Goal: Information Seeking & Learning: Learn about a topic

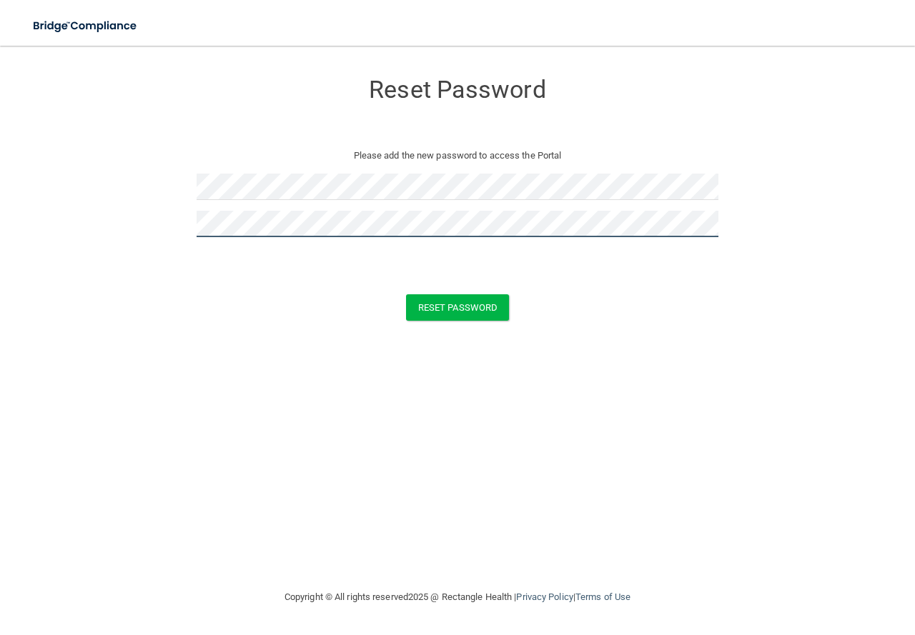
click at [406, 294] on button "Reset Password" at bounding box center [457, 307] width 103 height 26
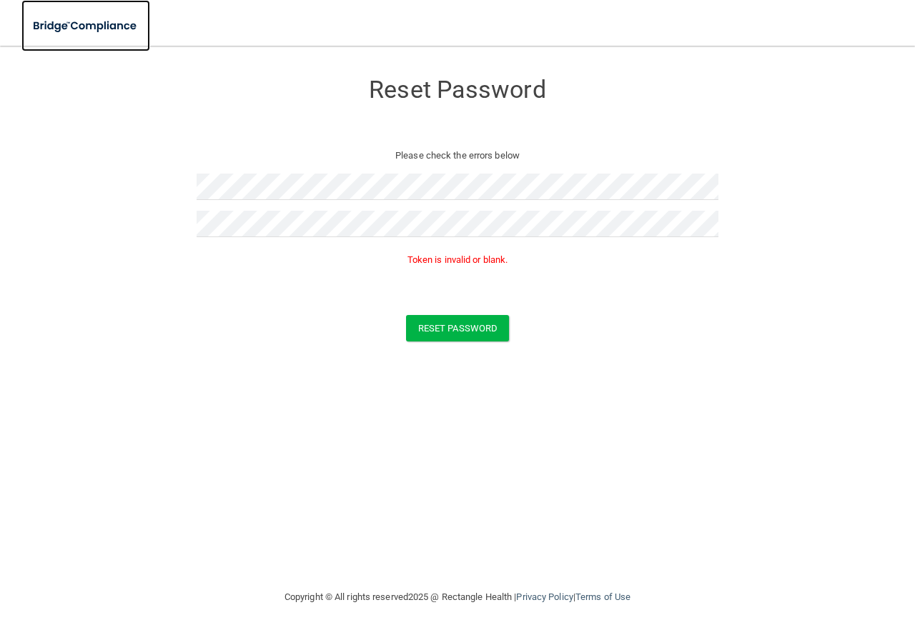
click at [72, 25] on img at bounding box center [85, 25] width 129 height 29
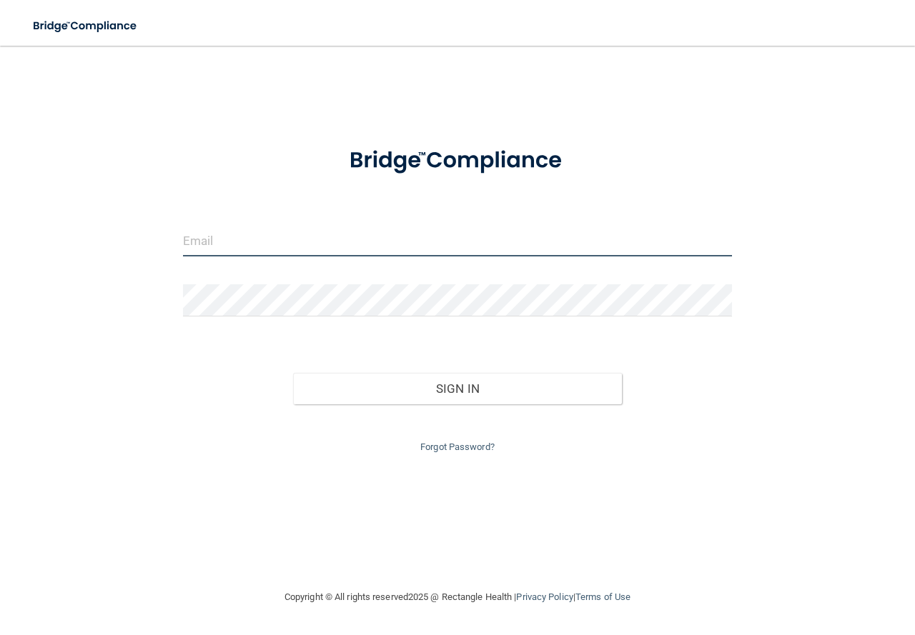
click at [567, 246] on input "email" at bounding box center [457, 240] width 549 height 32
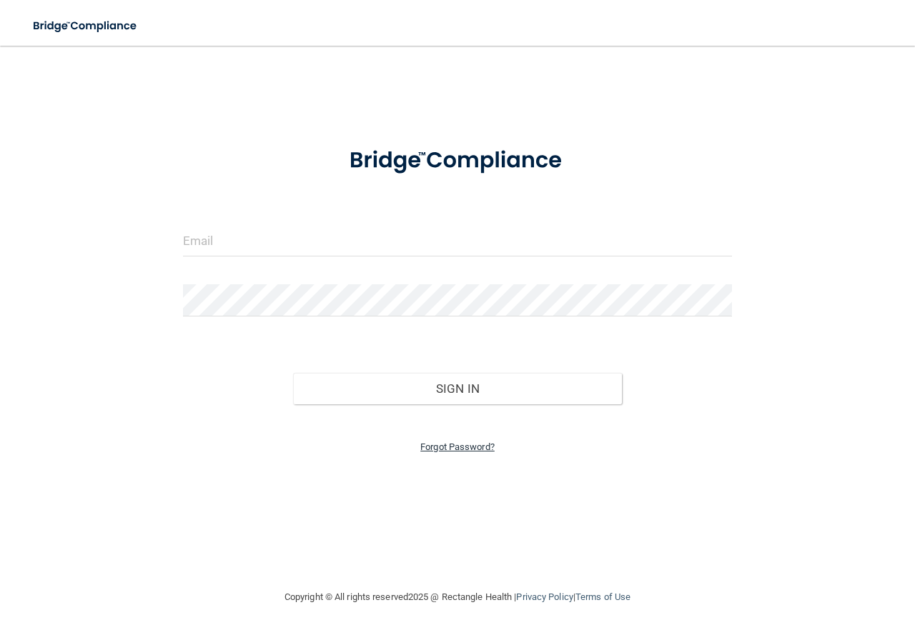
click at [454, 447] on link "Forgot Password?" at bounding box center [457, 447] width 74 height 11
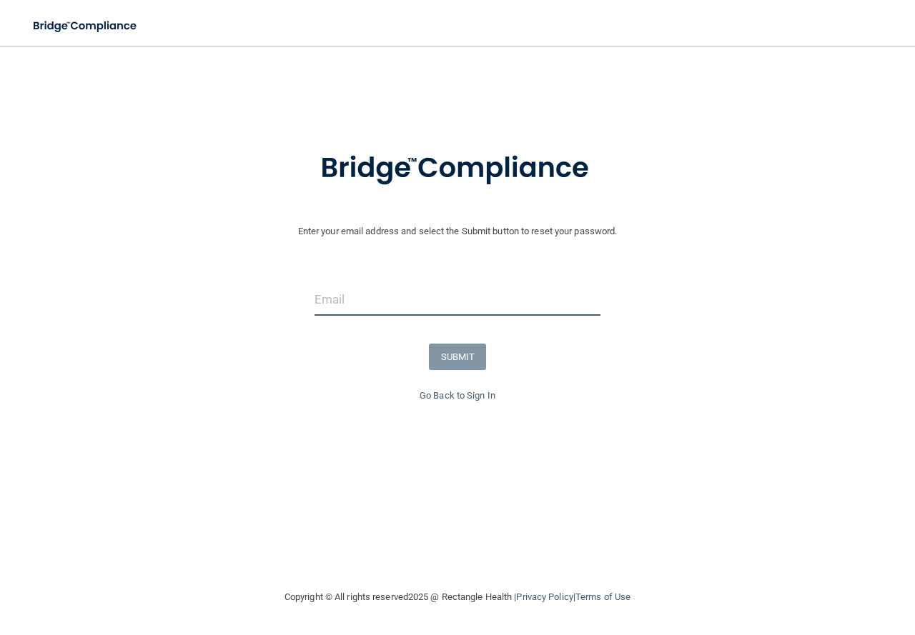
click at [382, 308] on input "email" at bounding box center [457, 300] width 286 height 32
type input "[EMAIL_ADDRESS][DOMAIN_NAME]"
click at [476, 355] on button "SUBMIT" at bounding box center [458, 357] width 58 height 26
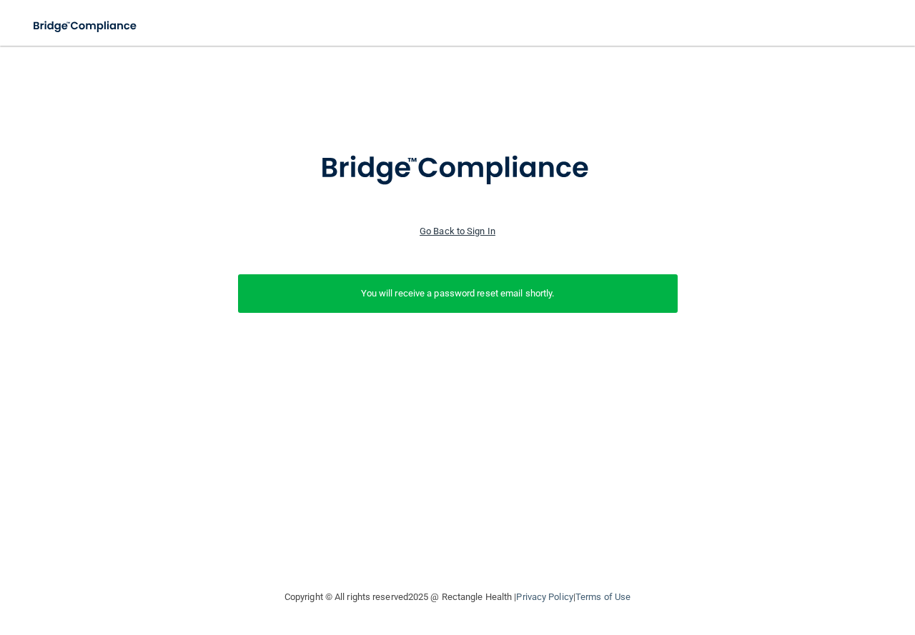
click at [435, 234] on link "Go Back to Sign In" at bounding box center [457, 231] width 76 height 11
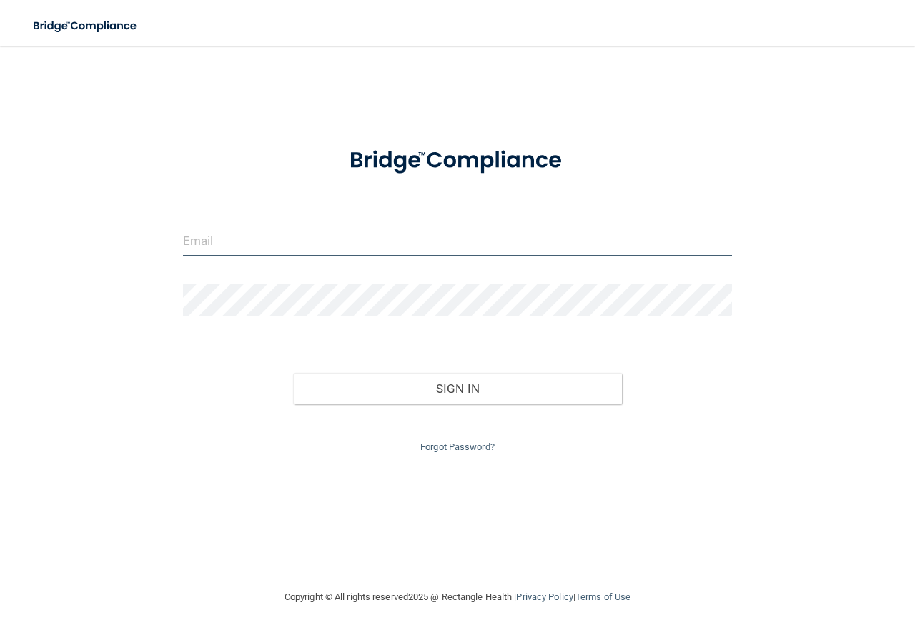
click at [435, 234] on input "email" at bounding box center [457, 240] width 549 height 32
type input "[EMAIL_ADDRESS][DOMAIN_NAME]"
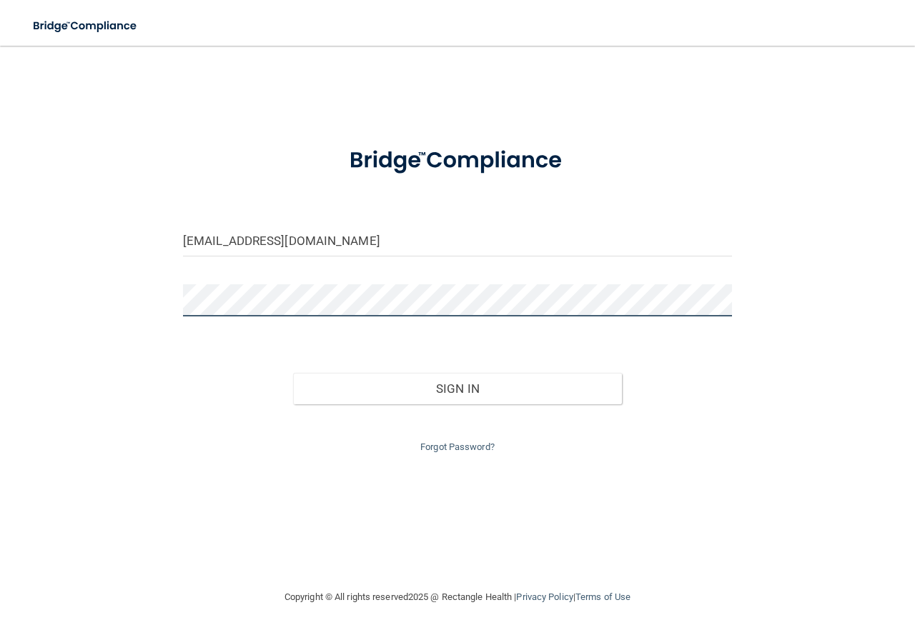
click at [293, 373] on button "Sign In" at bounding box center [457, 388] width 329 height 31
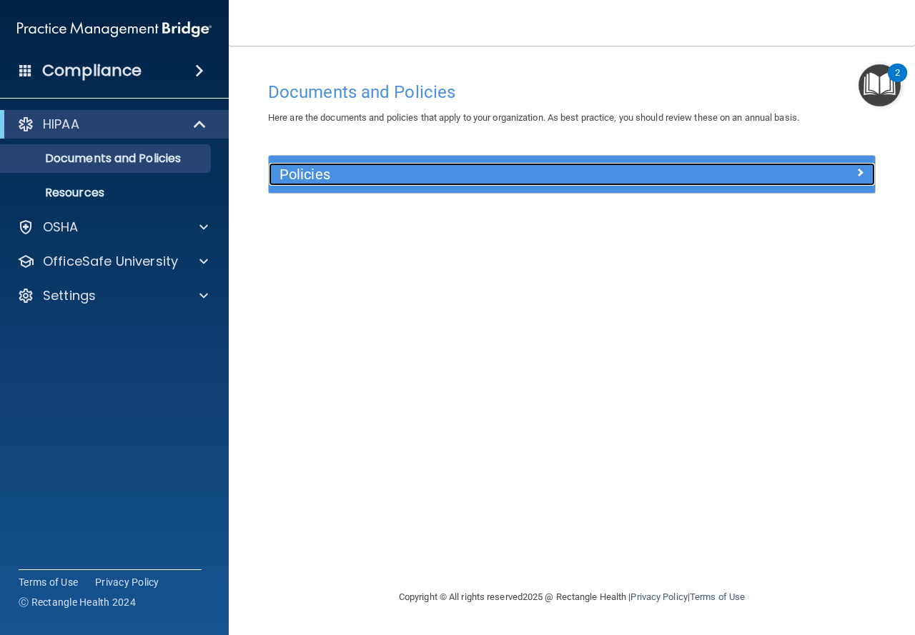
click at [340, 185] on div "Policies" at bounding box center [496, 174] width 454 height 23
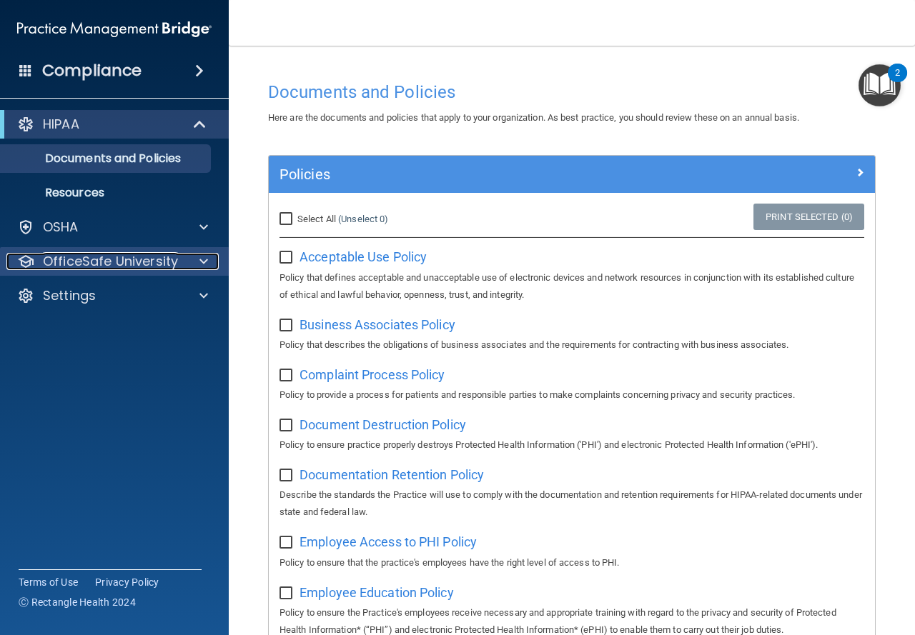
click at [154, 268] on p "OfficeSafe University" at bounding box center [110, 261] width 135 height 17
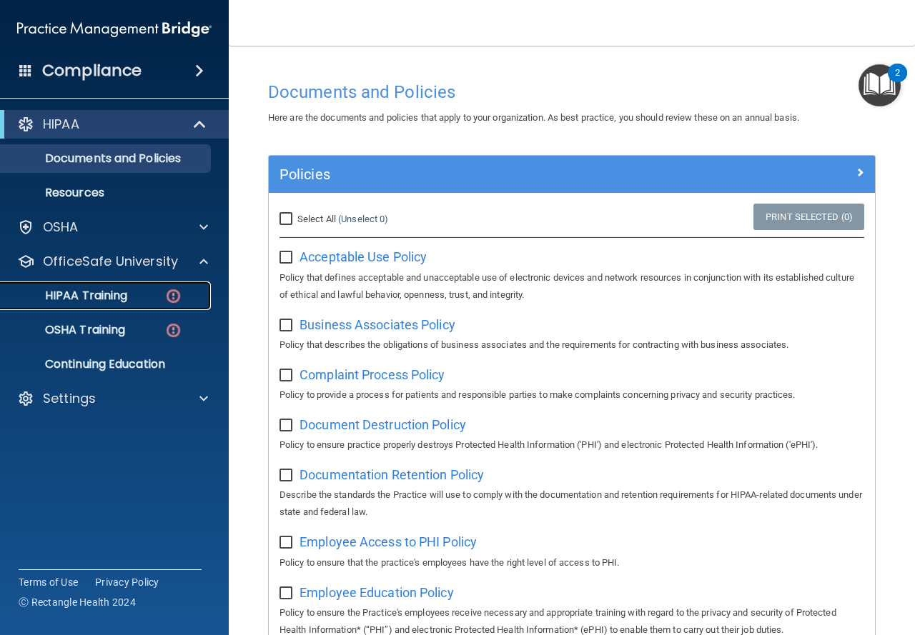
click at [144, 297] on div "HIPAA Training" at bounding box center [106, 296] width 195 height 14
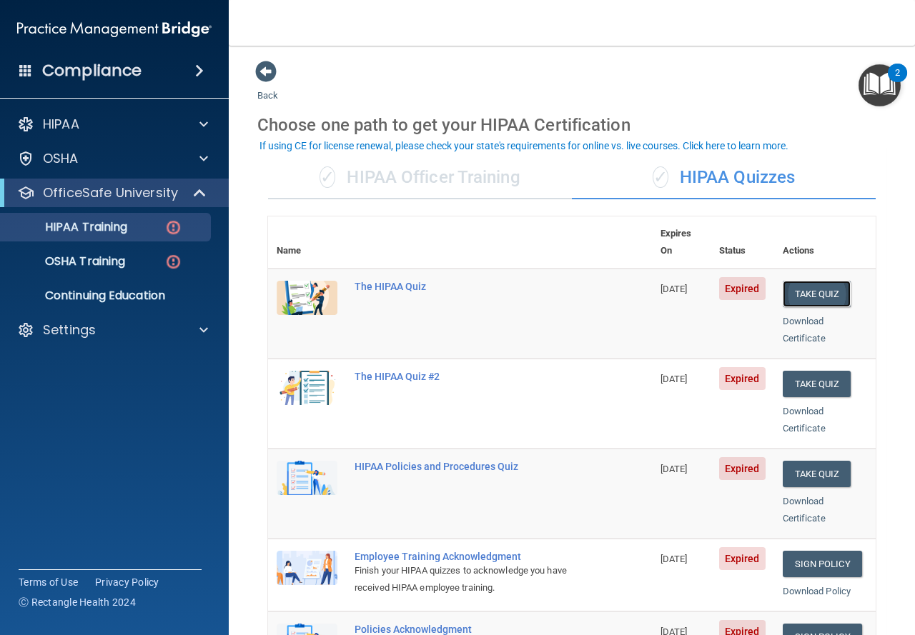
click at [785, 281] on button "Take Quiz" at bounding box center [816, 294] width 69 height 26
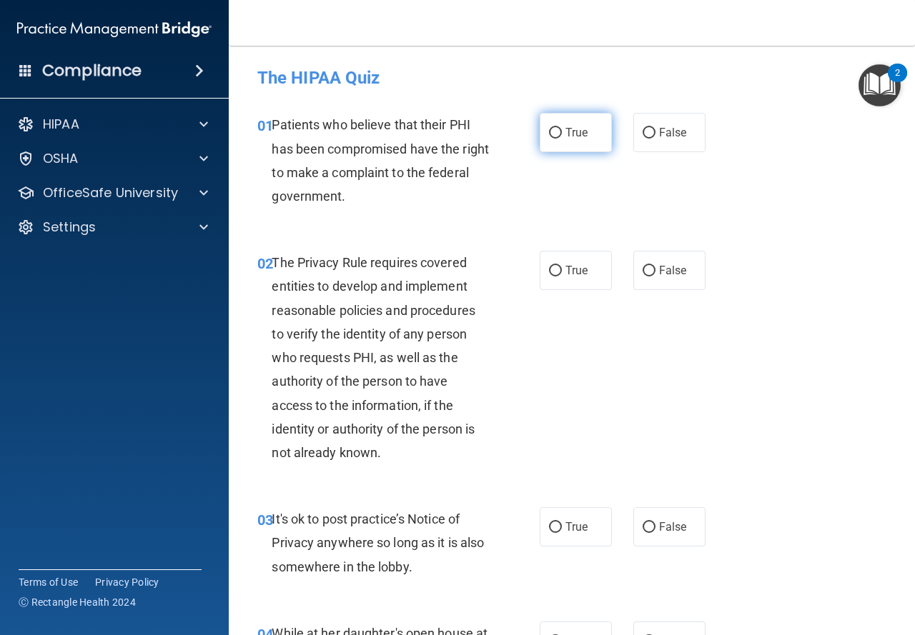
click at [566, 135] on span "True" at bounding box center [576, 133] width 22 height 14
click at [562, 135] on input "True" at bounding box center [555, 133] width 13 height 11
radio input "true"
click at [564, 261] on label "True" at bounding box center [575, 270] width 72 height 39
click at [562, 266] on input "True" at bounding box center [555, 271] width 13 height 11
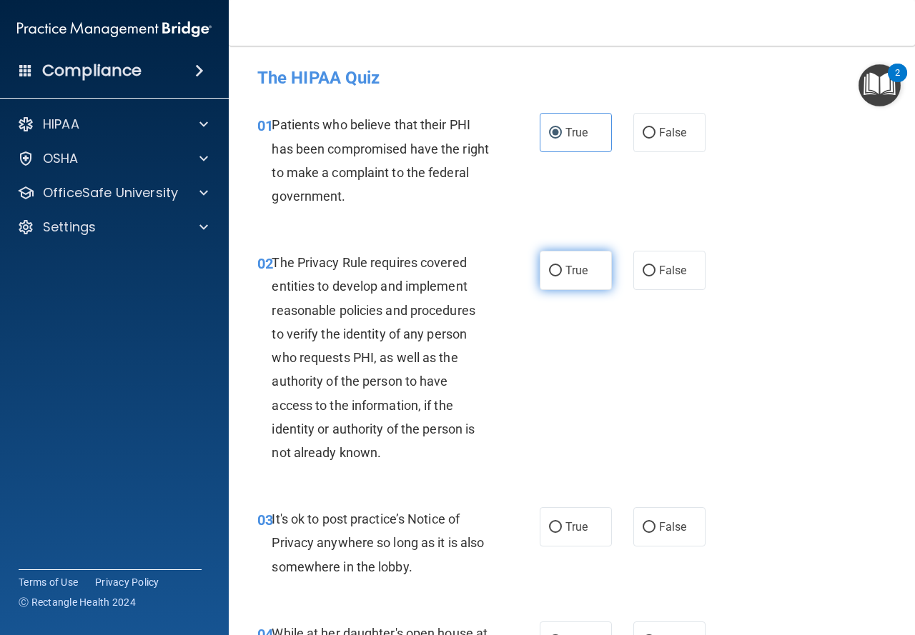
radio input "true"
click at [647, 532] on input "False" at bounding box center [648, 527] width 13 height 11
radio input "true"
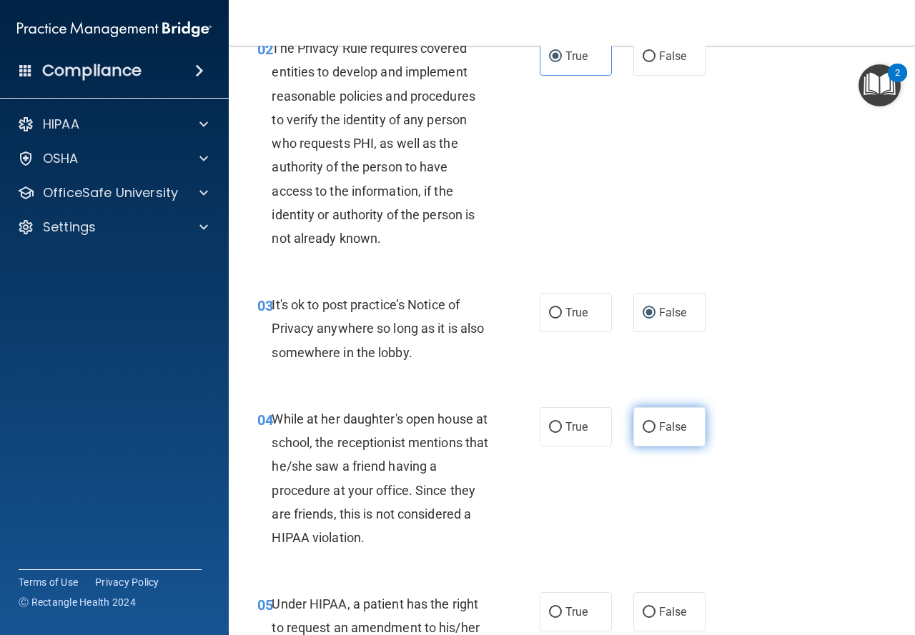
click at [659, 420] on span "False" at bounding box center [673, 427] width 28 height 14
click at [655, 422] on input "False" at bounding box center [648, 427] width 13 height 11
radio input "true"
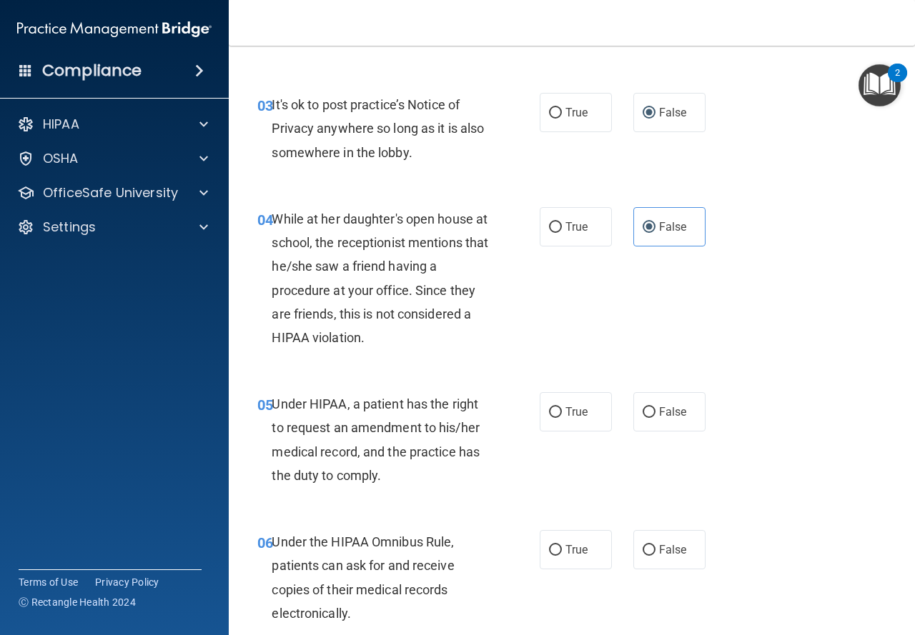
scroll to position [429, 0]
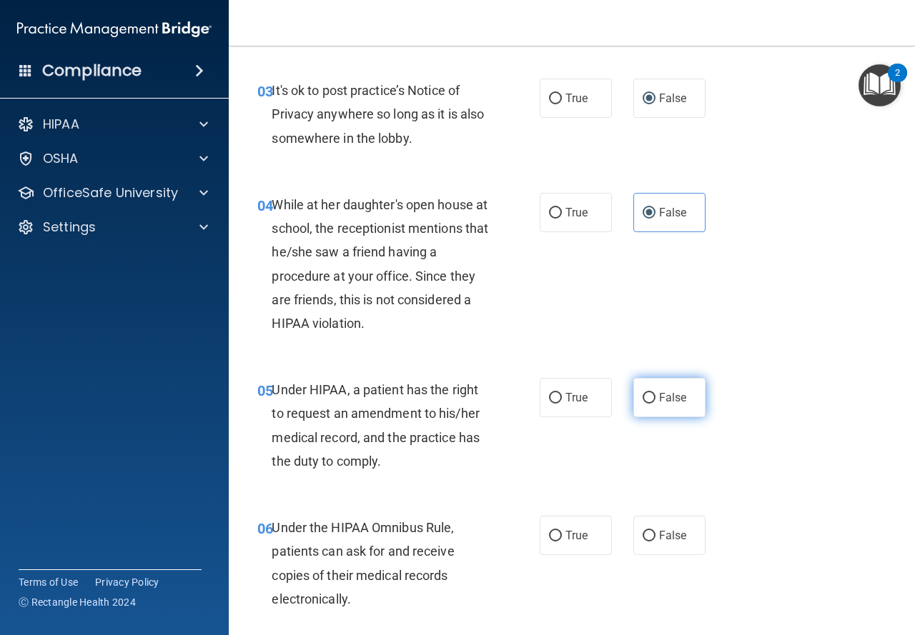
click at [652, 397] on label "False" at bounding box center [669, 397] width 72 height 39
click at [652, 397] on input "False" at bounding box center [648, 398] width 13 height 11
radio input "true"
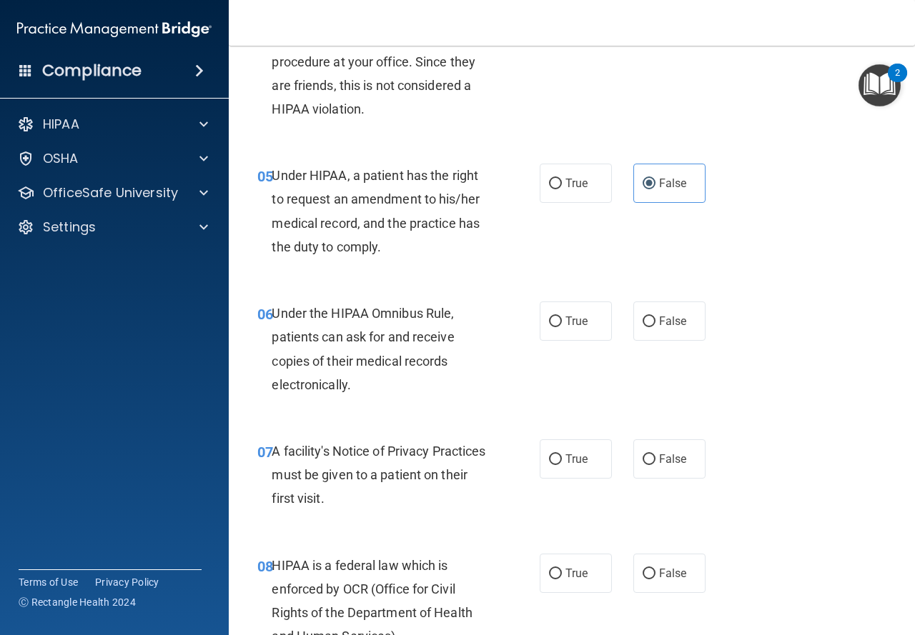
click at [578, 342] on div "06 Under the HIPAA Omnibus Rule, patients can ask for and receive copies of the…" at bounding box center [571, 353] width 650 height 138
click at [578, 332] on label "True" at bounding box center [575, 321] width 72 height 39
click at [562, 327] on input "True" at bounding box center [555, 322] width 13 height 11
radio input "true"
click at [584, 467] on label "True" at bounding box center [575, 458] width 72 height 39
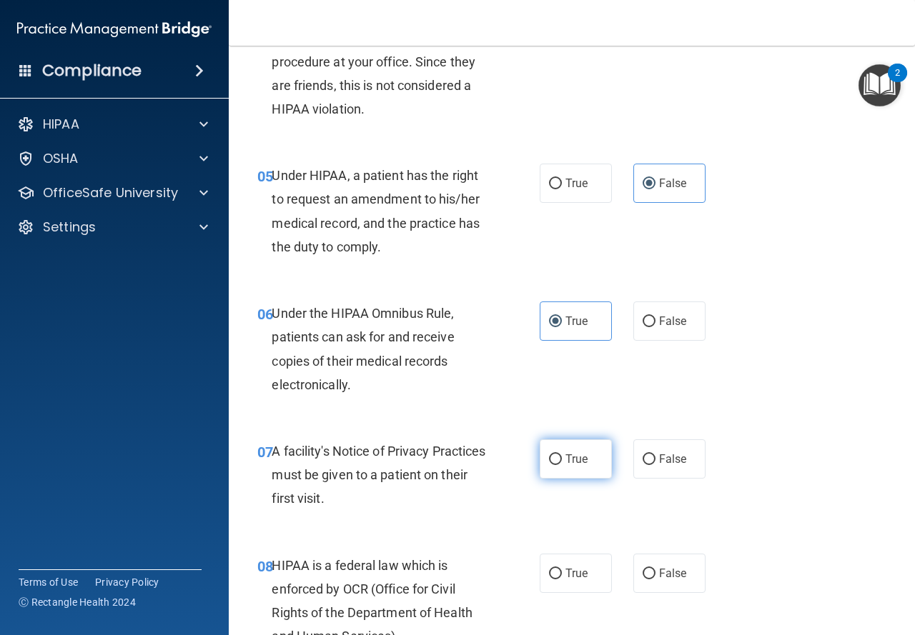
click at [562, 465] on input "True" at bounding box center [555, 459] width 13 height 11
radio input "true"
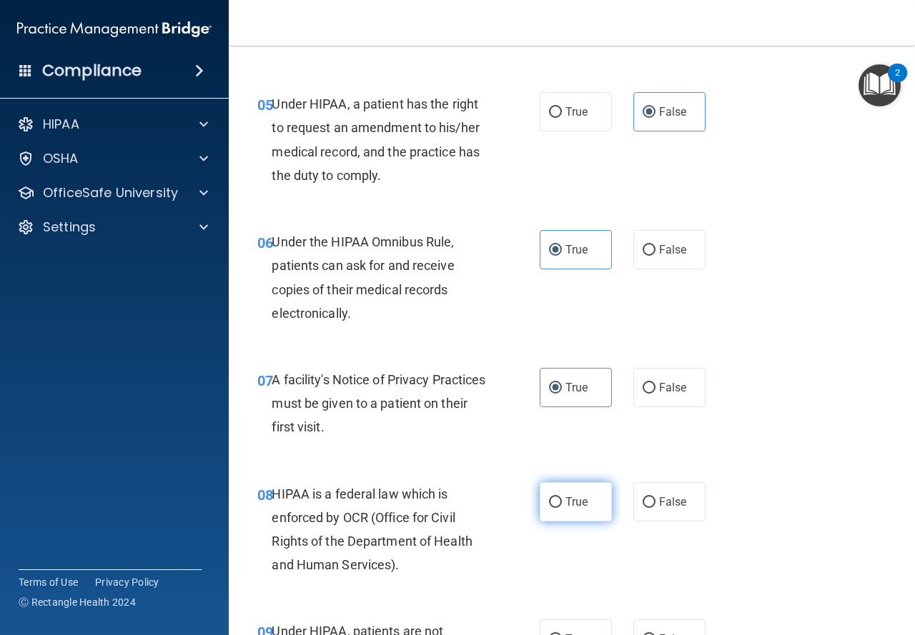
click at [583, 494] on label "True" at bounding box center [575, 501] width 72 height 39
click at [562, 497] on input "True" at bounding box center [555, 502] width 13 height 11
radio input "true"
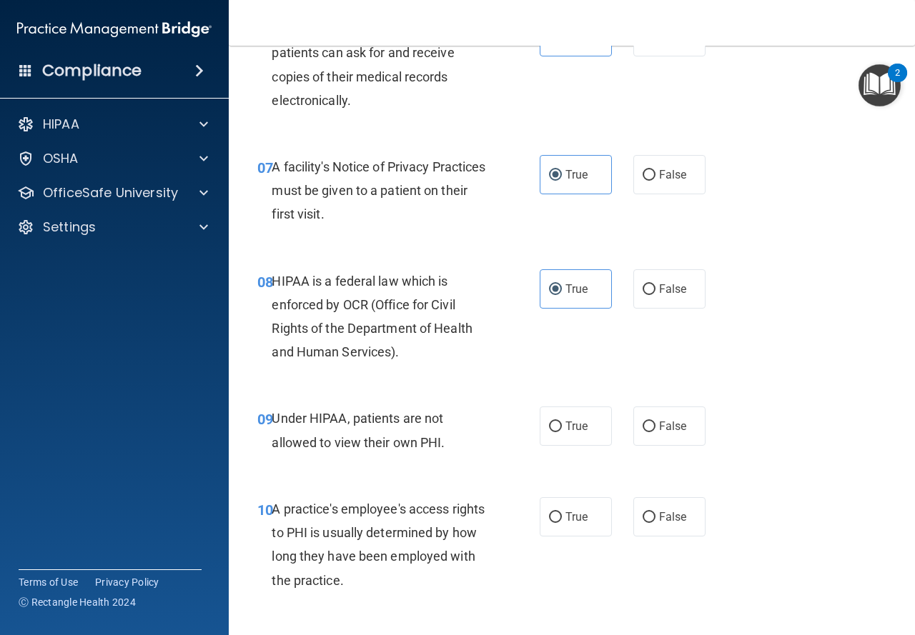
scroll to position [1000, 0]
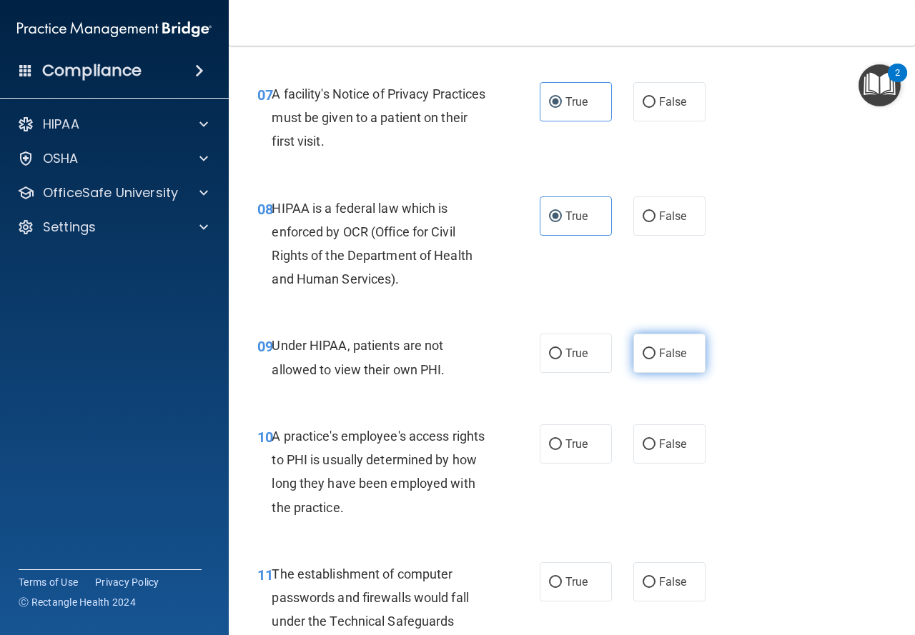
click at [659, 354] on span "False" at bounding box center [673, 354] width 28 height 14
click at [655, 354] on input "False" at bounding box center [648, 354] width 13 height 11
radio input "true"
click at [671, 439] on span "False" at bounding box center [673, 444] width 28 height 14
click at [655, 439] on input "False" at bounding box center [648, 444] width 13 height 11
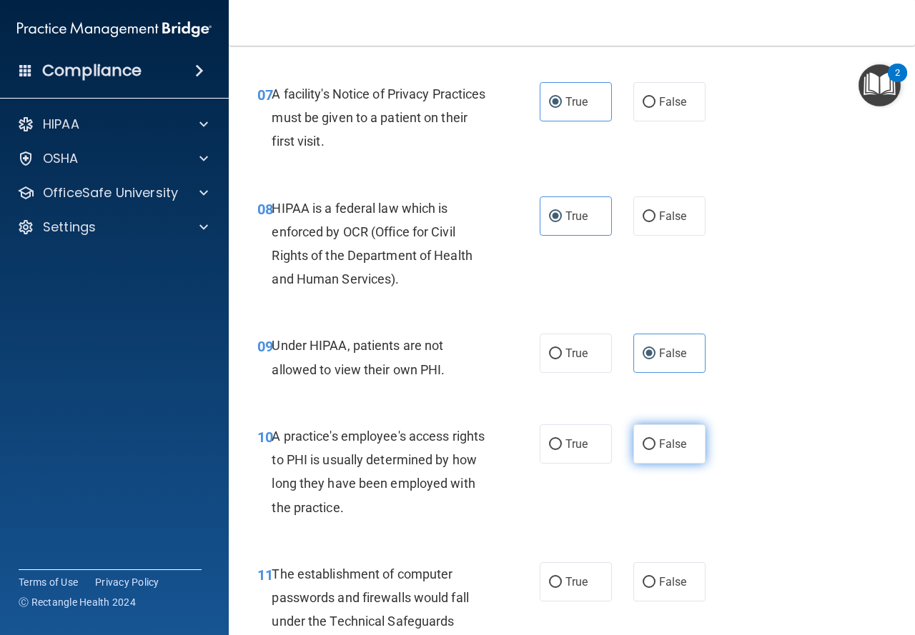
radio input "true"
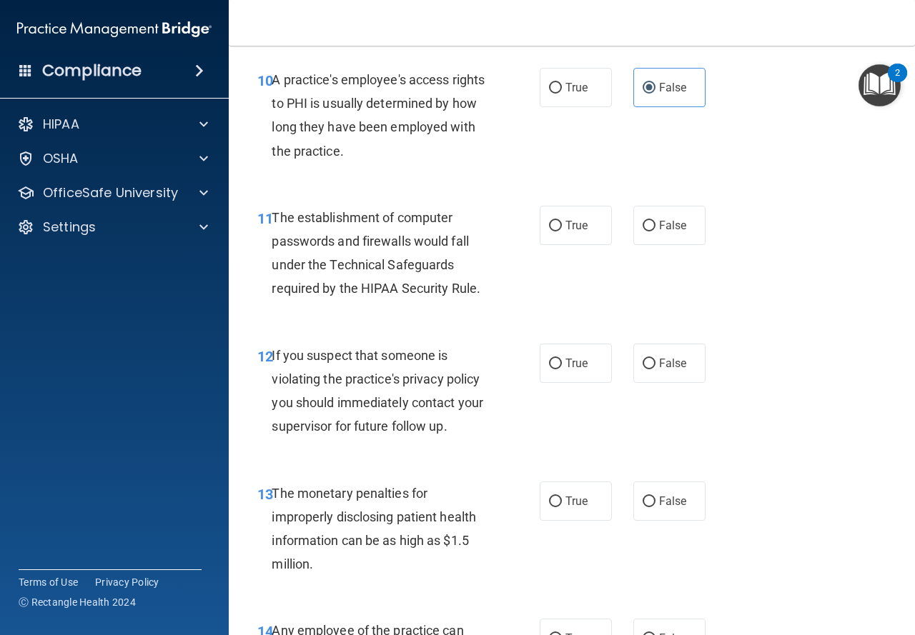
scroll to position [1357, 0]
click at [584, 234] on label "True" at bounding box center [575, 224] width 72 height 39
click at [562, 231] on input "True" at bounding box center [555, 225] width 13 height 11
radio input "true"
click at [580, 362] on span "True" at bounding box center [576, 363] width 22 height 14
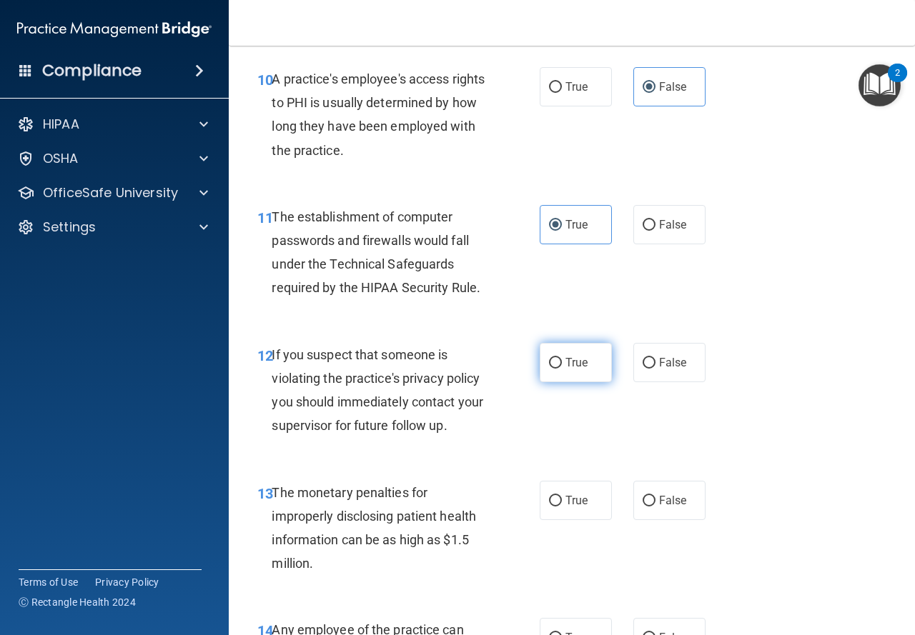
click at [562, 362] on input "True" at bounding box center [555, 363] width 13 height 11
radio input "true"
click at [541, 503] on label "True" at bounding box center [575, 500] width 72 height 39
click at [549, 503] on input "True" at bounding box center [555, 501] width 13 height 11
radio input "true"
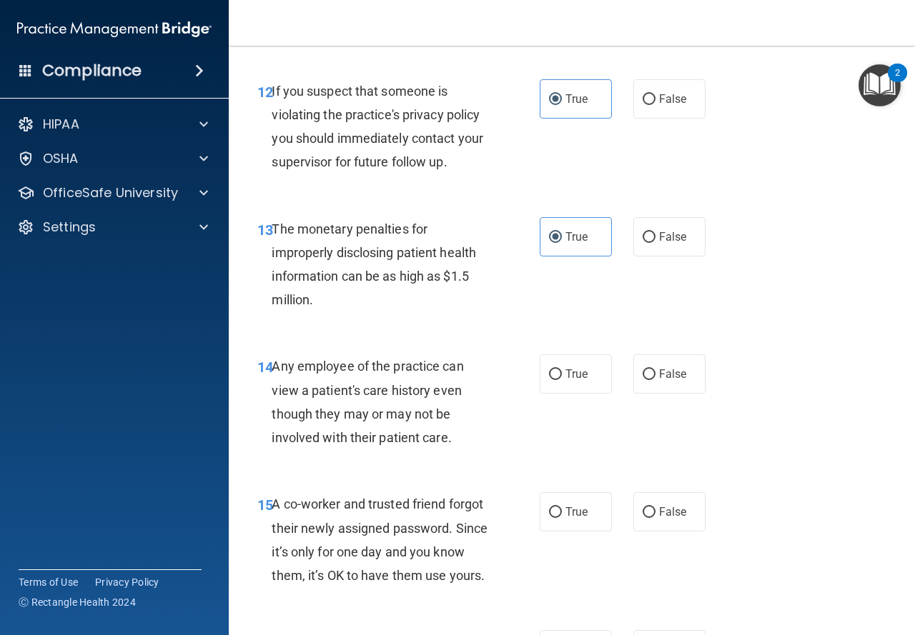
scroll to position [1643, 0]
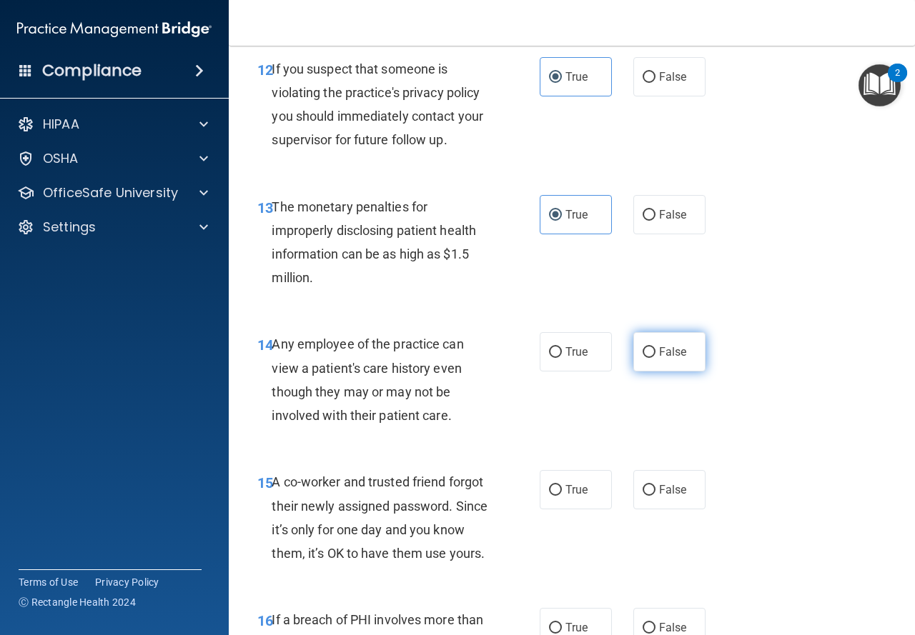
click at [675, 363] on label "False" at bounding box center [669, 351] width 72 height 39
click at [655, 358] on input "False" at bounding box center [648, 352] width 13 height 11
radio input "true"
click at [674, 490] on span "False" at bounding box center [673, 490] width 28 height 14
click at [655, 490] on input "False" at bounding box center [648, 490] width 13 height 11
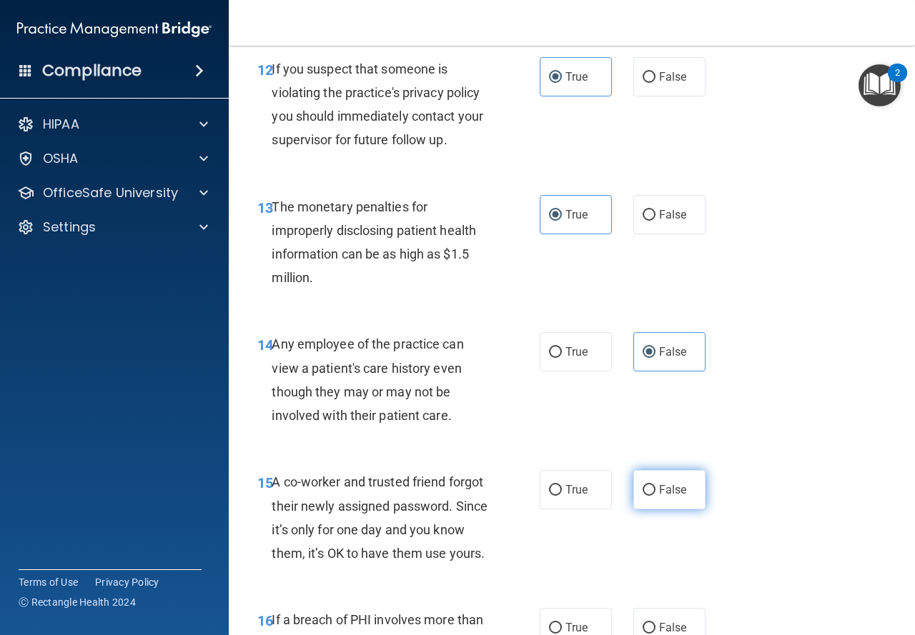
radio input "true"
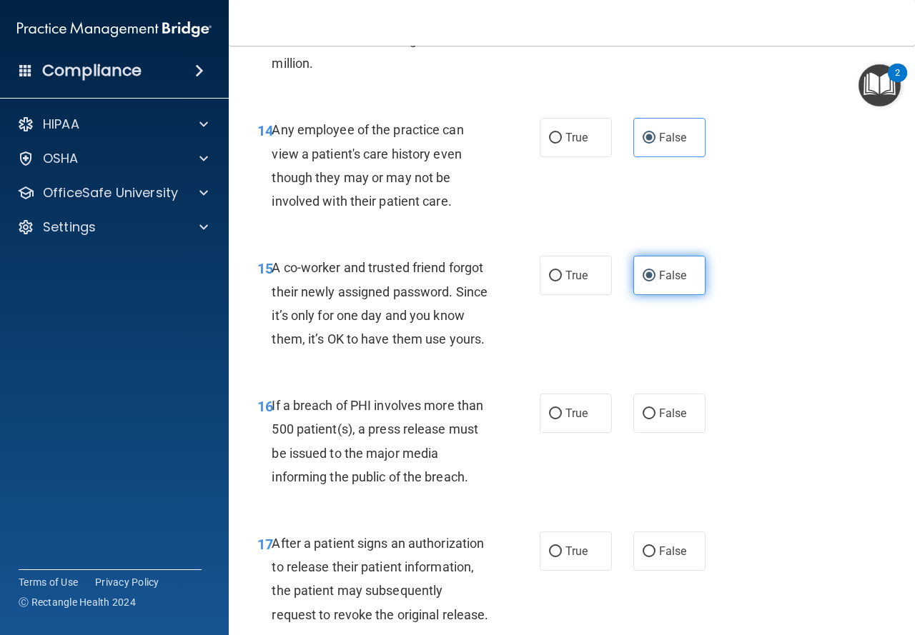
scroll to position [1929, 0]
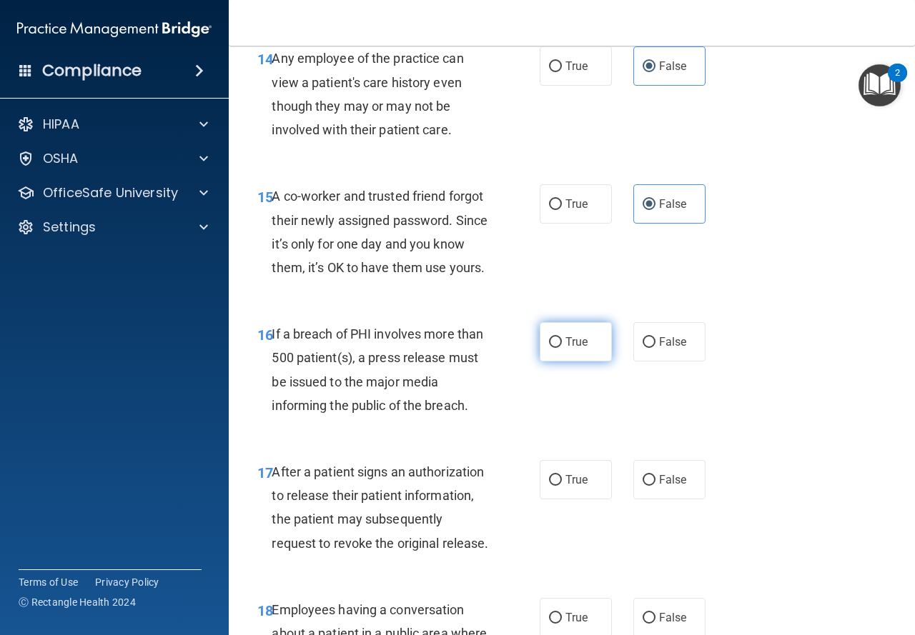
click at [591, 362] on label "True" at bounding box center [575, 341] width 72 height 39
click at [562, 348] on input "True" at bounding box center [555, 342] width 13 height 11
radio input "true"
click at [580, 487] on span "True" at bounding box center [576, 480] width 22 height 14
click at [562, 486] on input "True" at bounding box center [555, 480] width 13 height 11
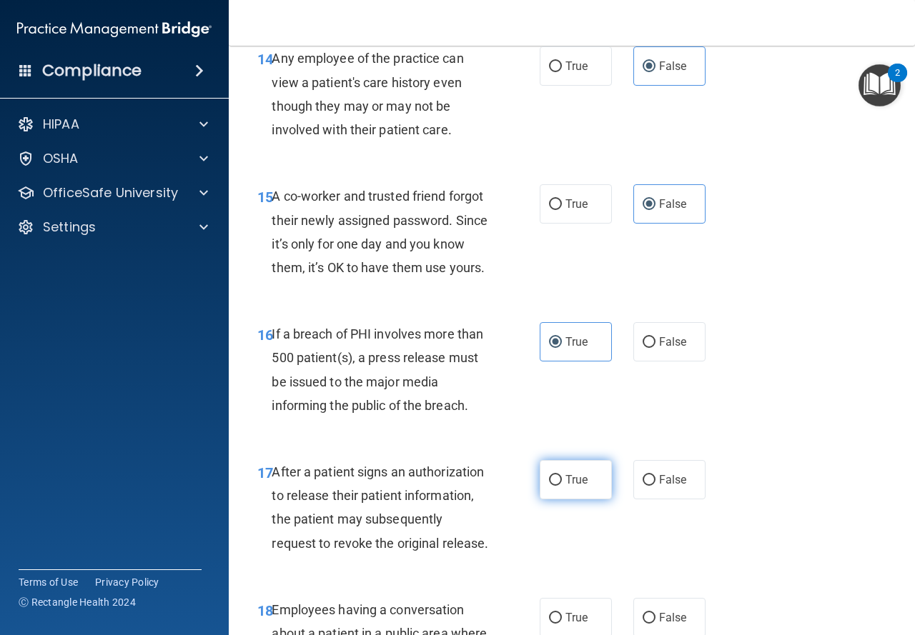
radio input "true"
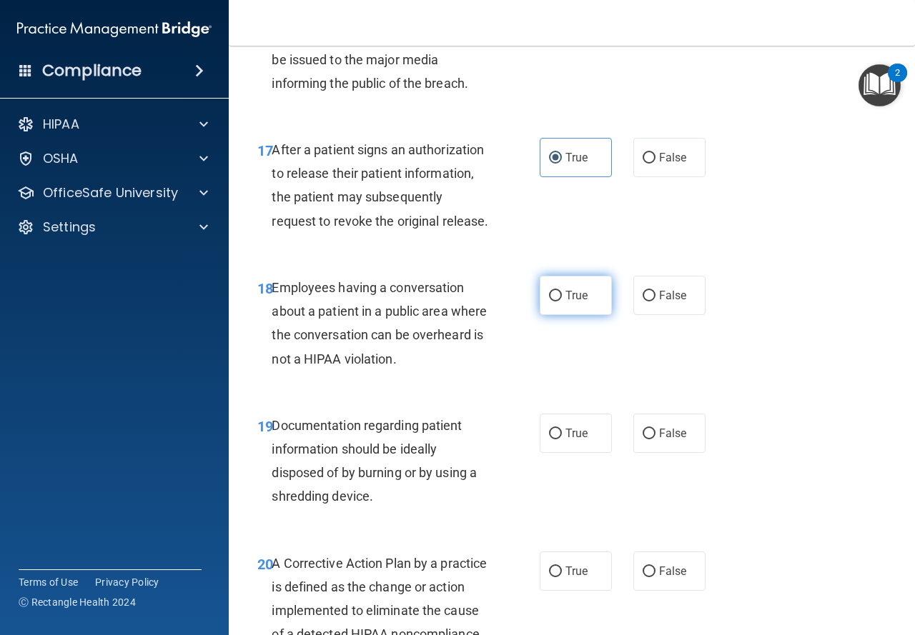
scroll to position [2286, 0]
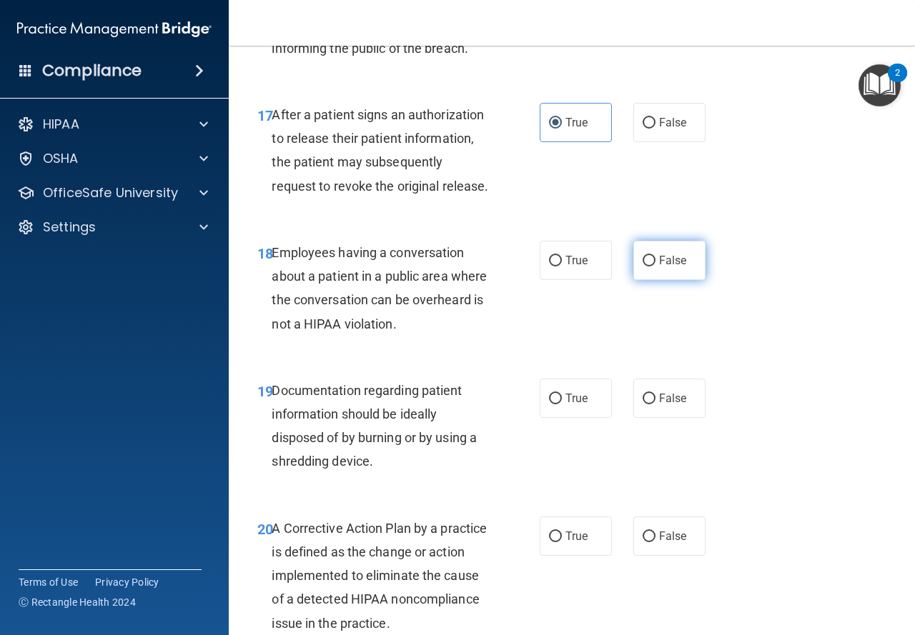
click at [648, 266] on input "False" at bounding box center [648, 261] width 13 height 11
radio input "true"
click at [557, 418] on label "True" at bounding box center [575, 398] width 72 height 39
click at [557, 404] on input "True" at bounding box center [555, 399] width 13 height 11
radio input "true"
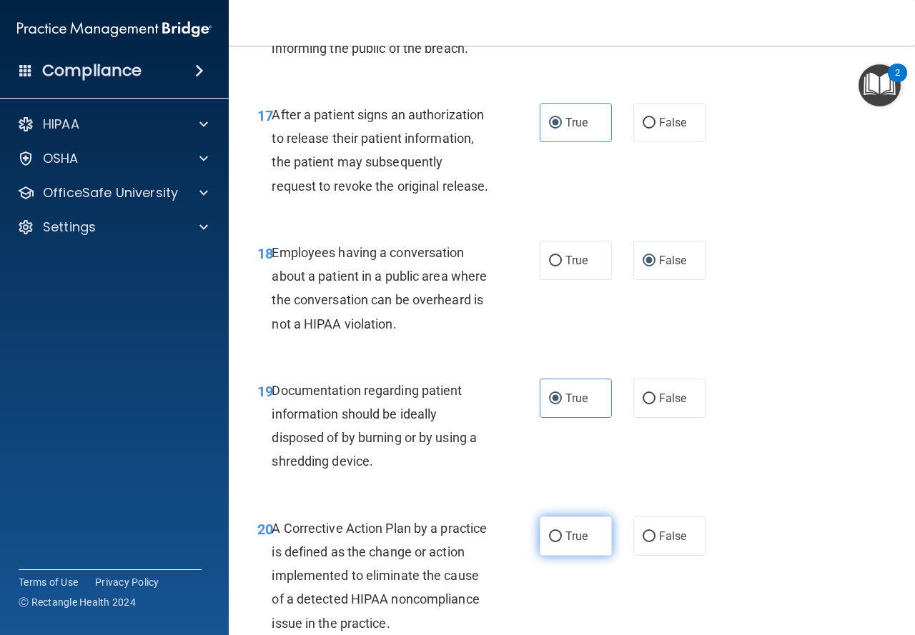
click at [559, 556] on label "True" at bounding box center [575, 536] width 72 height 39
click at [559, 542] on input "True" at bounding box center [555, 537] width 13 height 11
radio input "true"
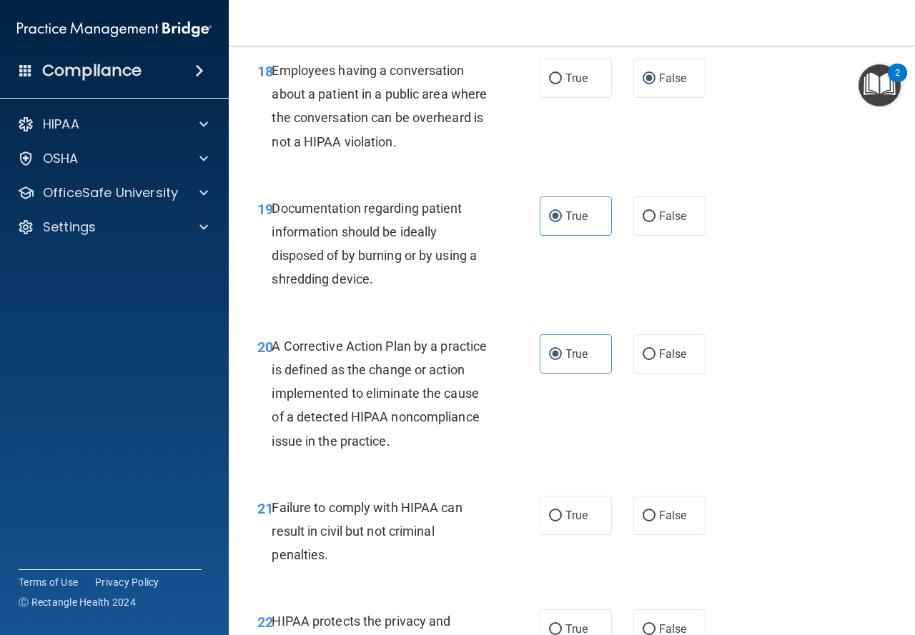
scroll to position [2572, 0]
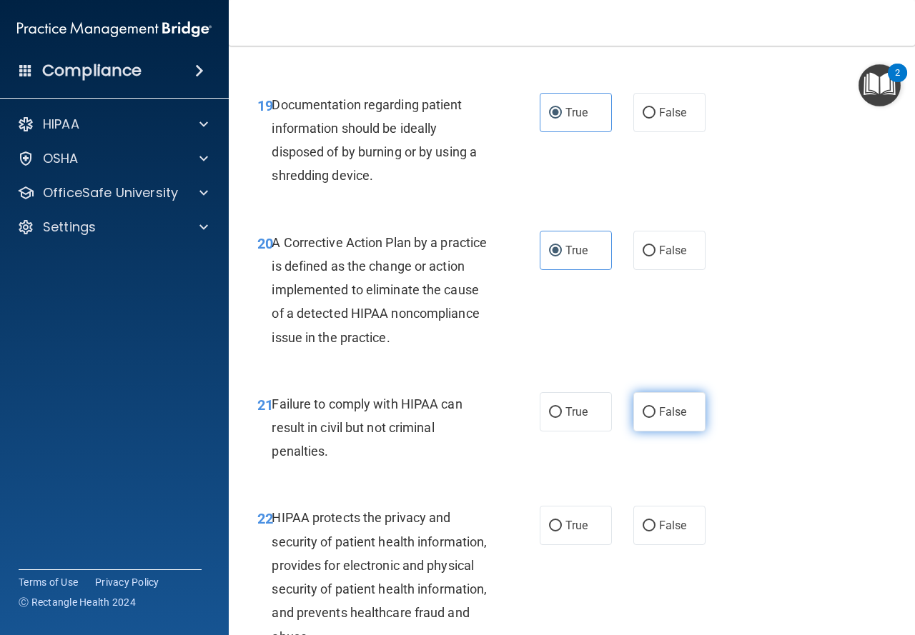
click at [672, 419] on span "False" at bounding box center [673, 412] width 28 height 14
click at [655, 418] on input "False" at bounding box center [648, 412] width 13 height 11
radio input "true"
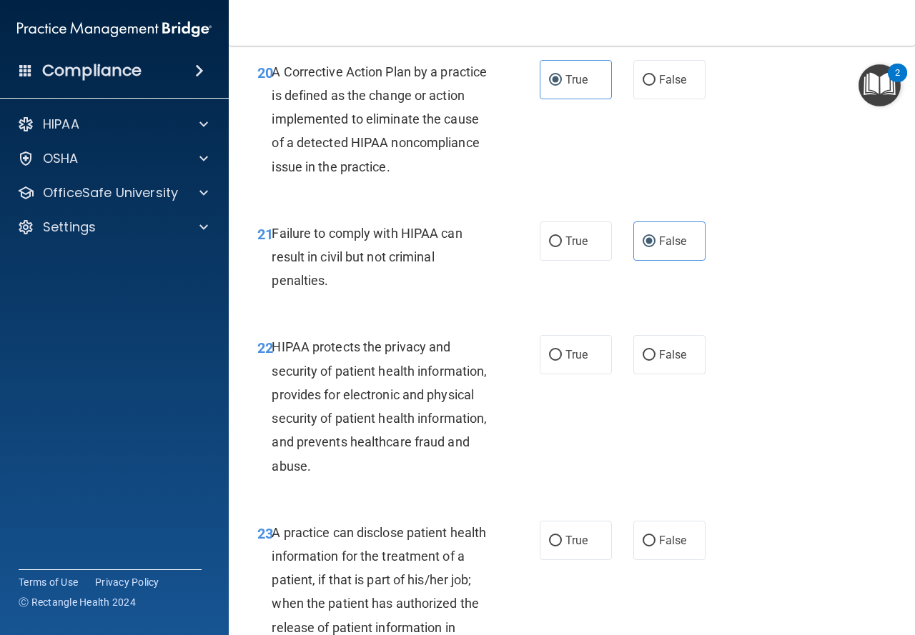
scroll to position [2786, 0]
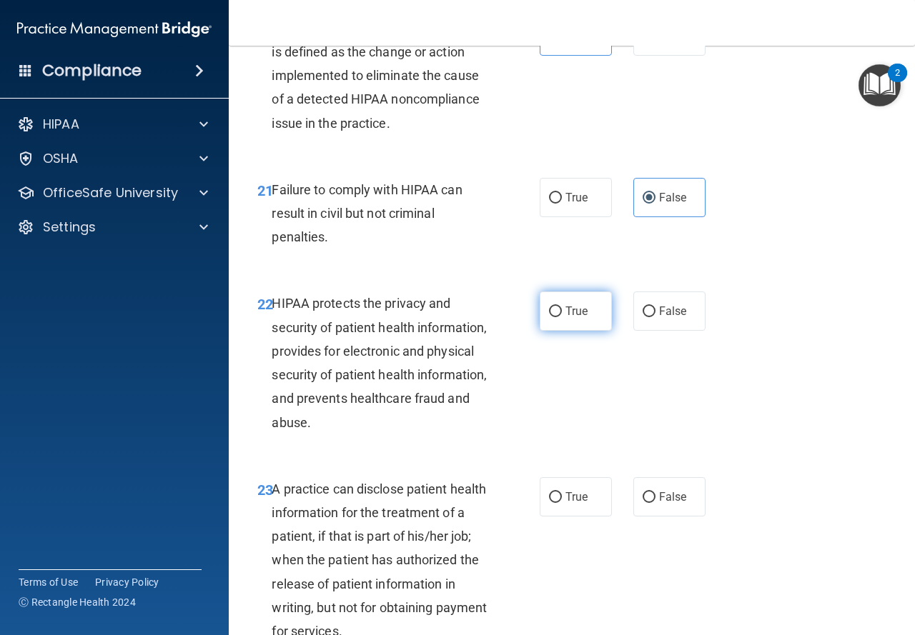
click at [563, 331] on label "True" at bounding box center [575, 311] width 72 height 39
click at [562, 317] on input "True" at bounding box center [555, 312] width 13 height 11
radio input "true"
click at [663, 504] on span "False" at bounding box center [673, 497] width 28 height 14
click at [655, 503] on input "False" at bounding box center [648, 497] width 13 height 11
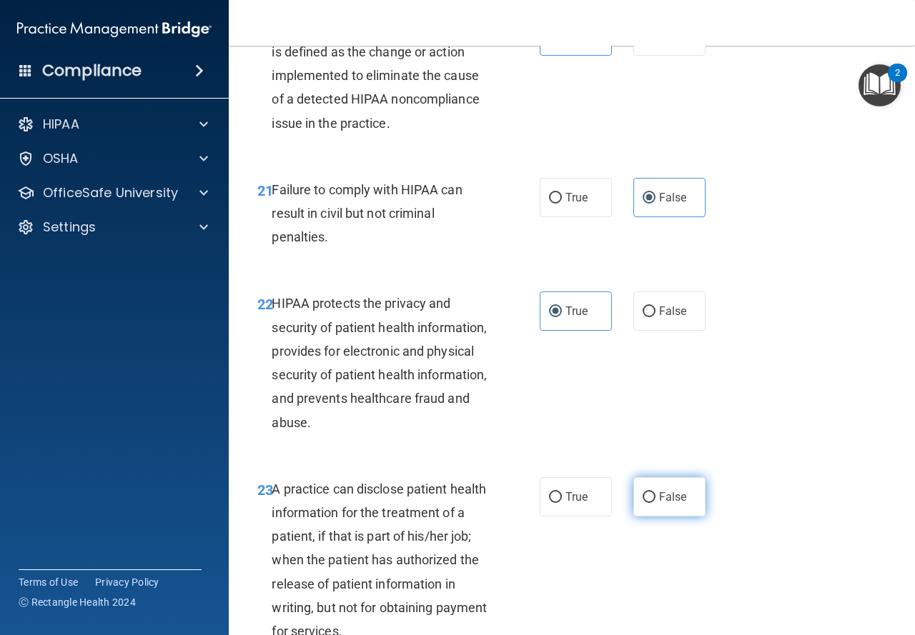
radio input "true"
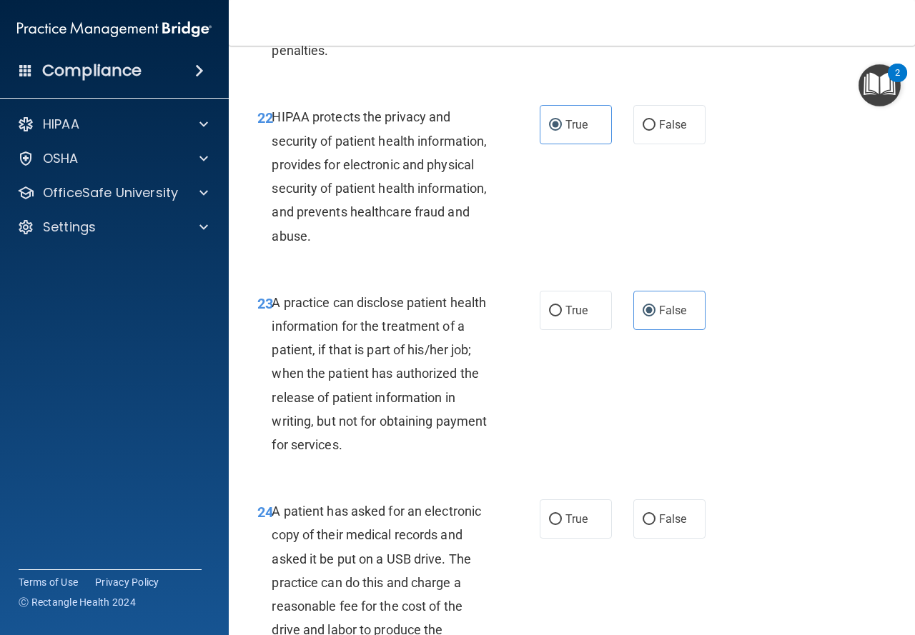
scroll to position [3072, 0]
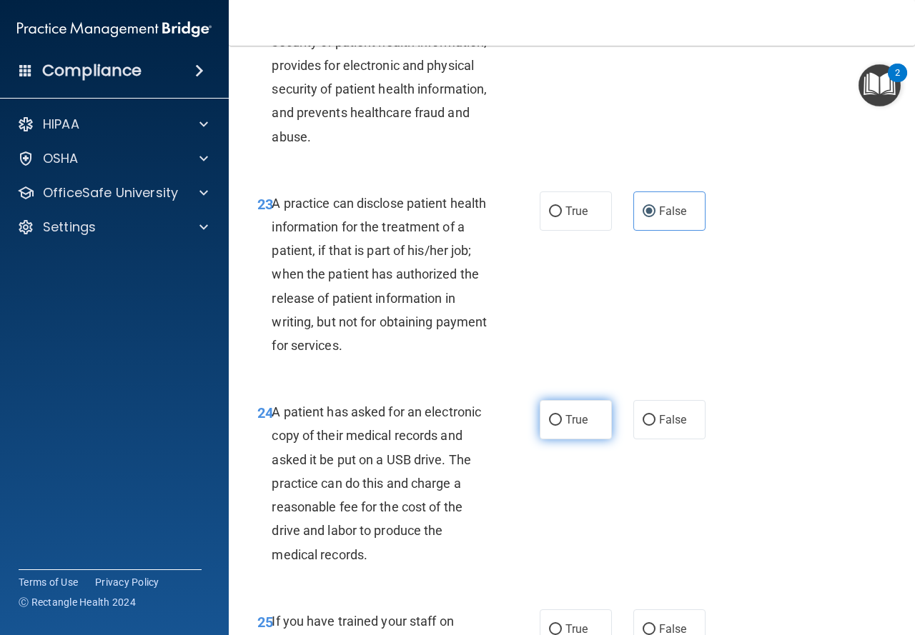
click at [564, 439] on label "True" at bounding box center [575, 419] width 72 height 39
click at [562, 426] on input "True" at bounding box center [555, 420] width 13 height 11
radio input "true"
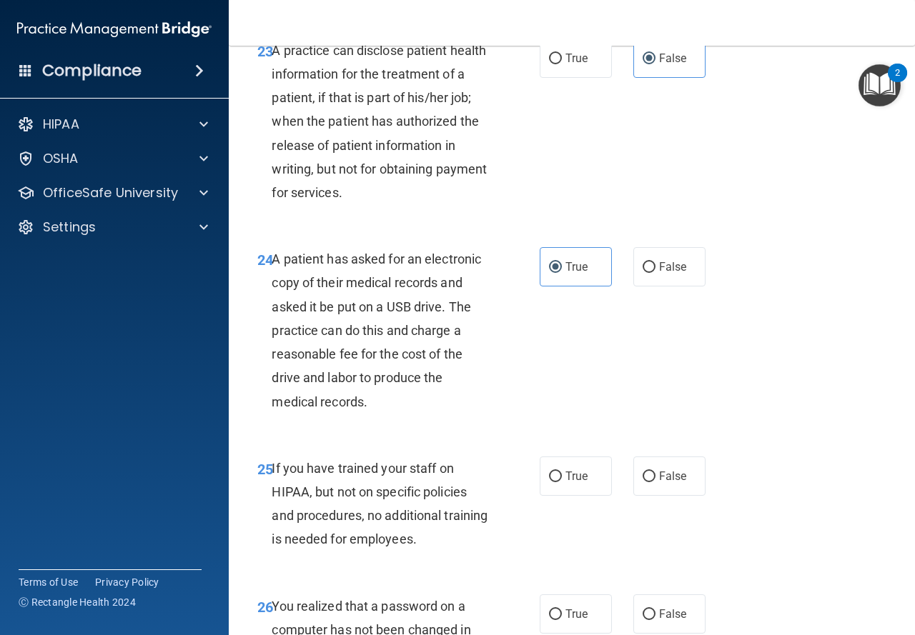
scroll to position [3287, 0]
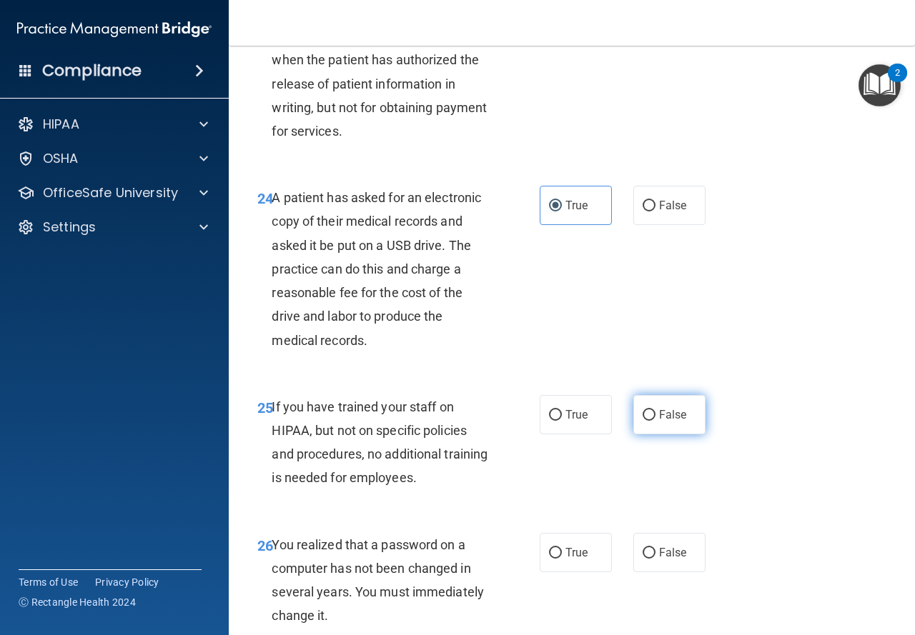
click at [673, 434] on label "False" at bounding box center [669, 414] width 72 height 39
click at [655, 421] on input "False" at bounding box center [648, 415] width 13 height 11
radio input "true"
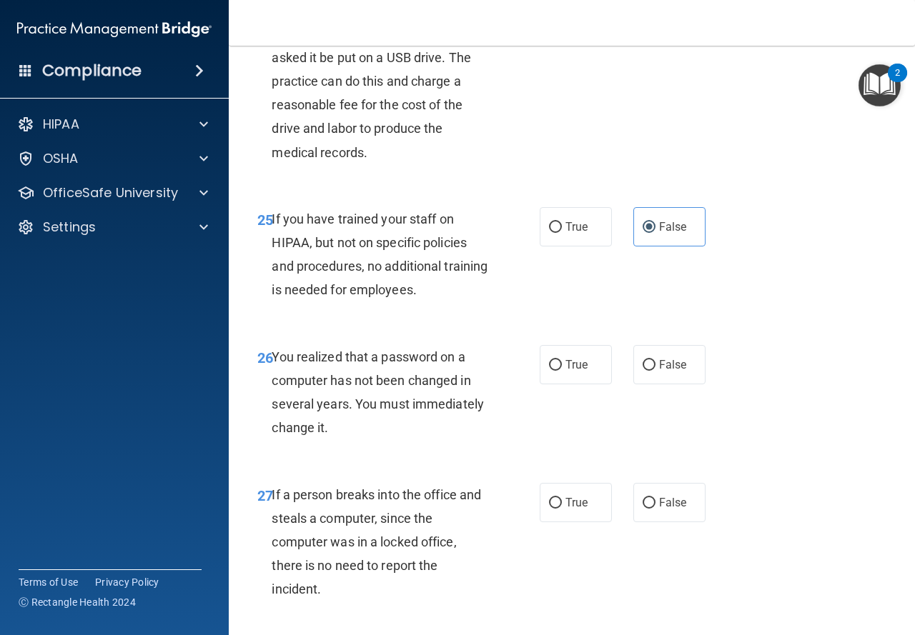
scroll to position [3501, 0]
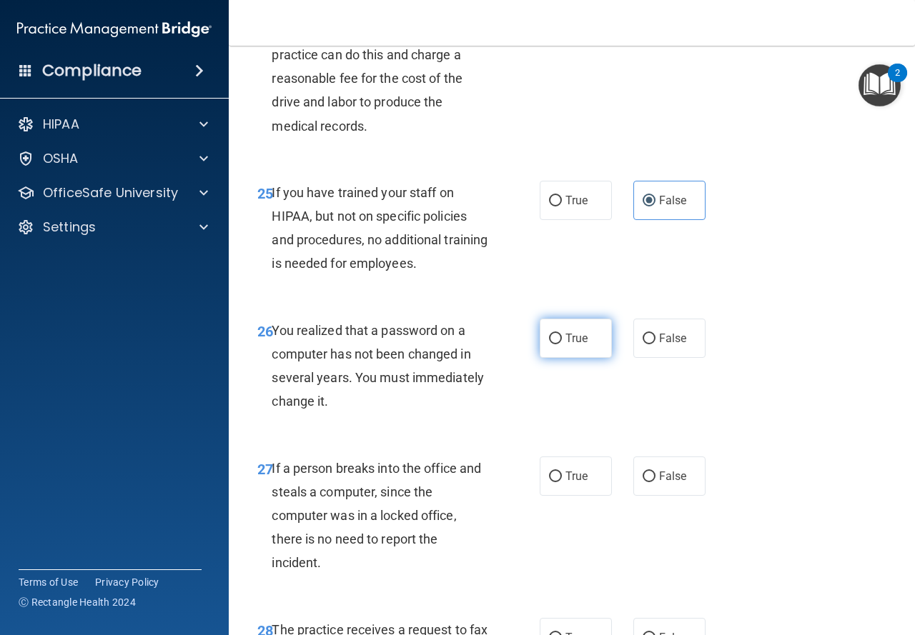
click at [564, 358] on label "True" at bounding box center [575, 338] width 72 height 39
click at [562, 344] on input "True" at bounding box center [555, 339] width 13 height 11
radio input "true"
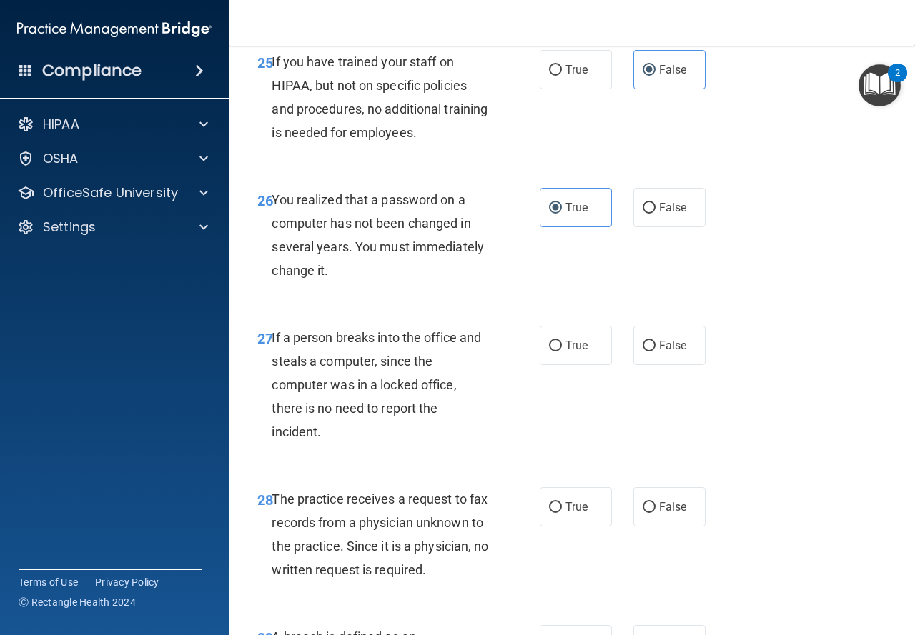
scroll to position [3644, 0]
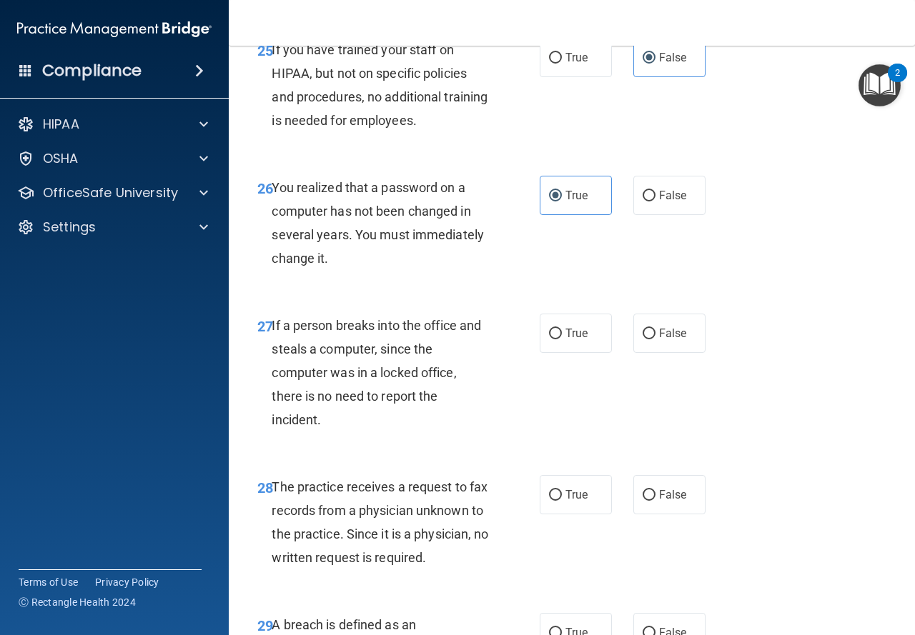
click at [657, 401] on div "27 If a person breaks into the office and steals a computer, since the computer…" at bounding box center [571, 376] width 650 height 161
click at [667, 340] on span "False" at bounding box center [673, 334] width 28 height 14
click at [655, 339] on input "False" at bounding box center [648, 334] width 13 height 11
radio input "true"
click at [664, 514] on label "False" at bounding box center [669, 494] width 72 height 39
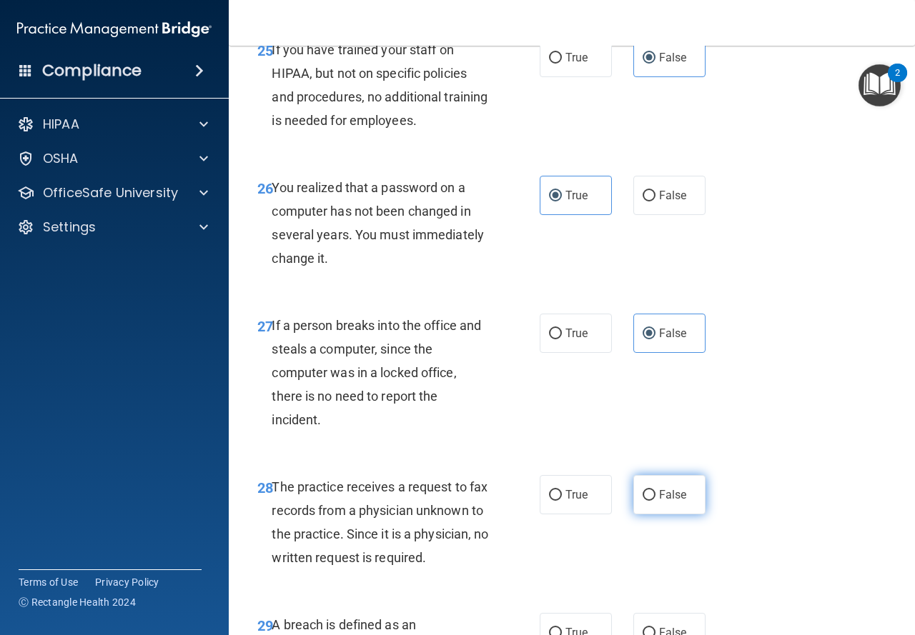
click at [655, 501] on input "False" at bounding box center [648, 495] width 13 height 11
radio input "true"
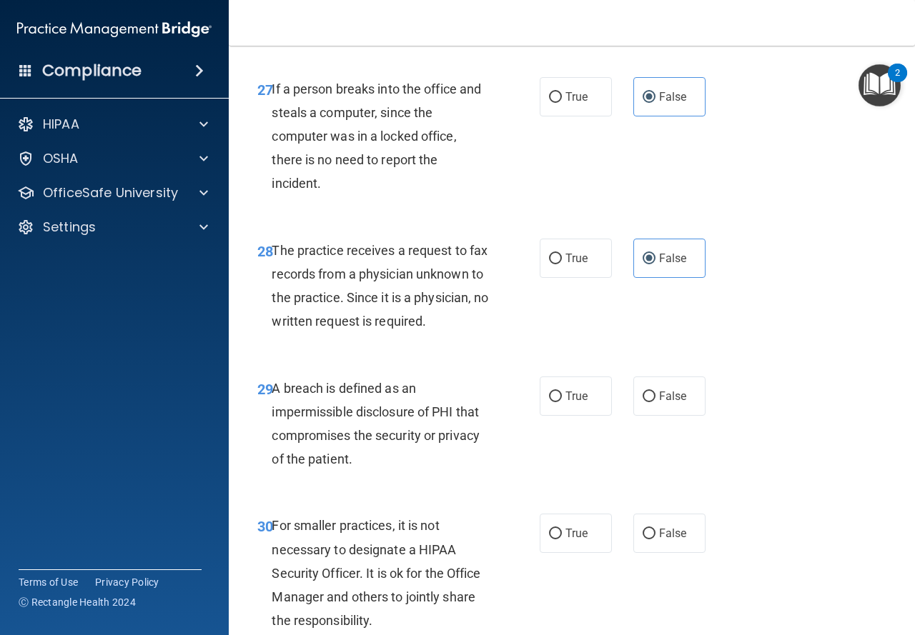
scroll to position [3930, 0]
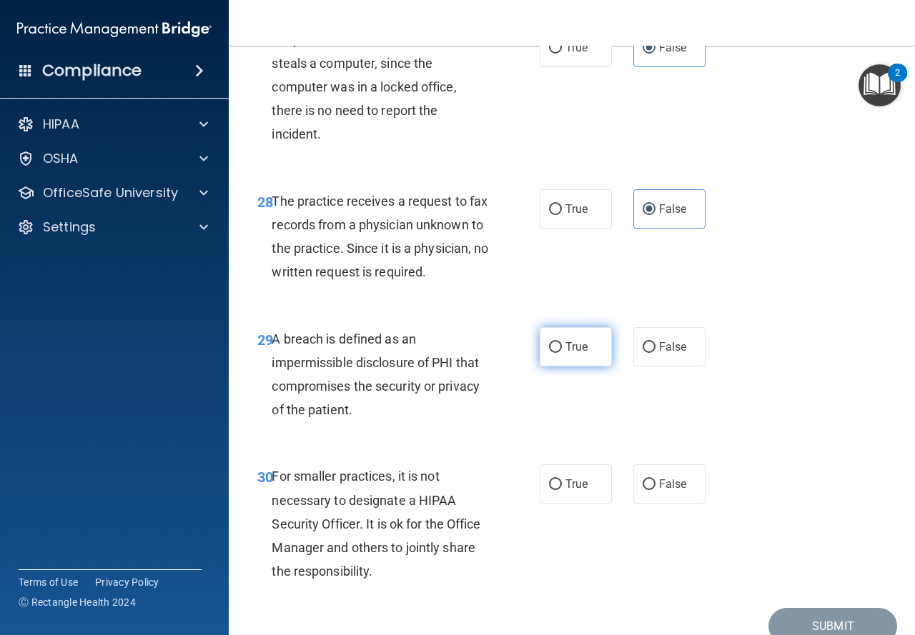
click at [549, 353] on input "True" at bounding box center [555, 347] width 13 height 11
radio input "true"
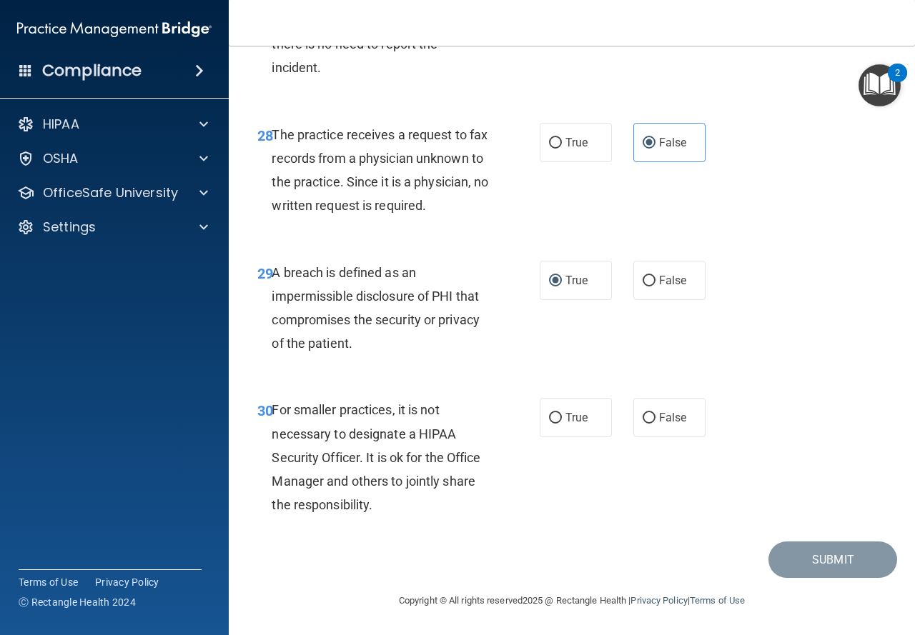
scroll to position [4067, 0]
click at [649, 419] on label "False" at bounding box center [669, 417] width 72 height 39
click at [649, 419] on input "False" at bounding box center [648, 418] width 13 height 11
radio input "true"
click at [785, 559] on button "Submit" at bounding box center [832, 560] width 129 height 36
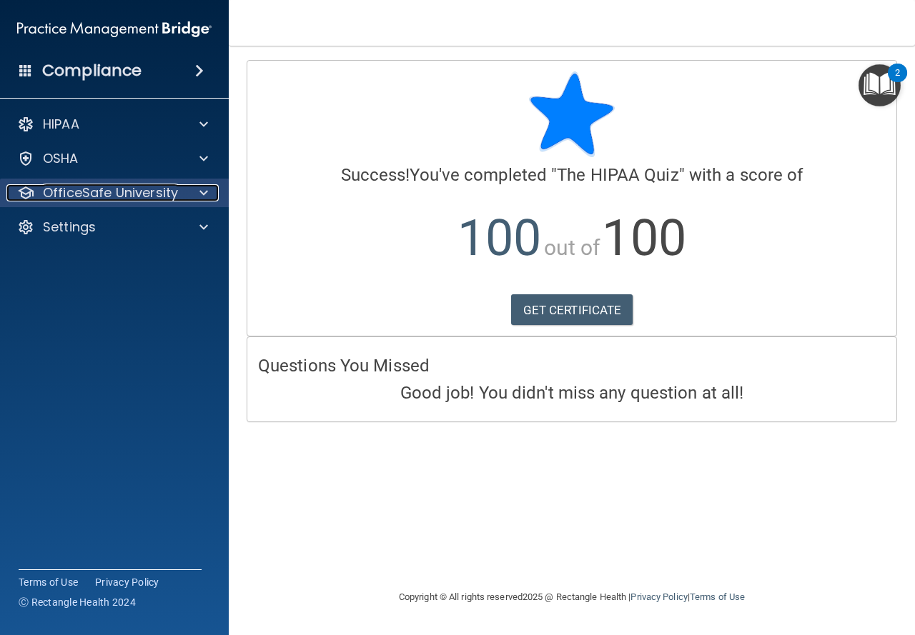
click at [203, 194] on span at bounding box center [203, 192] width 9 height 17
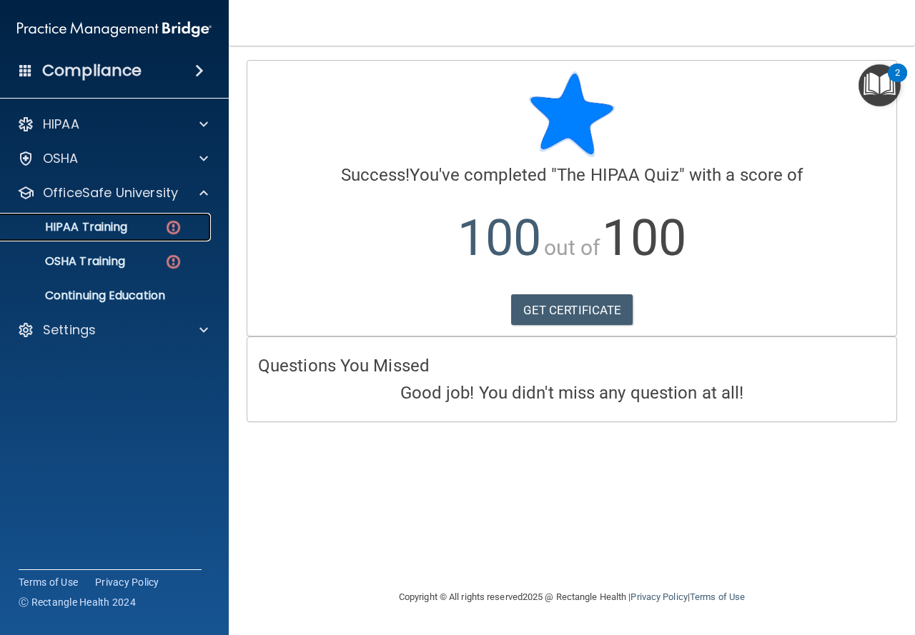
click at [129, 223] on div "HIPAA Training" at bounding box center [106, 227] width 195 height 14
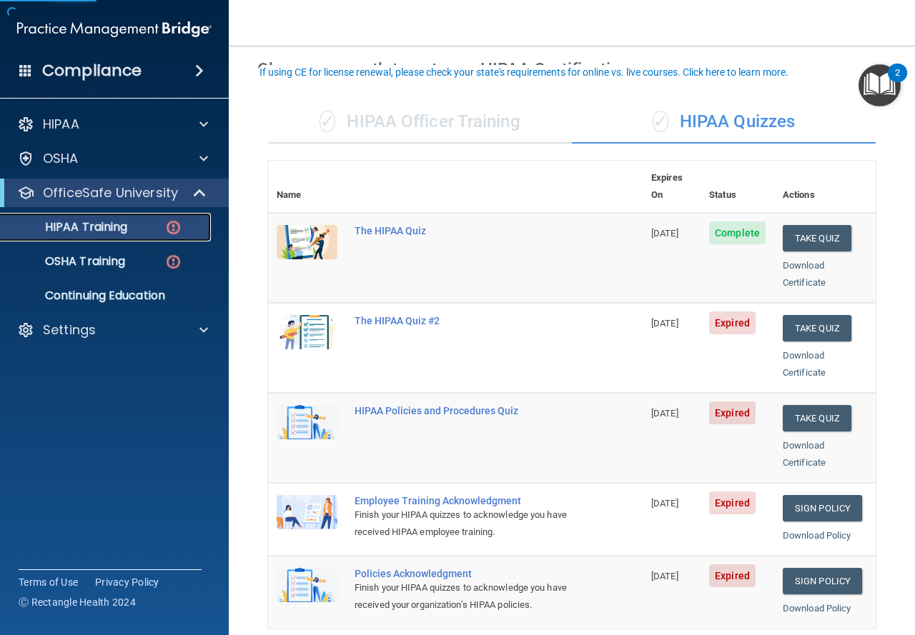
scroll to position [143, 0]
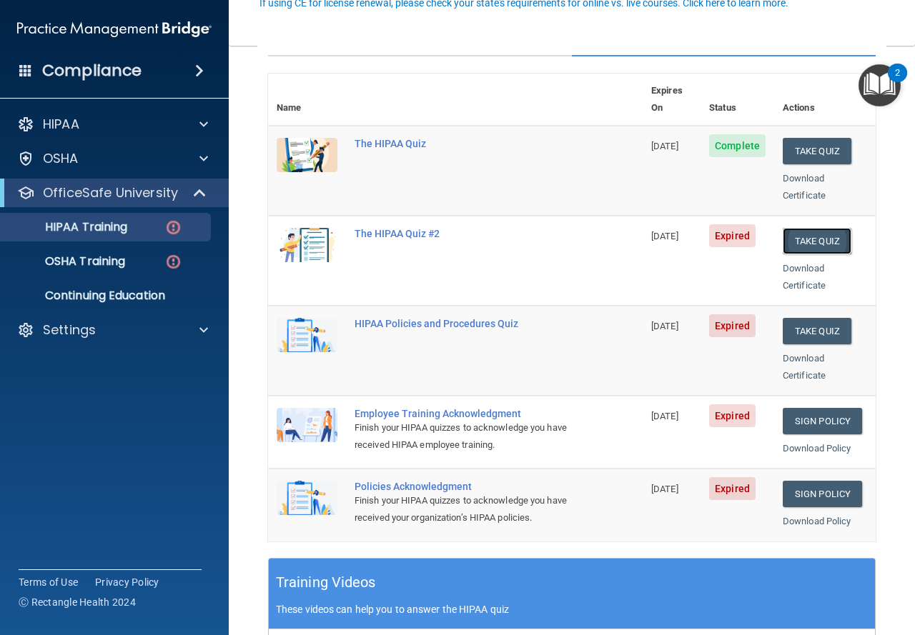
click at [807, 233] on button "Take Quiz" at bounding box center [816, 241] width 69 height 26
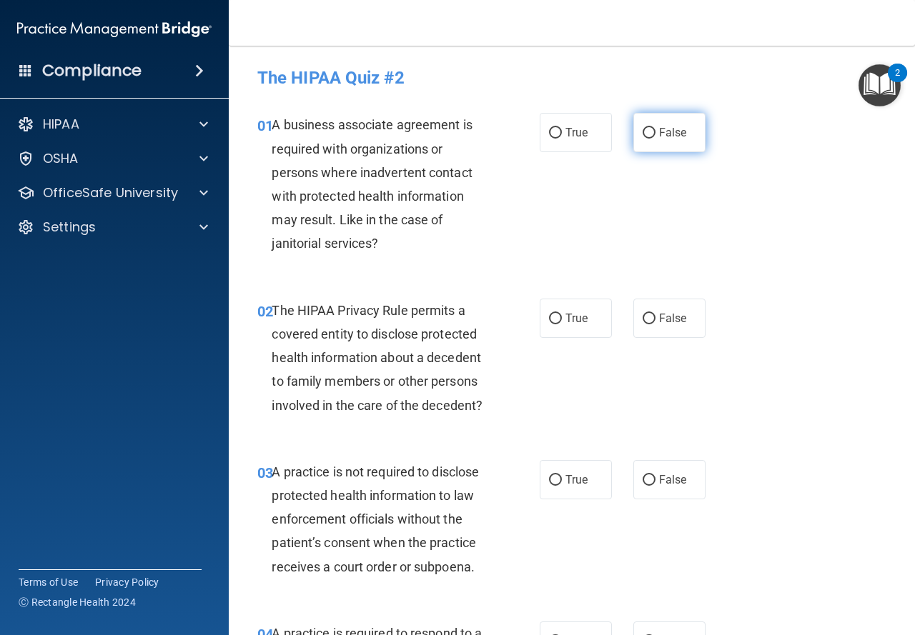
click at [668, 121] on label "False" at bounding box center [669, 132] width 72 height 39
click at [655, 128] on input "False" at bounding box center [648, 133] width 13 height 11
radio input "true"
click at [574, 308] on label "True" at bounding box center [575, 318] width 72 height 39
click at [562, 314] on input "True" at bounding box center [555, 319] width 13 height 11
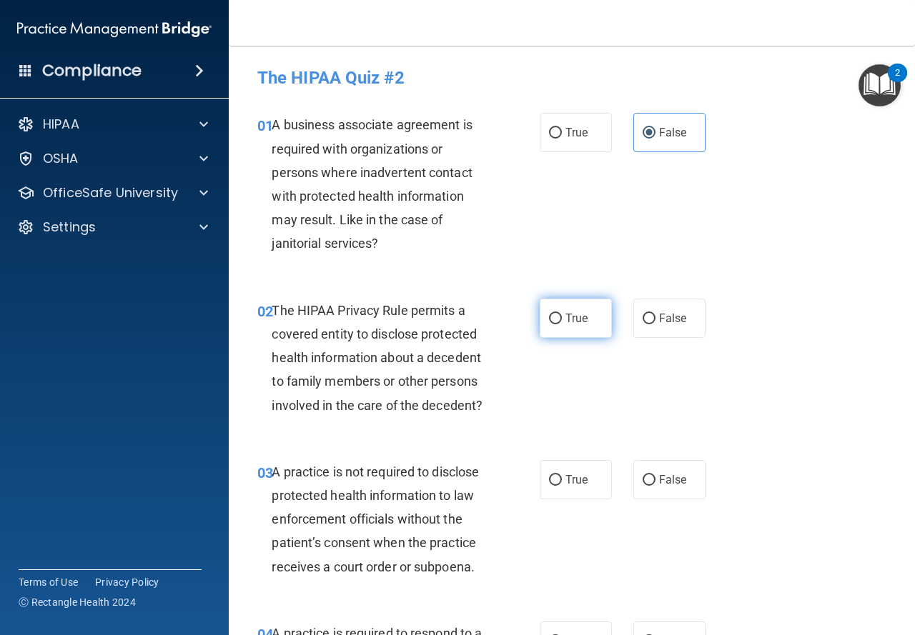
radio input "true"
click at [642, 475] on input "False" at bounding box center [648, 480] width 13 height 11
radio input "true"
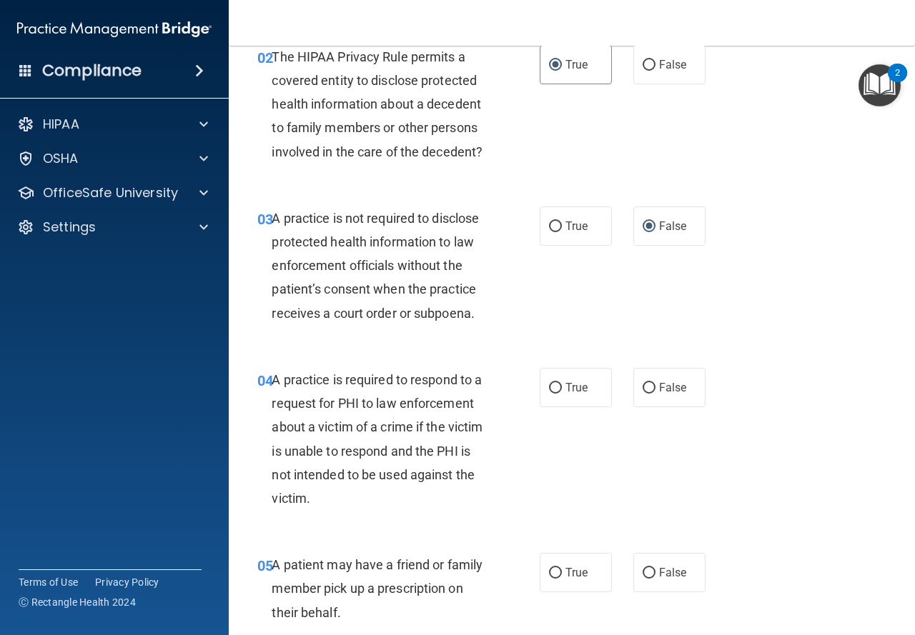
scroll to position [286, 0]
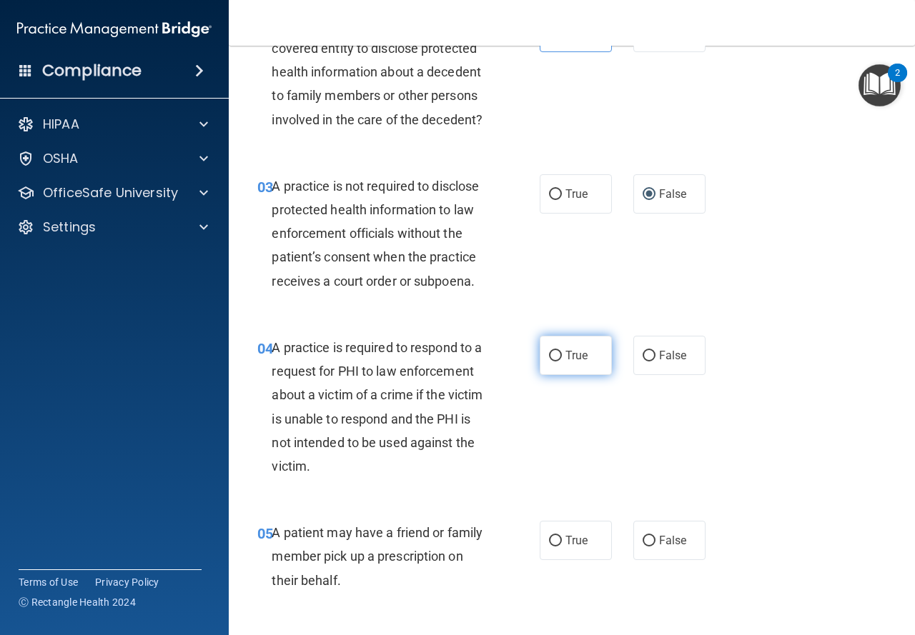
click at [569, 358] on span "True" at bounding box center [576, 356] width 22 height 14
click at [562, 358] on input "True" at bounding box center [555, 356] width 13 height 11
radio input "true"
click at [574, 527] on label "True" at bounding box center [575, 540] width 72 height 39
click at [562, 536] on input "True" at bounding box center [555, 541] width 13 height 11
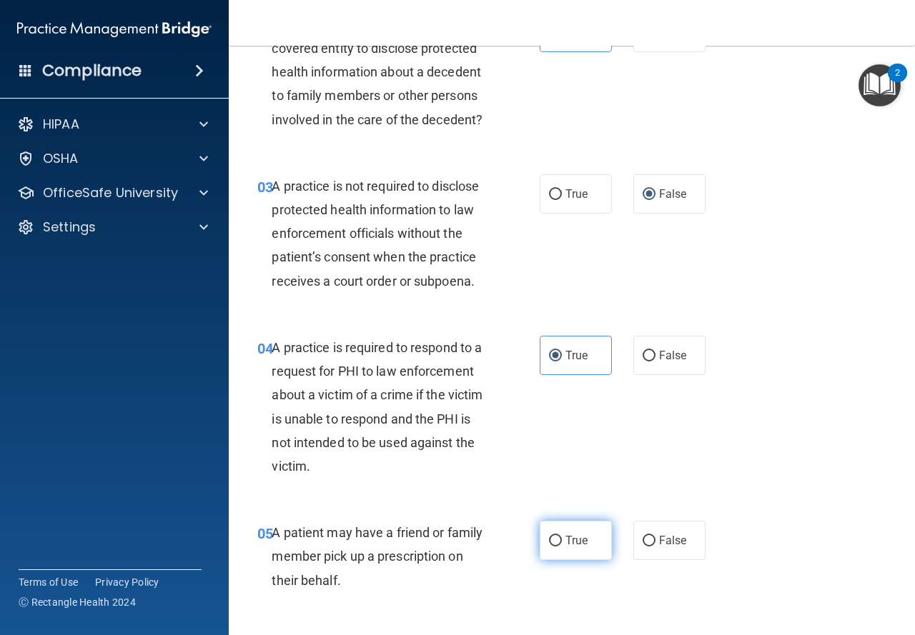
radio input "true"
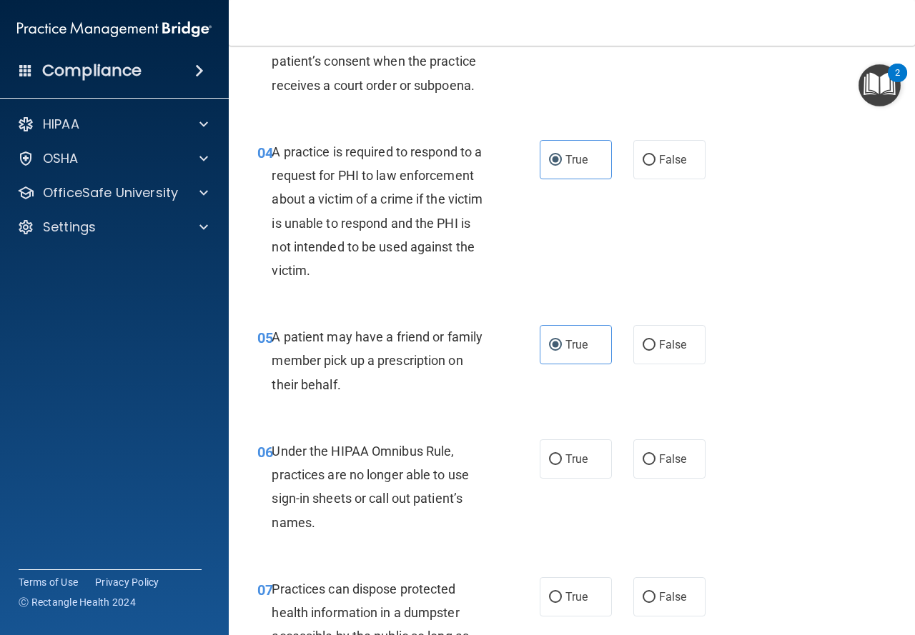
scroll to position [572, 0]
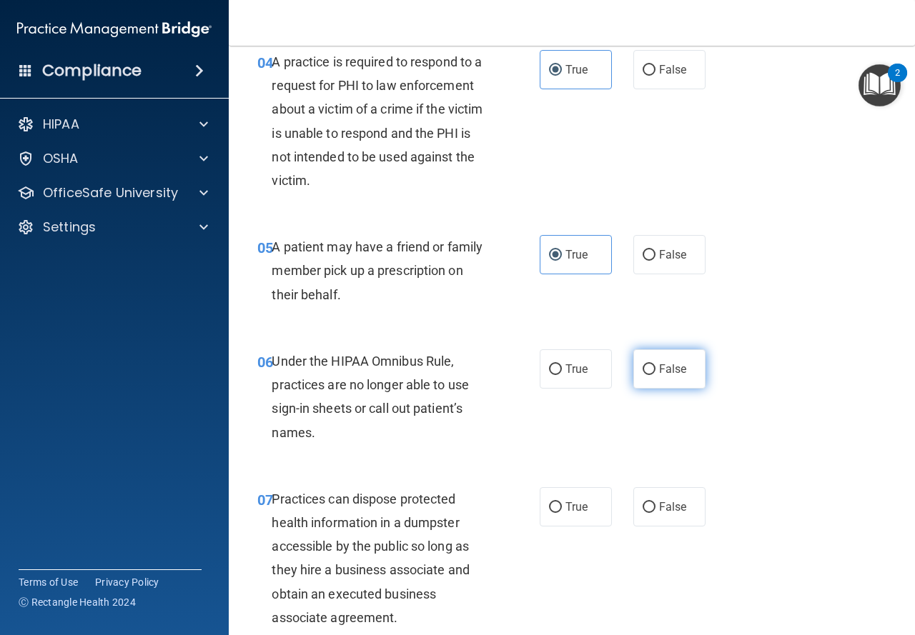
click at [633, 372] on label "False" at bounding box center [669, 368] width 72 height 39
click at [642, 372] on input "False" at bounding box center [648, 369] width 13 height 11
radio input "true"
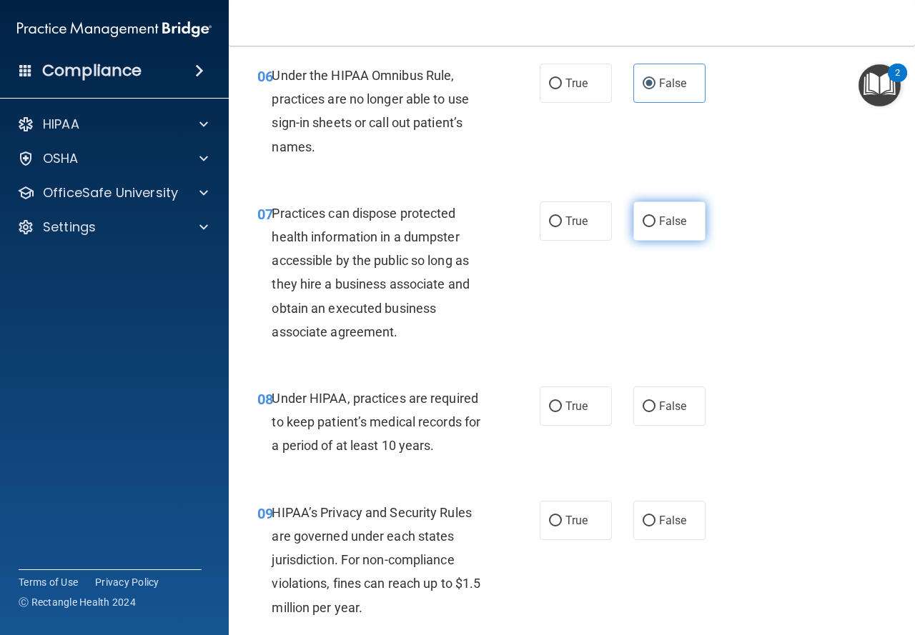
click at [645, 225] on input "False" at bounding box center [648, 221] width 13 height 11
radio input "true"
click at [647, 409] on input "False" at bounding box center [648, 407] width 13 height 11
radio input "true"
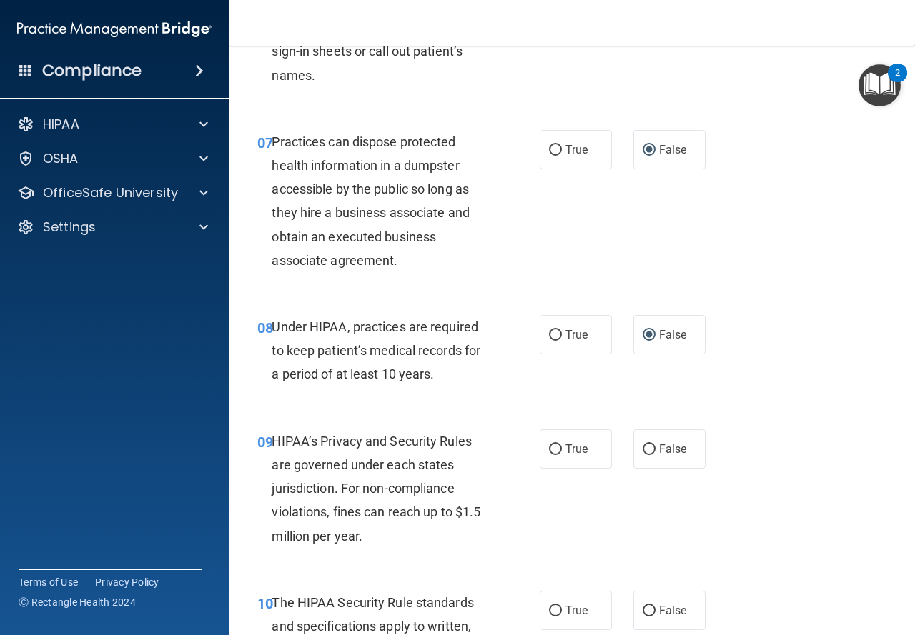
scroll to position [1000, 0]
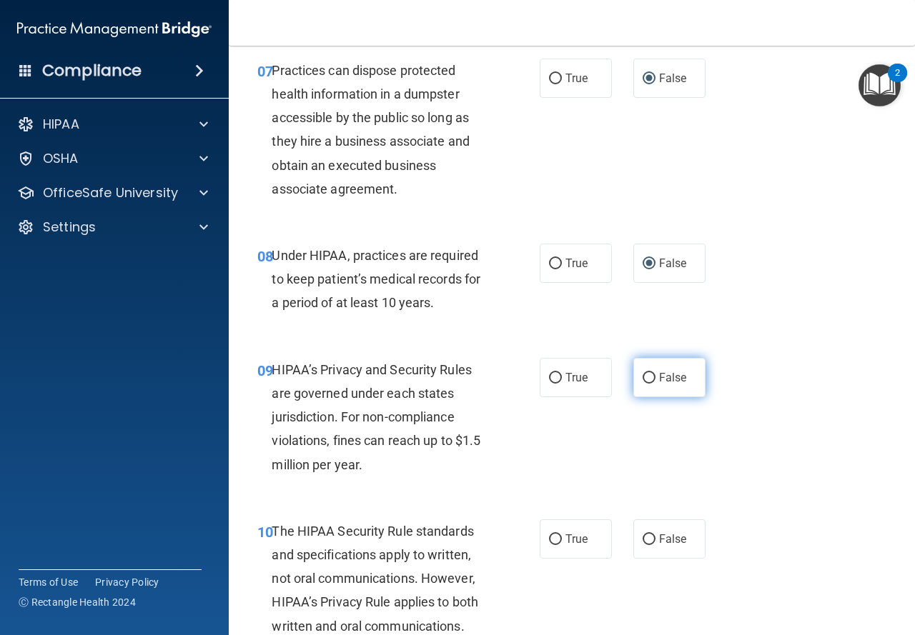
click at [642, 387] on label "False" at bounding box center [669, 377] width 72 height 39
click at [642, 384] on input "False" at bounding box center [648, 378] width 13 height 11
radio input "true"
click at [559, 549] on label "True" at bounding box center [575, 538] width 72 height 39
click at [559, 545] on input "True" at bounding box center [555, 539] width 13 height 11
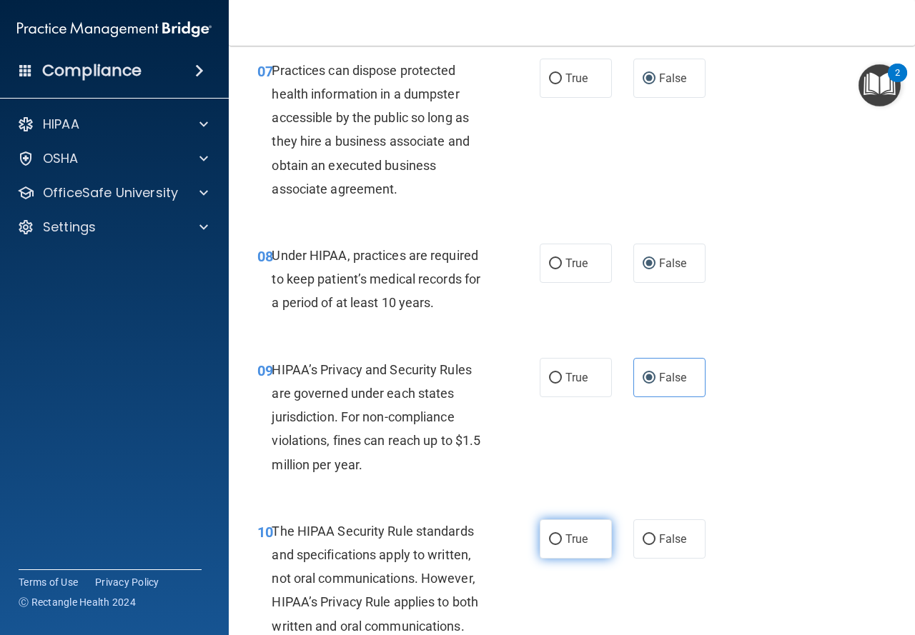
radio input "true"
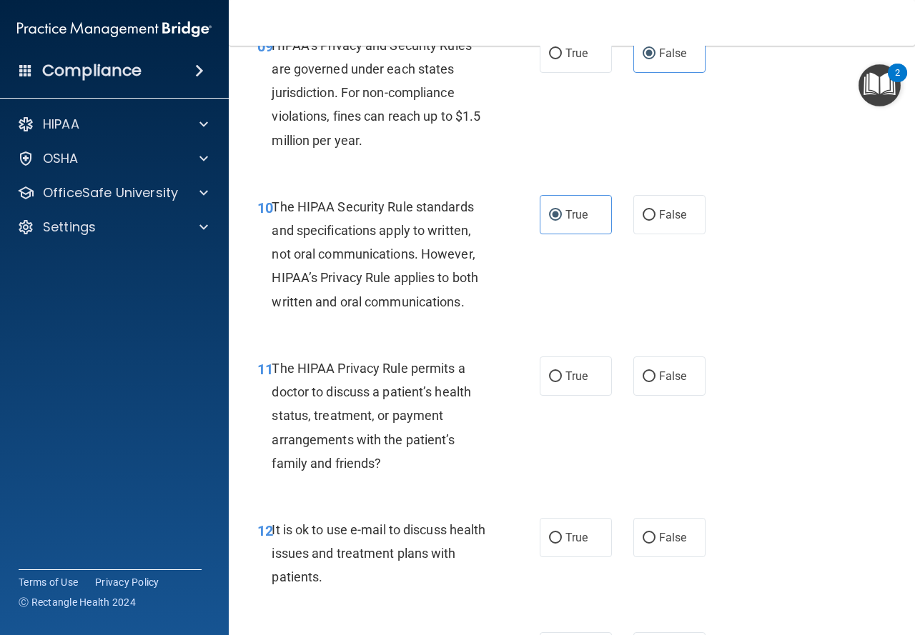
scroll to position [1357, 0]
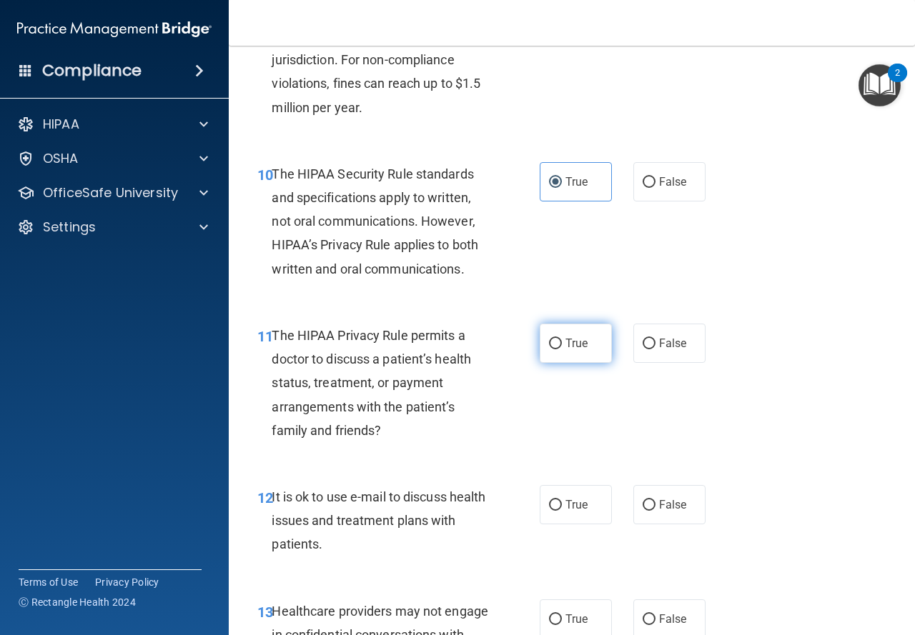
click at [594, 350] on label "True" at bounding box center [575, 343] width 72 height 39
click at [562, 349] on input "True" at bounding box center [555, 344] width 13 height 11
radio input "true"
click at [579, 499] on span "True" at bounding box center [576, 505] width 22 height 14
click at [562, 500] on input "True" at bounding box center [555, 505] width 13 height 11
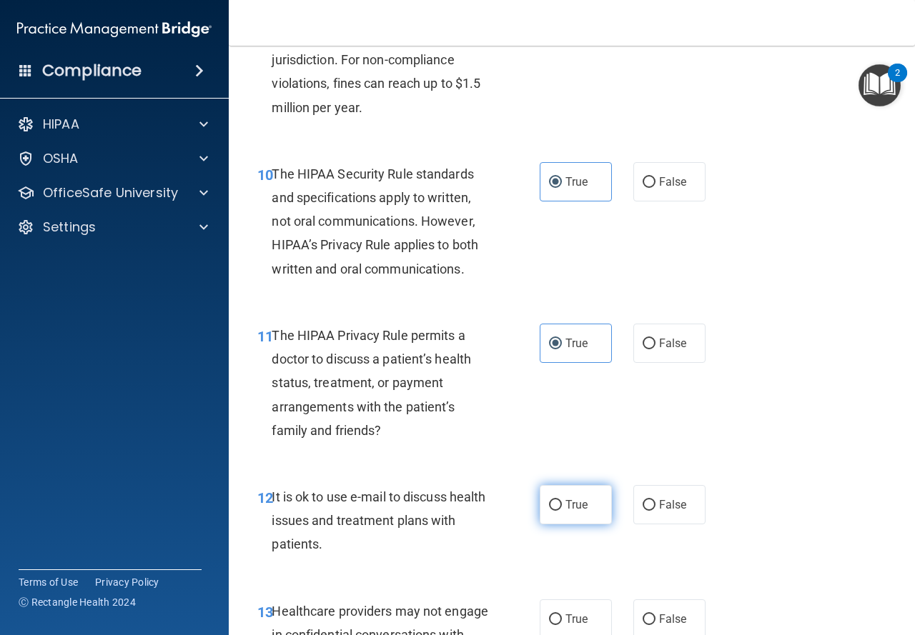
radio input "true"
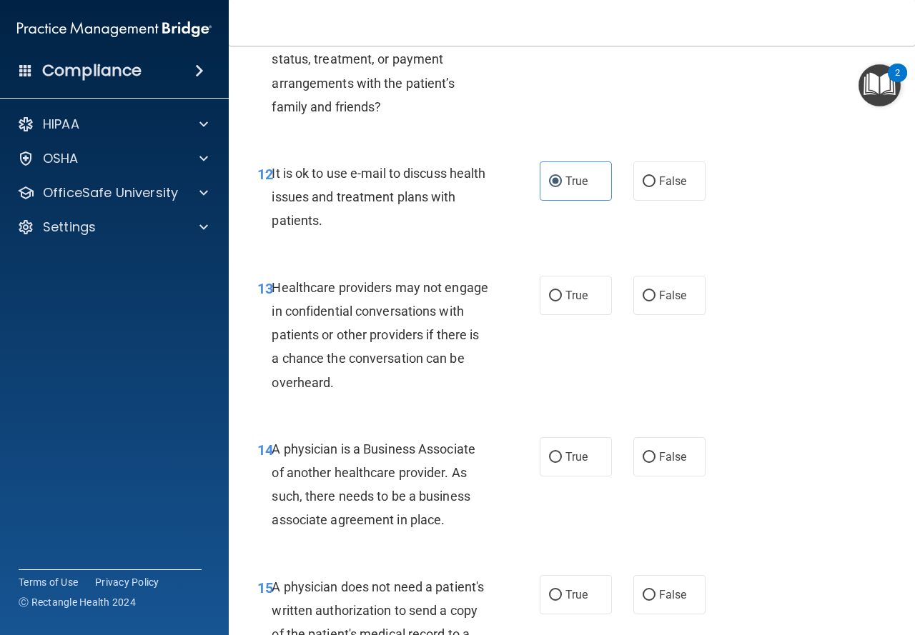
scroll to position [1715, 0]
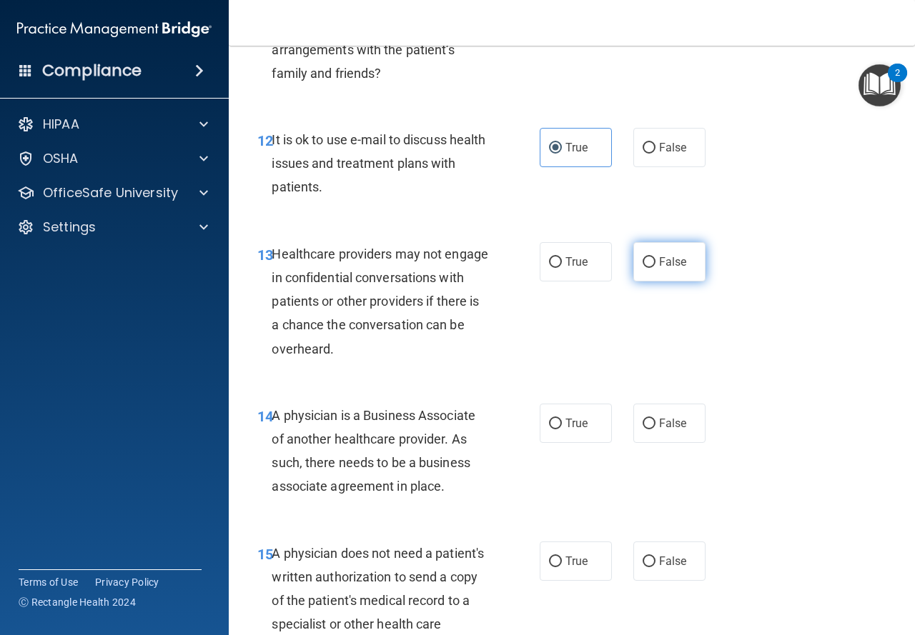
click at [648, 274] on label "False" at bounding box center [669, 261] width 72 height 39
click at [648, 268] on input "False" at bounding box center [648, 262] width 13 height 11
radio input "true"
click at [652, 434] on label "False" at bounding box center [669, 423] width 72 height 39
click at [652, 429] on input "False" at bounding box center [648, 424] width 13 height 11
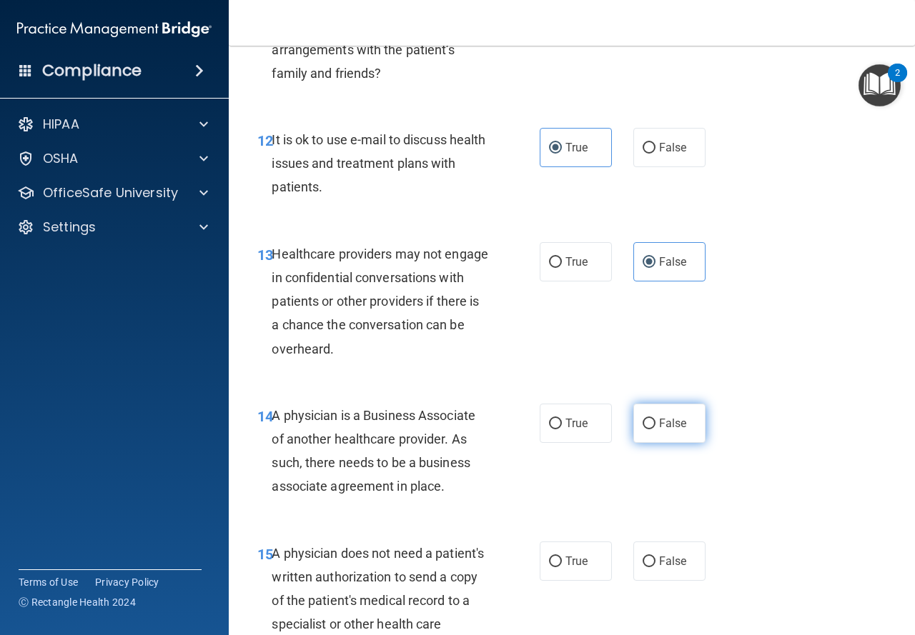
radio input "true"
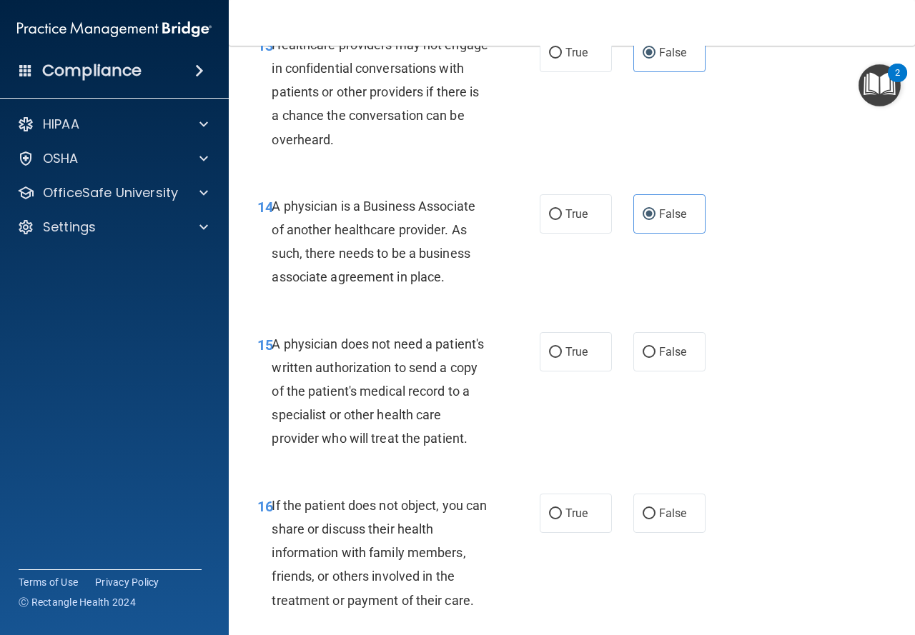
scroll to position [1929, 0]
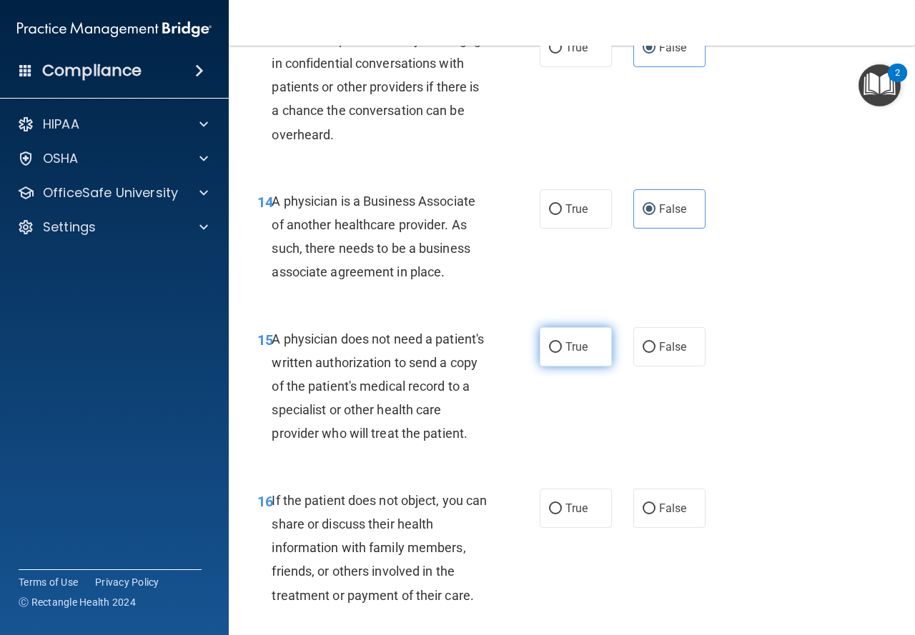
click at [567, 357] on label "True" at bounding box center [575, 346] width 72 height 39
click at [562, 353] on input "True" at bounding box center [555, 347] width 13 height 11
radio input "true"
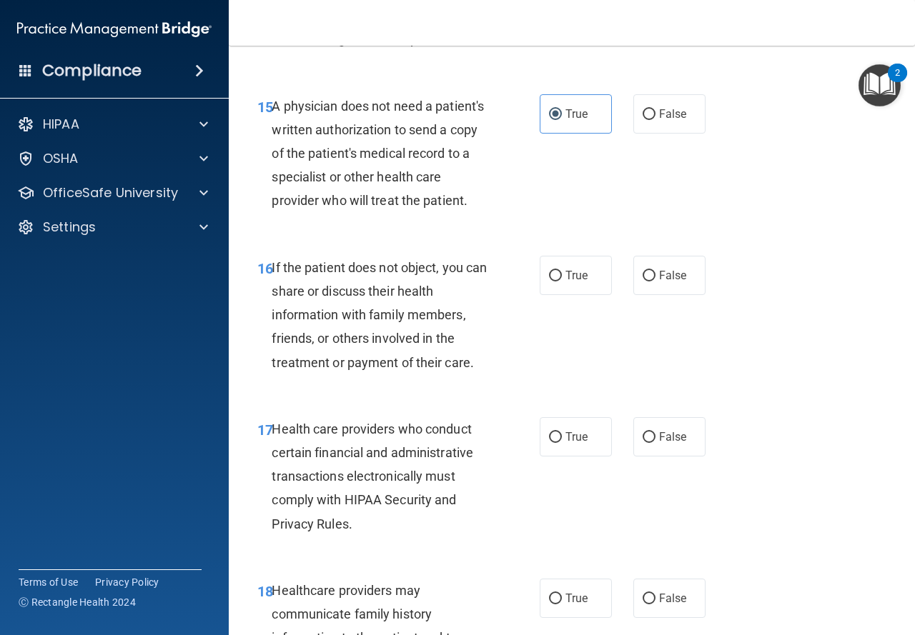
scroll to position [2215, 0]
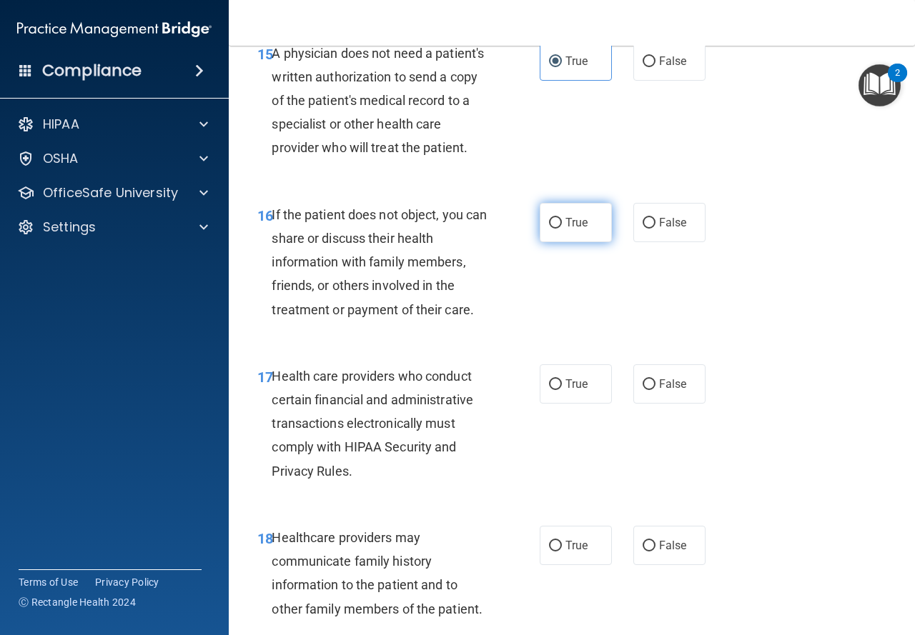
click at [569, 229] on span "True" at bounding box center [576, 223] width 22 height 14
click at [562, 229] on input "True" at bounding box center [555, 223] width 13 height 11
radio input "true"
click at [590, 404] on label "True" at bounding box center [575, 383] width 72 height 39
click at [562, 390] on input "True" at bounding box center [555, 384] width 13 height 11
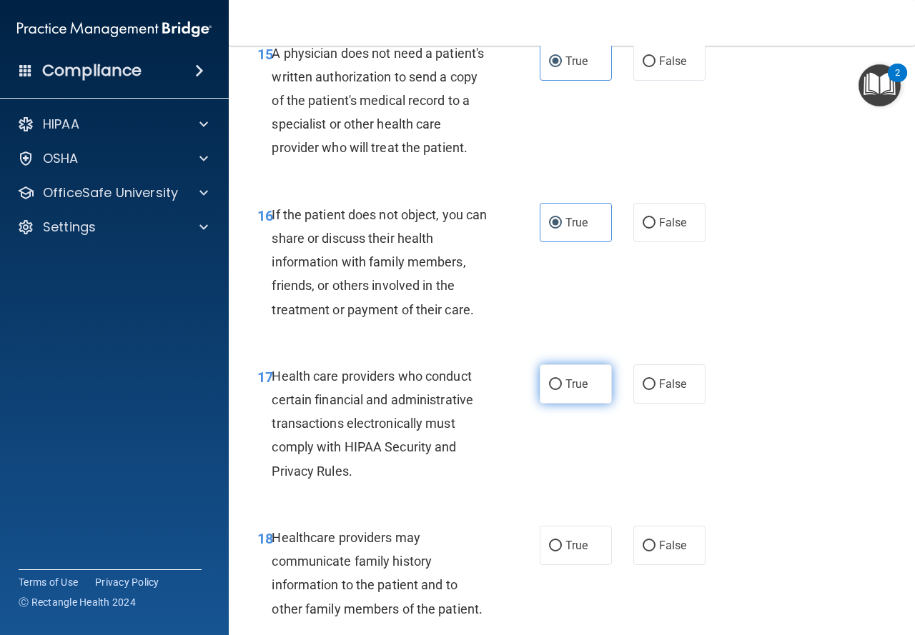
radio input "true"
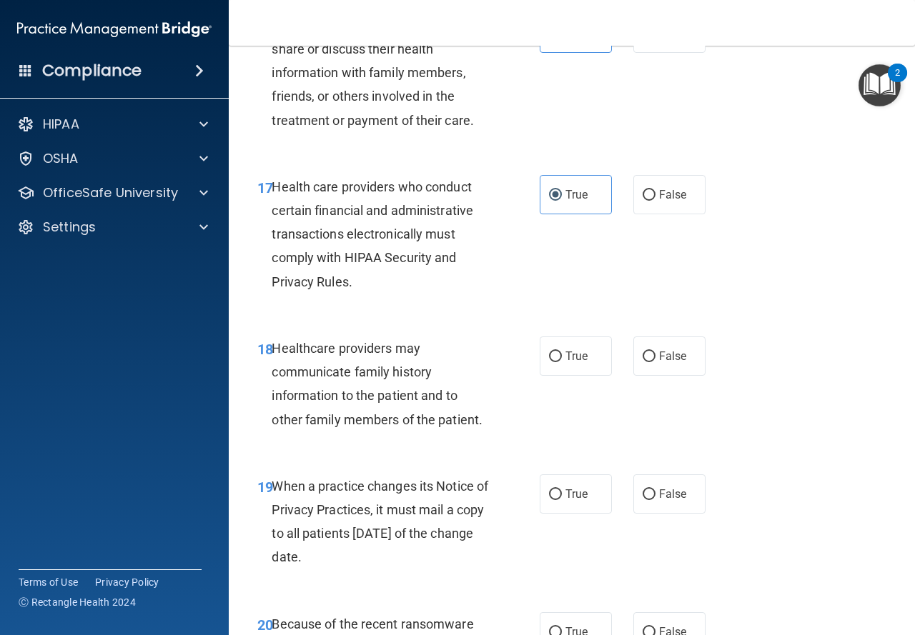
scroll to position [2429, 0]
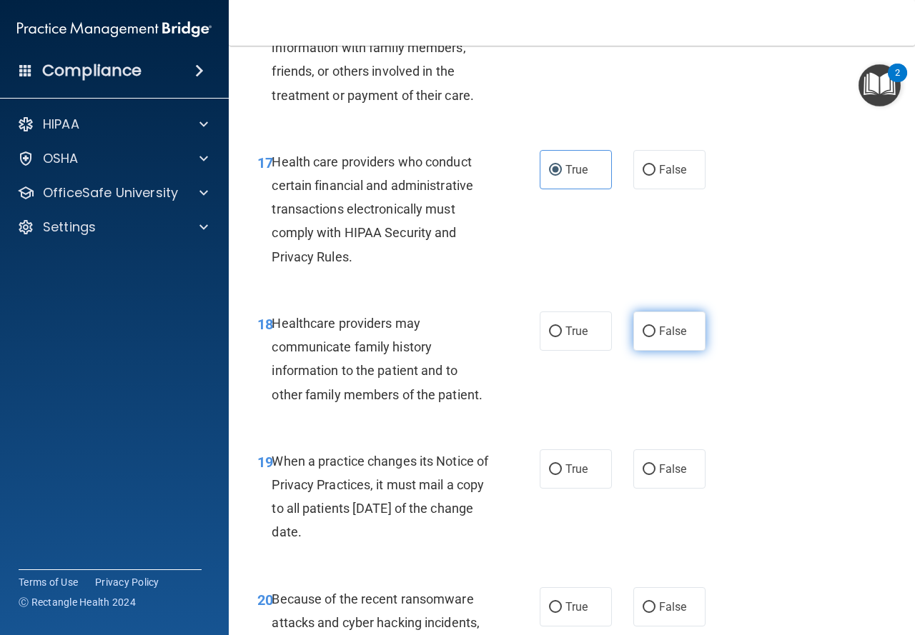
click at [642, 337] on input "False" at bounding box center [648, 332] width 13 height 11
radio input "true"
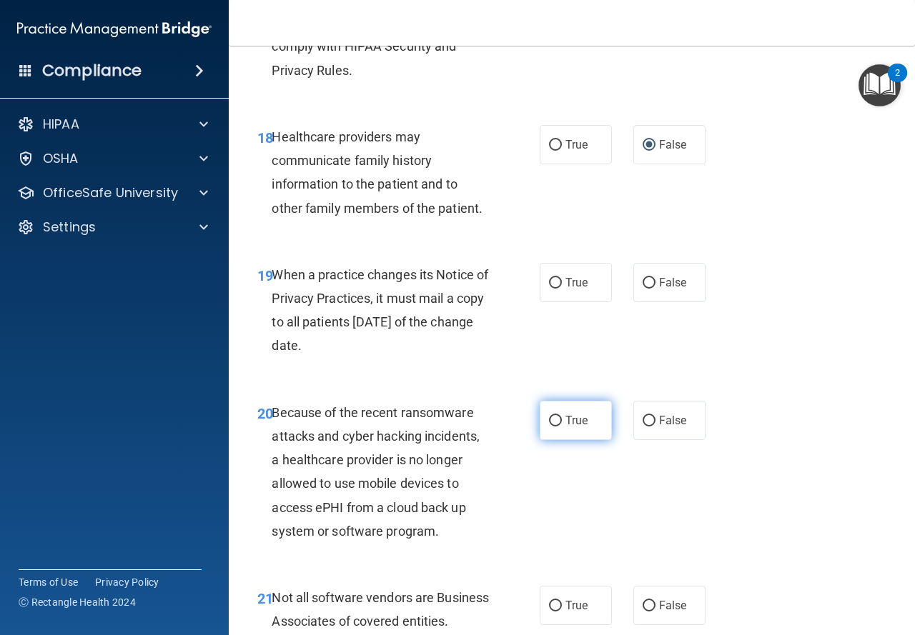
scroll to position [2644, 0]
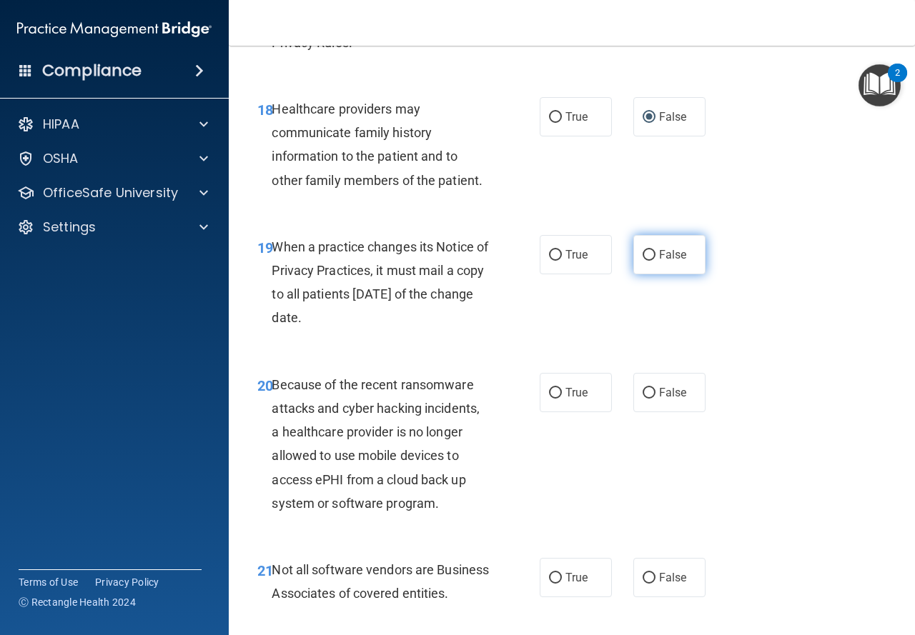
click at [659, 261] on span "False" at bounding box center [673, 255] width 28 height 14
click at [655, 261] on input "False" at bounding box center [648, 255] width 13 height 11
radio input "true"
click at [667, 399] on span "False" at bounding box center [673, 393] width 28 height 14
click at [655, 399] on input "False" at bounding box center [648, 393] width 13 height 11
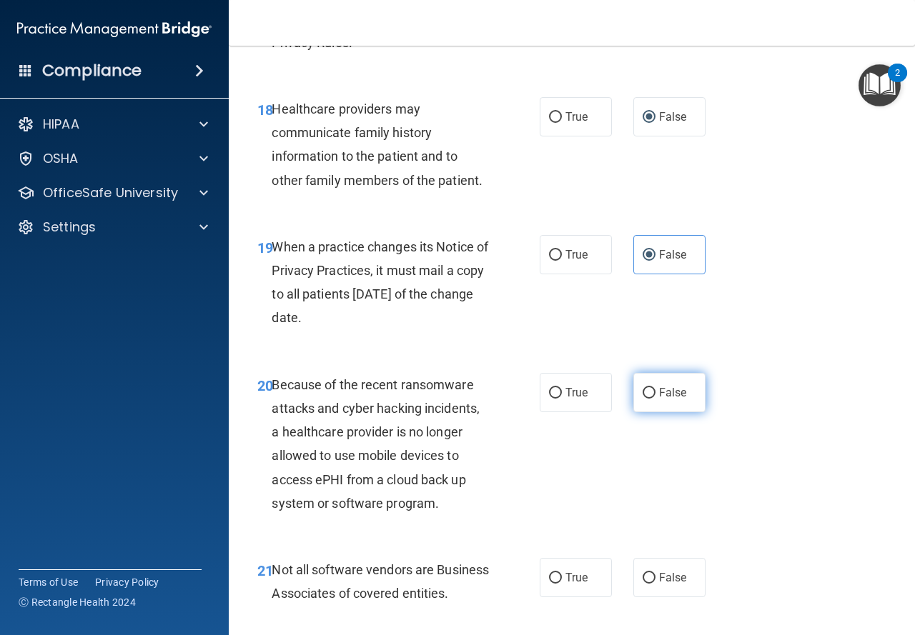
radio input "true"
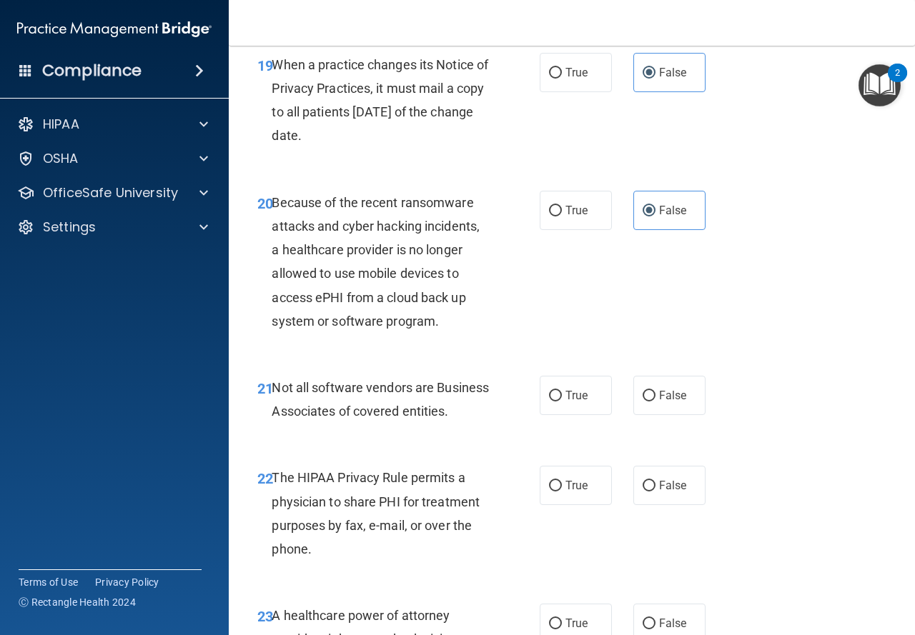
scroll to position [2929, 0]
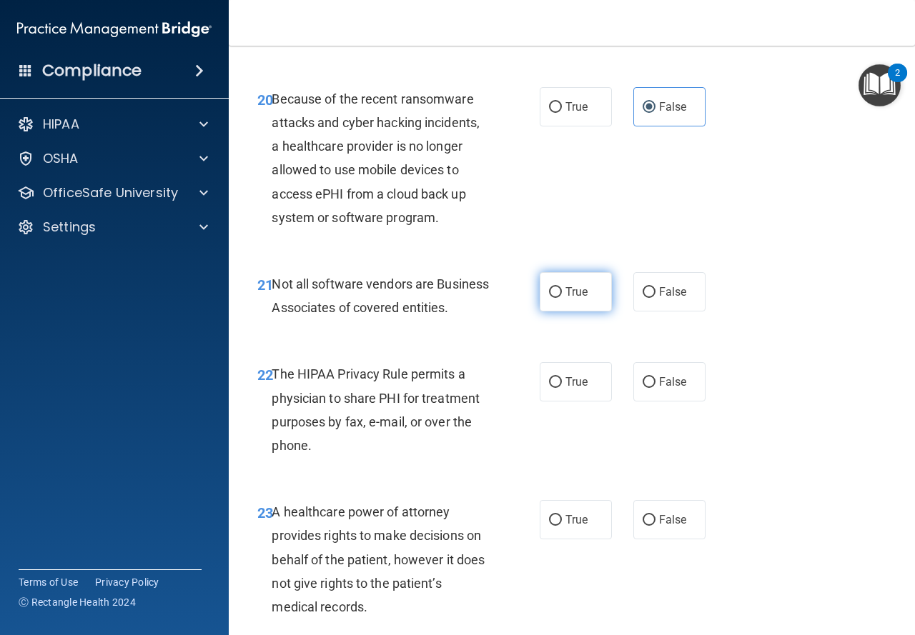
click at [587, 312] on label "True" at bounding box center [575, 291] width 72 height 39
click at [562, 298] on input "True" at bounding box center [555, 292] width 13 height 11
radio input "true"
click at [592, 402] on label "True" at bounding box center [575, 381] width 72 height 39
click at [562, 388] on input "True" at bounding box center [555, 382] width 13 height 11
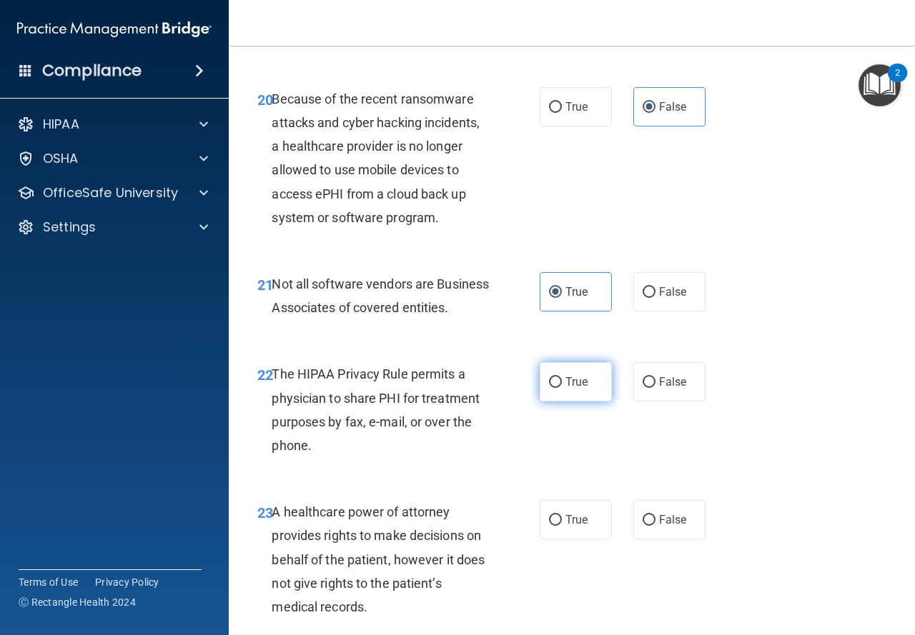
radio input "true"
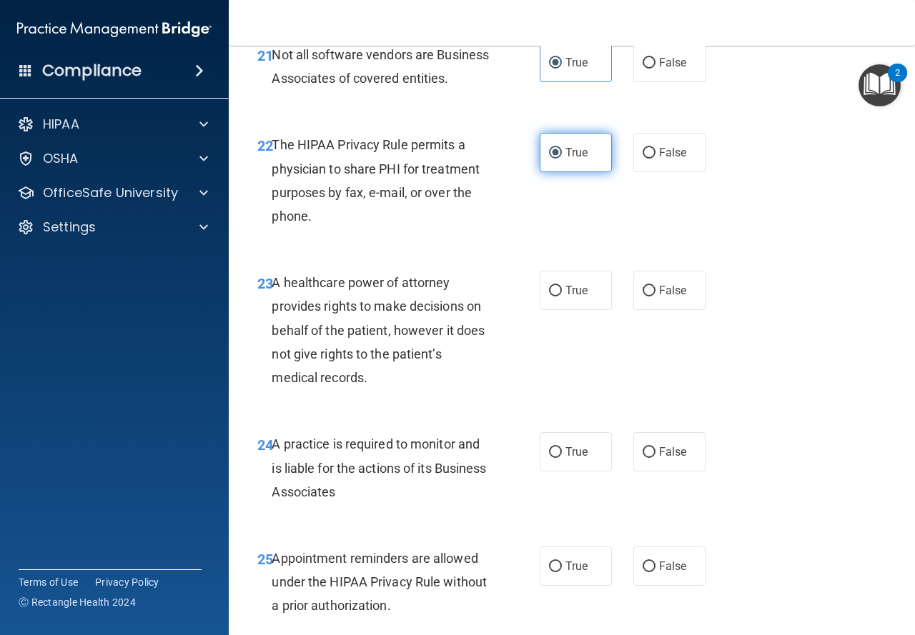
scroll to position [3215, 0]
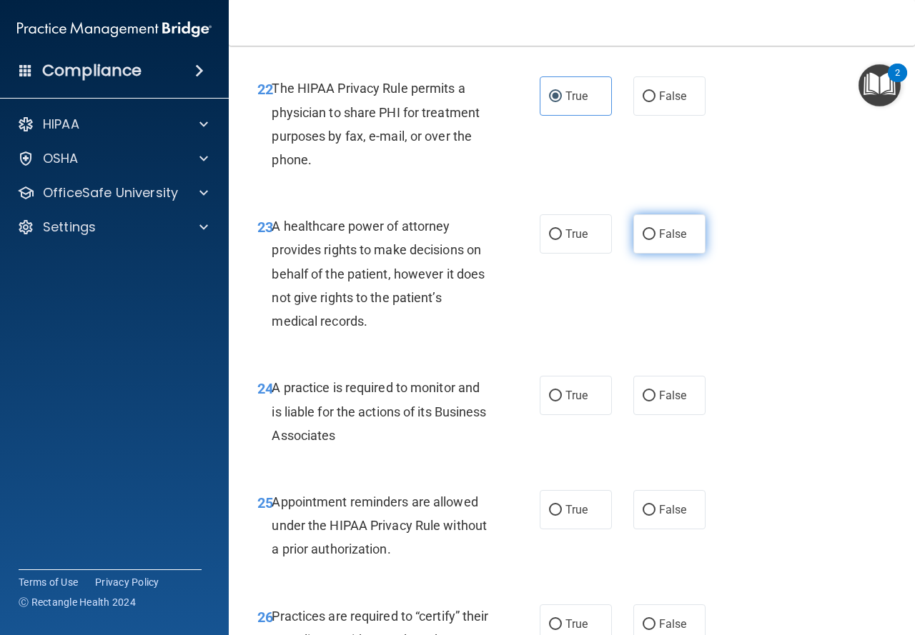
click at [645, 240] on input "False" at bounding box center [648, 234] width 13 height 11
radio input "true"
click at [663, 402] on span "False" at bounding box center [673, 396] width 28 height 14
click at [655, 402] on input "False" at bounding box center [648, 396] width 13 height 11
radio input "true"
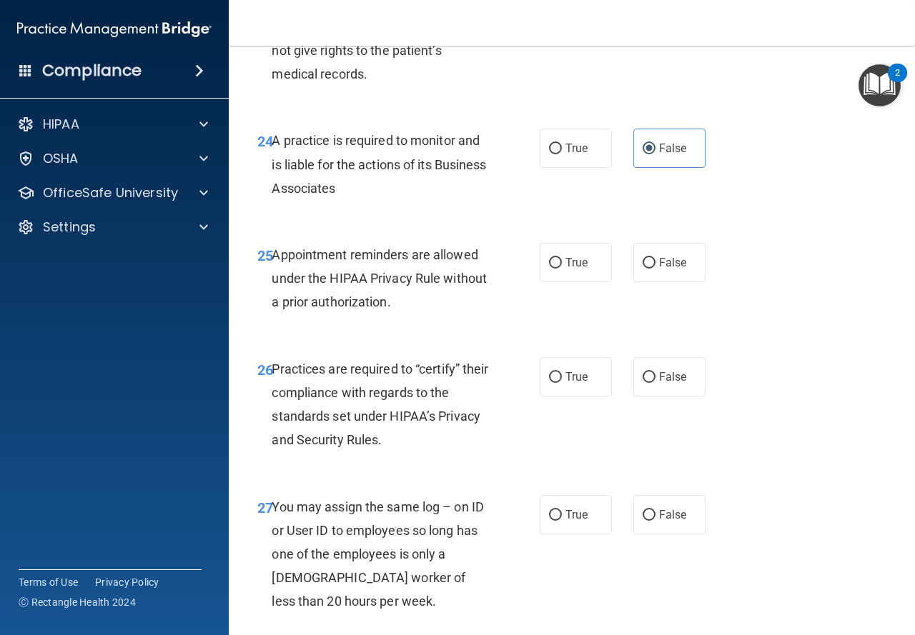
scroll to position [3501, 0]
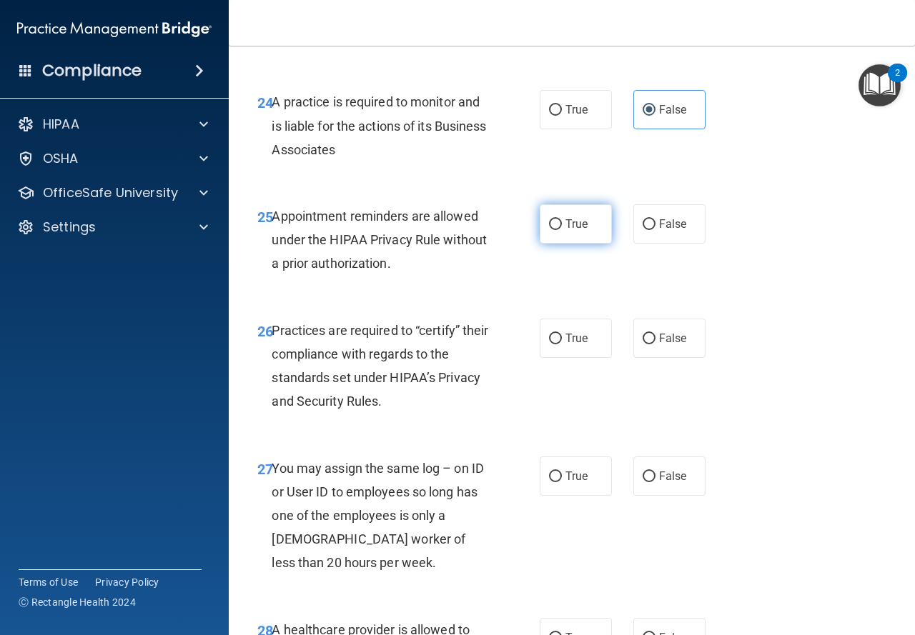
click at [559, 244] on label "True" at bounding box center [575, 223] width 72 height 39
click at [559, 230] on input "True" at bounding box center [555, 224] width 13 height 11
radio input "true"
click at [661, 345] on span "False" at bounding box center [673, 339] width 28 height 14
click at [655, 344] on input "False" at bounding box center [648, 339] width 13 height 11
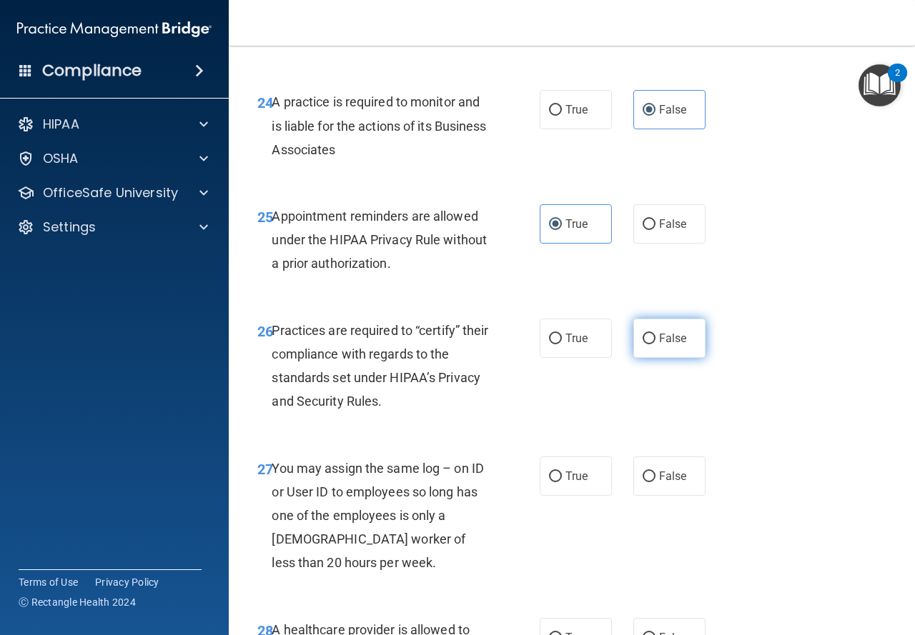
radio input "true"
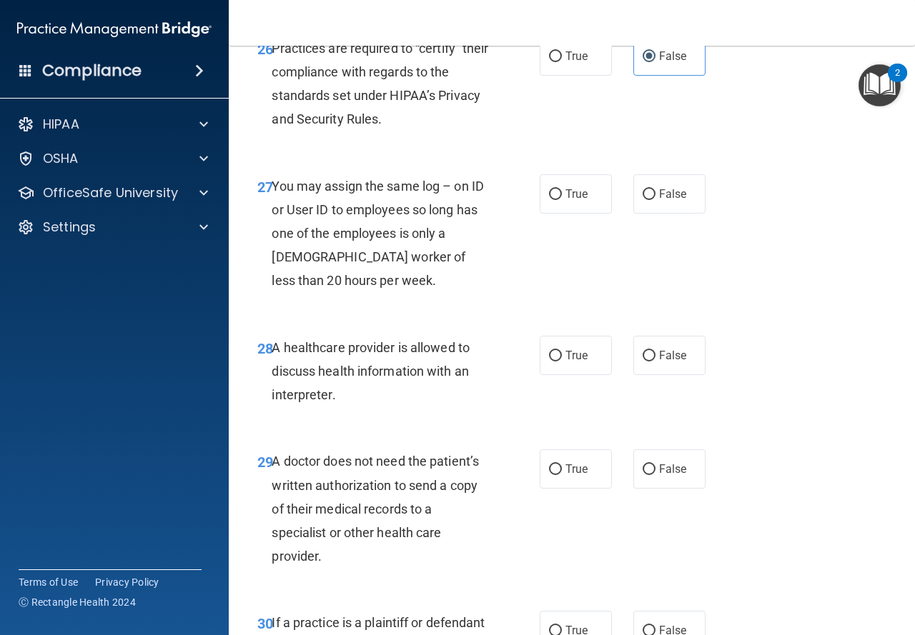
scroll to position [3787, 0]
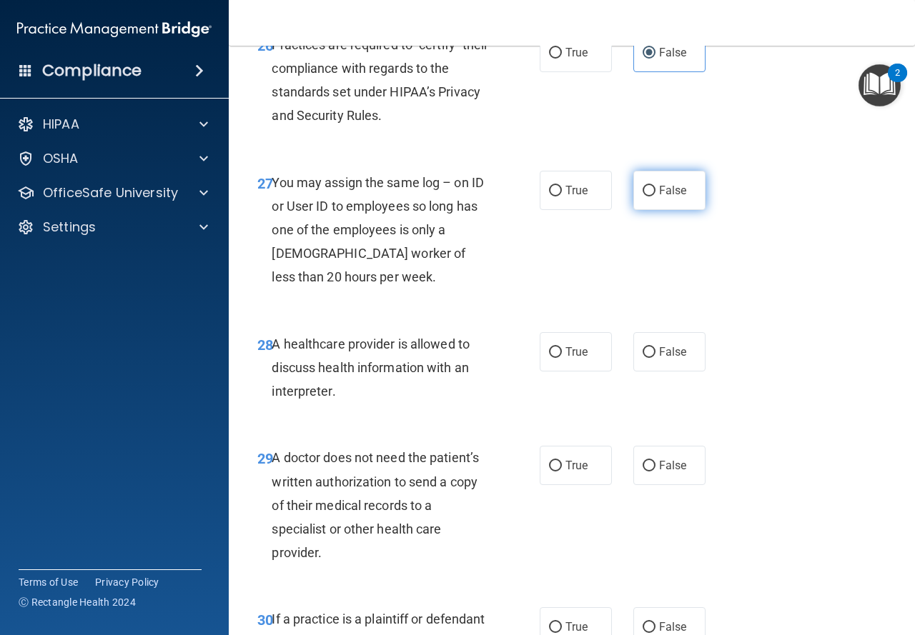
click at [651, 210] on label "False" at bounding box center [669, 190] width 72 height 39
click at [651, 196] on input "False" at bounding box center [648, 191] width 13 height 11
radio input "true"
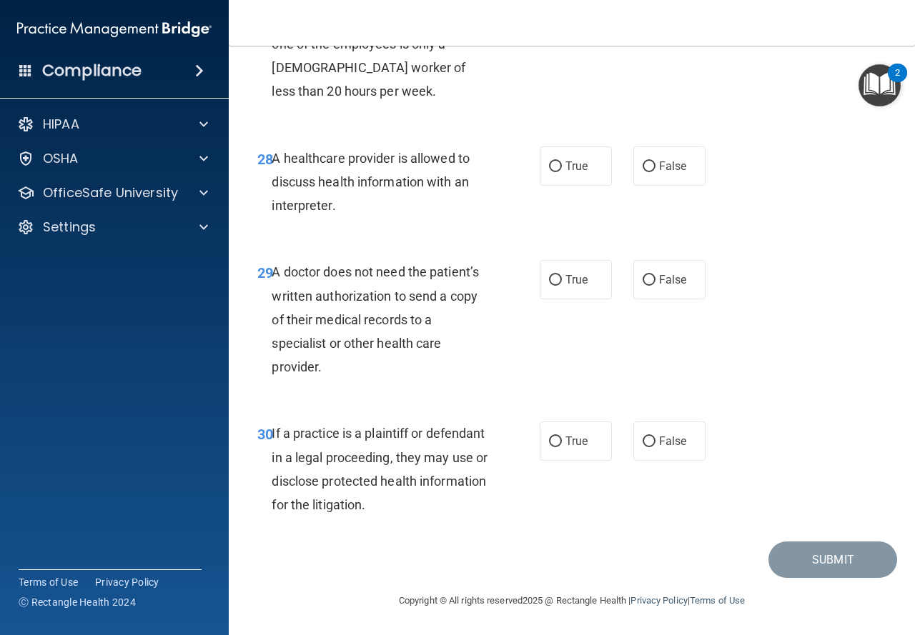
scroll to position [4001, 0]
click at [570, 186] on label "True" at bounding box center [575, 165] width 72 height 39
click at [562, 172] on input "True" at bounding box center [555, 166] width 13 height 11
radio input "true"
click at [594, 296] on label "True" at bounding box center [575, 279] width 72 height 39
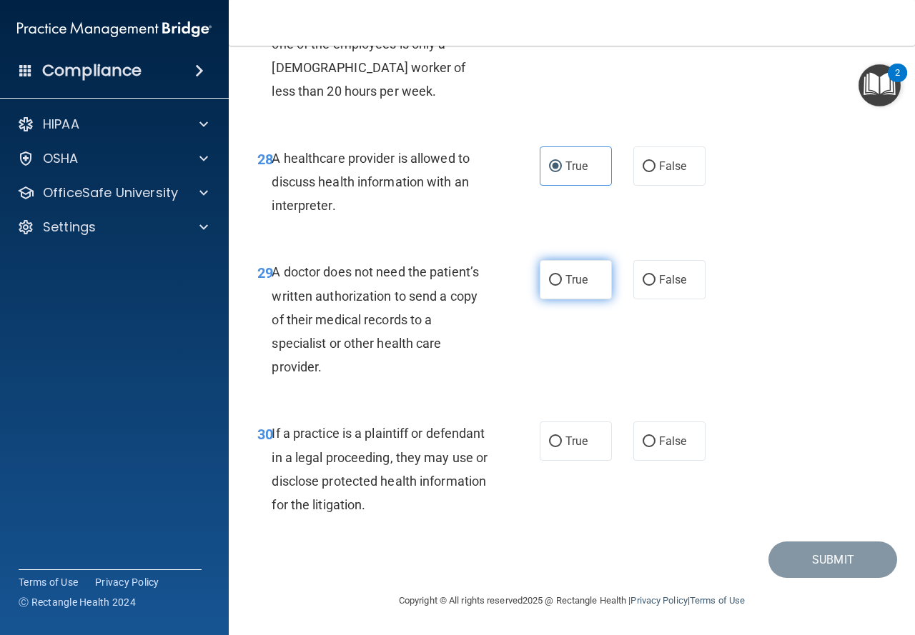
click at [562, 286] on input "True" at bounding box center [555, 280] width 13 height 11
radio input "true"
click at [578, 449] on label "True" at bounding box center [575, 441] width 72 height 39
click at [562, 447] on input "True" at bounding box center [555, 442] width 13 height 11
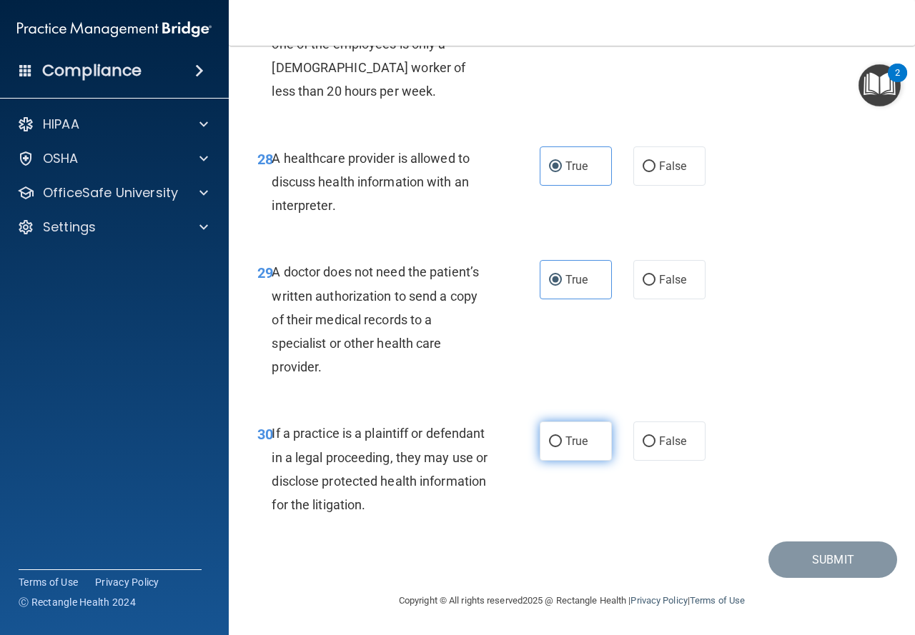
radio input "true"
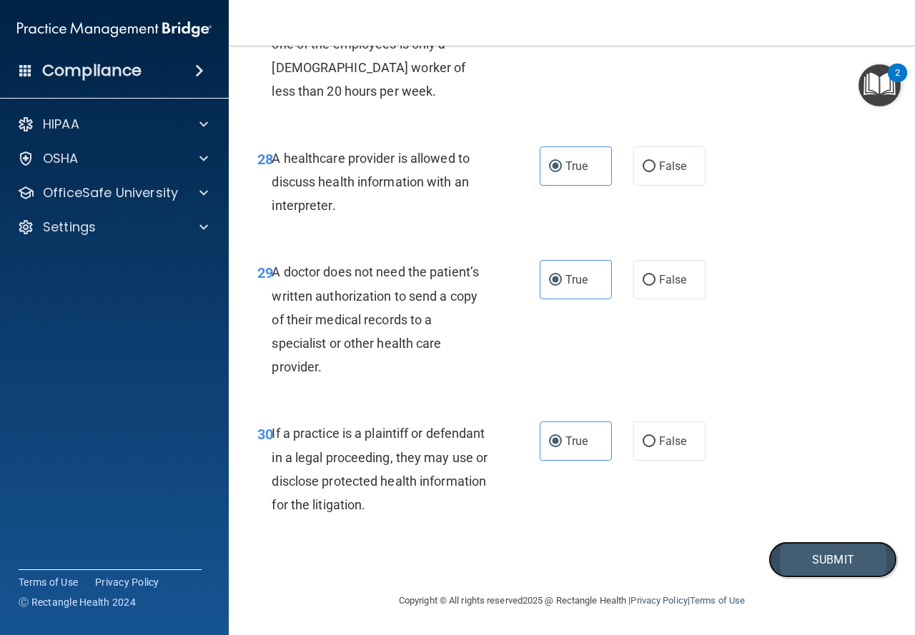
click at [792, 559] on button "Submit" at bounding box center [832, 560] width 129 height 36
drag, startPoint x: 739, startPoint y: 471, endPoint x: 802, endPoint y: 446, distance: 67.0
click at [802, 446] on div "30 If a practice is a plaintiff or defendant in a legal proceeding, they may us…" at bounding box center [571, 473] width 650 height 138
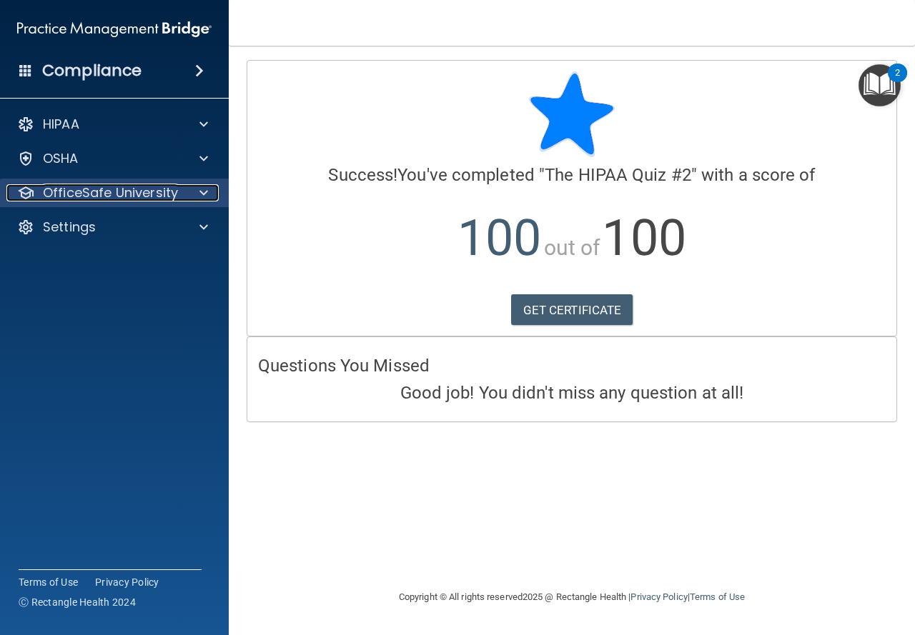
click at [204, 198] on span at bounding box center [203, 192] width 9 height 17
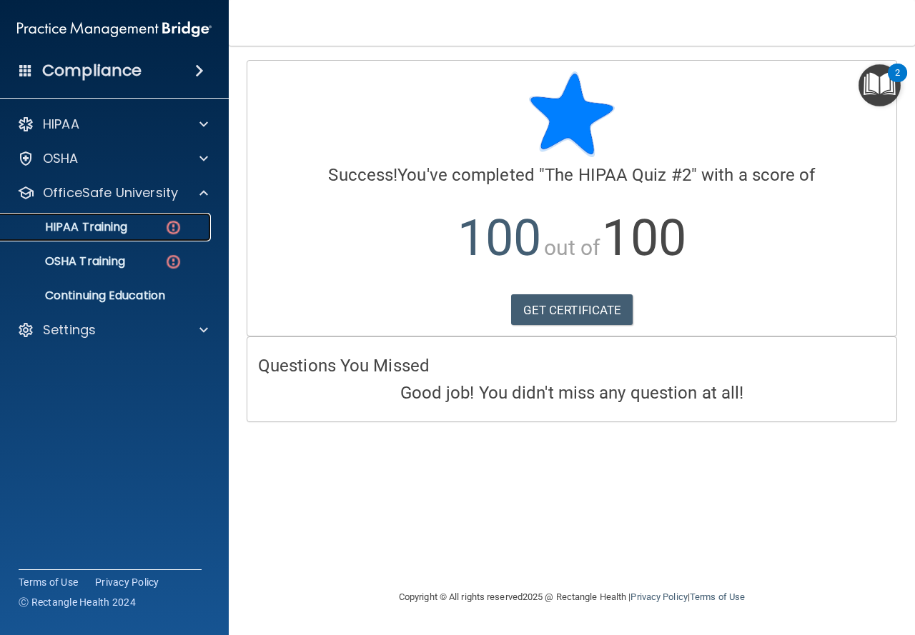
click at [151, 232] on div "HIPAA Training" at bounding box center [106, 227] width 195 height 14
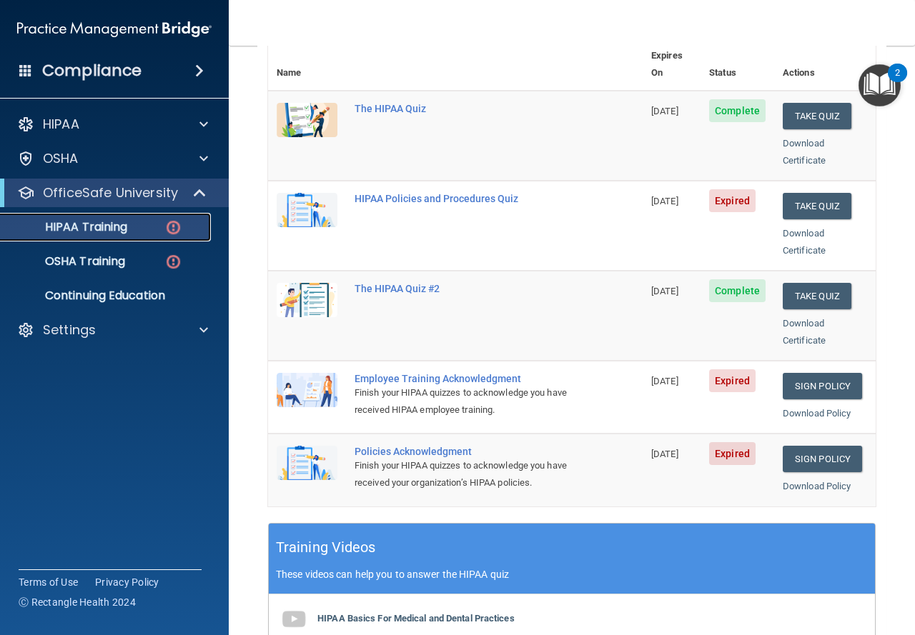
scroll to position [143, 0]
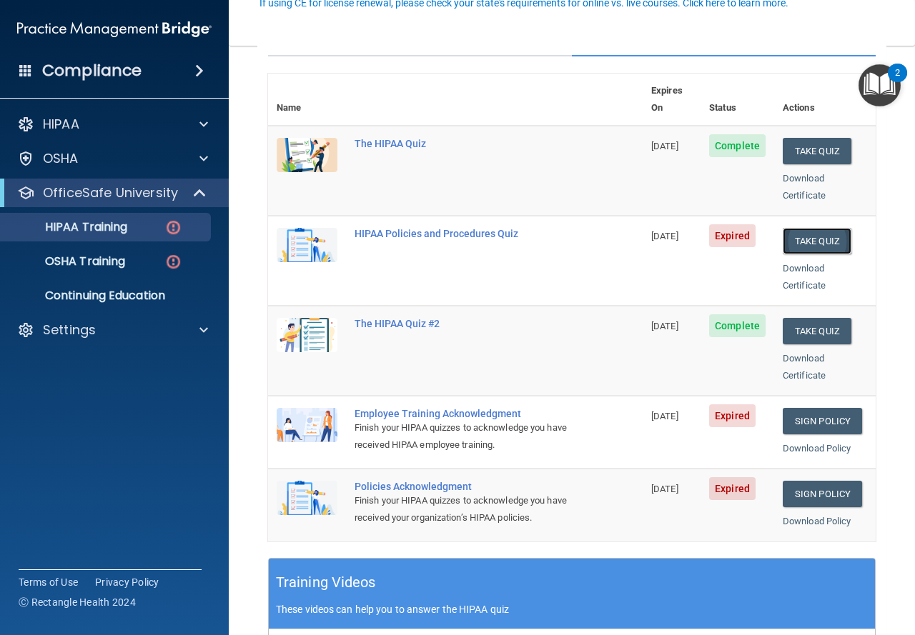
click at [830, 228] on button "Take Quiz" at bounding box center [816, 241] width 69 height 26
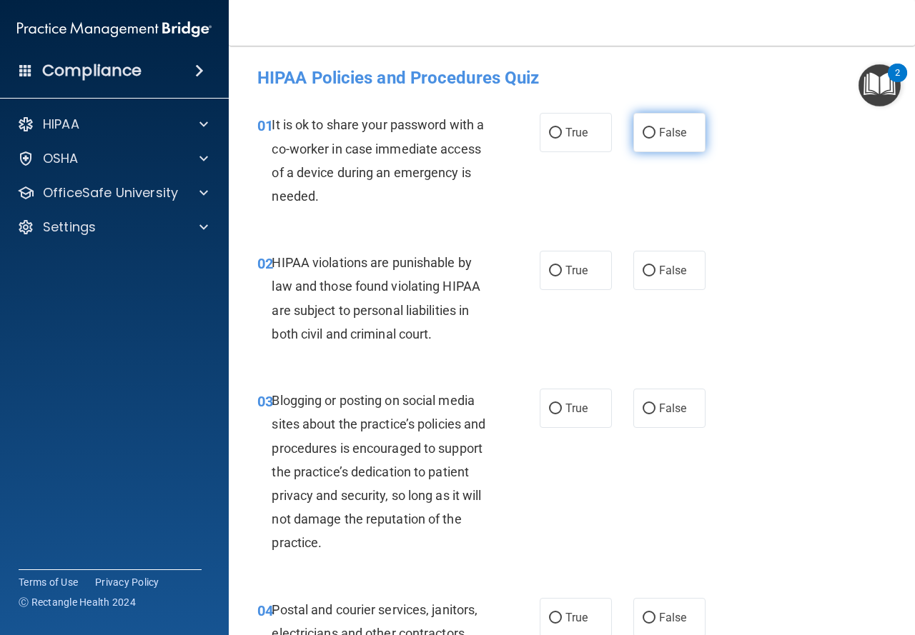
click at [659, 138] on span "False" at bounding box center [673, 133] width 28 height 14
click at [655, 138] on input "False" at bounding box center [648, 133] width 13 height 11
radio input "true"
click at [572, 266] on span "True" at bounding box center [576, 271] width 22 height 14
click at [562, 266] on input "True" at bounding box center [555, 271] width 13 height 11
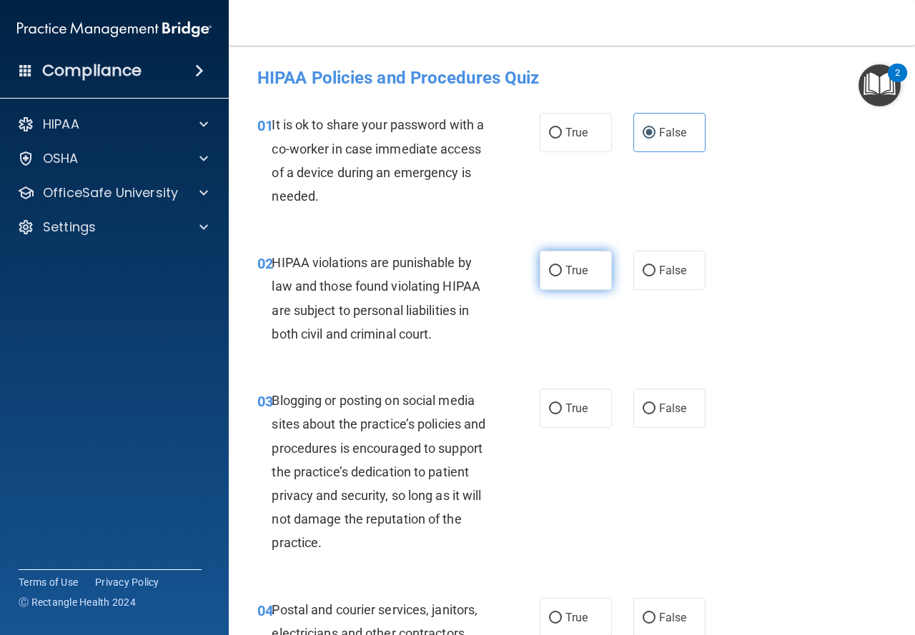
radio input "true"
click at [668, 410] on span "False" at bounding box center [673, 409] width 28 height 14
click at [655, 410] on input "False" at bounding box center [648, 409] width 13 height 11
radio input "true"
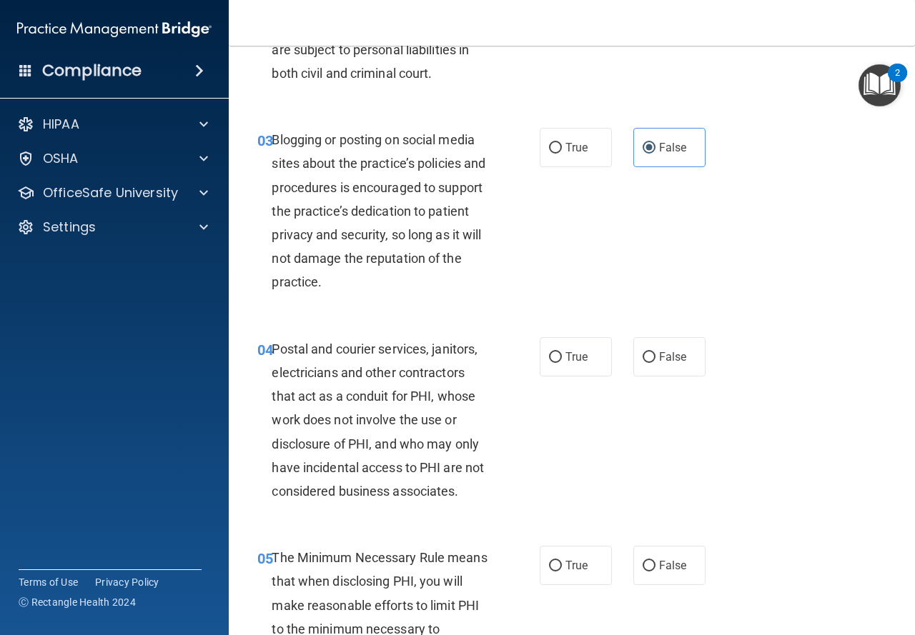
scroll to position [286, 0]
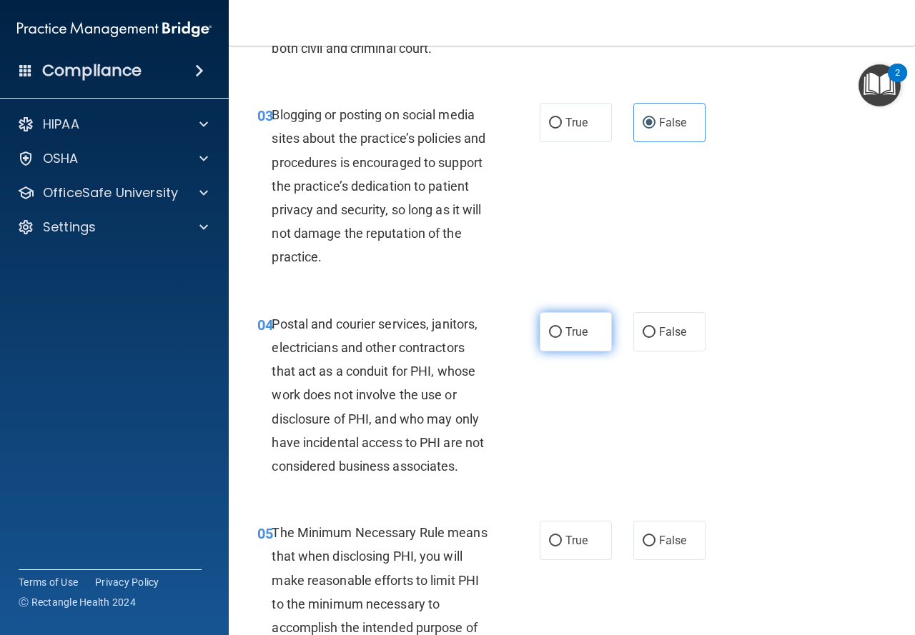
click at [552, 328] on input "True" at bounding box center [555, 332] width 13 height 11
radio input "true"
click at [568, 549] on label "True" at bounding box center [575, 540] width 72 height 39
click at [562, 547] on input "True" at bounding box center [555, 541] width 13 height 11
radio input "true"
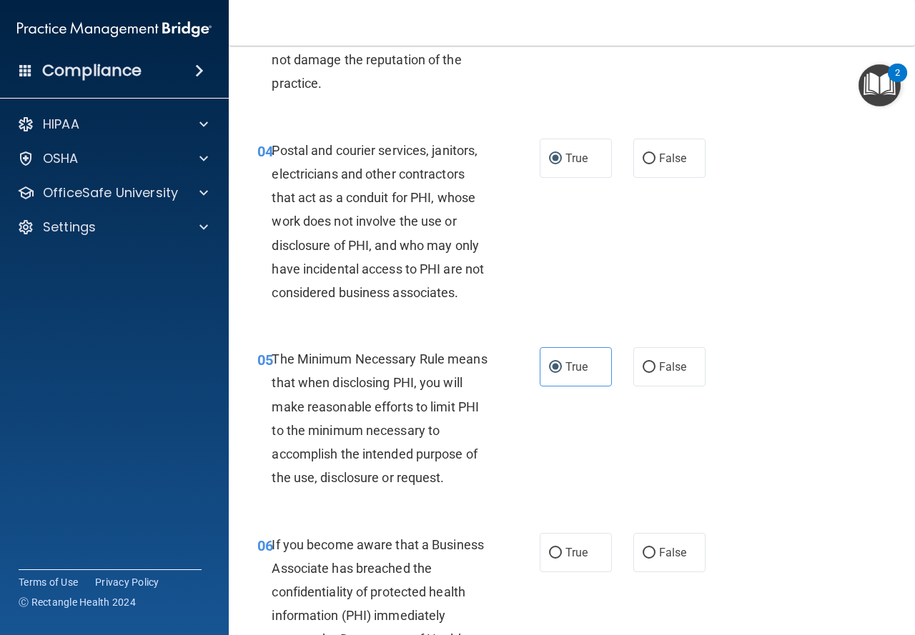
scroll to position [500, 0]
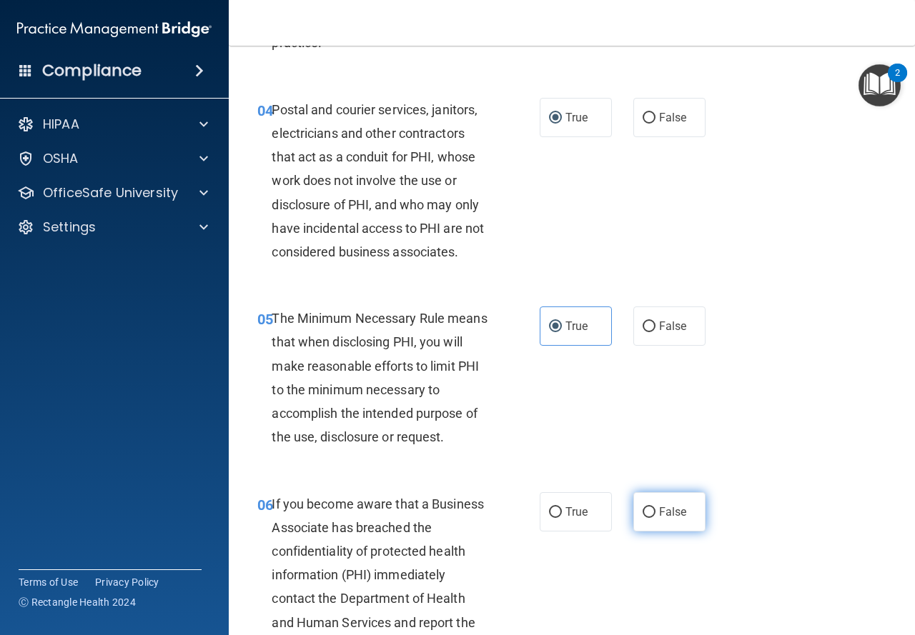
click at [662, 504] on label "False" at bounding box center [669, 511] width 72 height 39
click at [655, 507] on input "False" at bounding box center [648, 512] width 13 height 11
radio input "true"
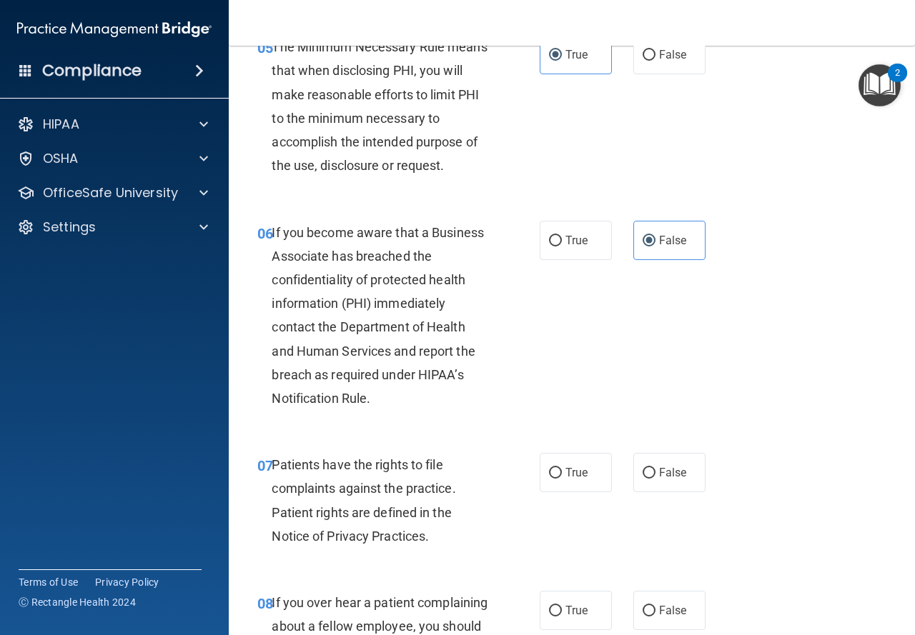
scroll to position [786, 0]
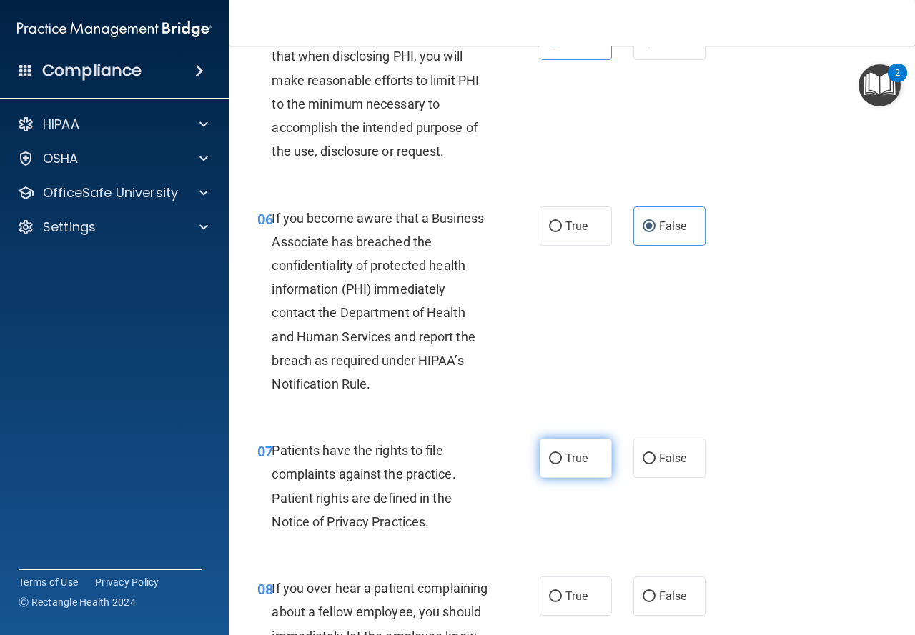
click at [549, 448] on label "True" at bounding box center [575, 458] width 72 height 39
click at [549, 454] on input "True" at bounding box center [555, 459] width 13 height 11
radio input "true"
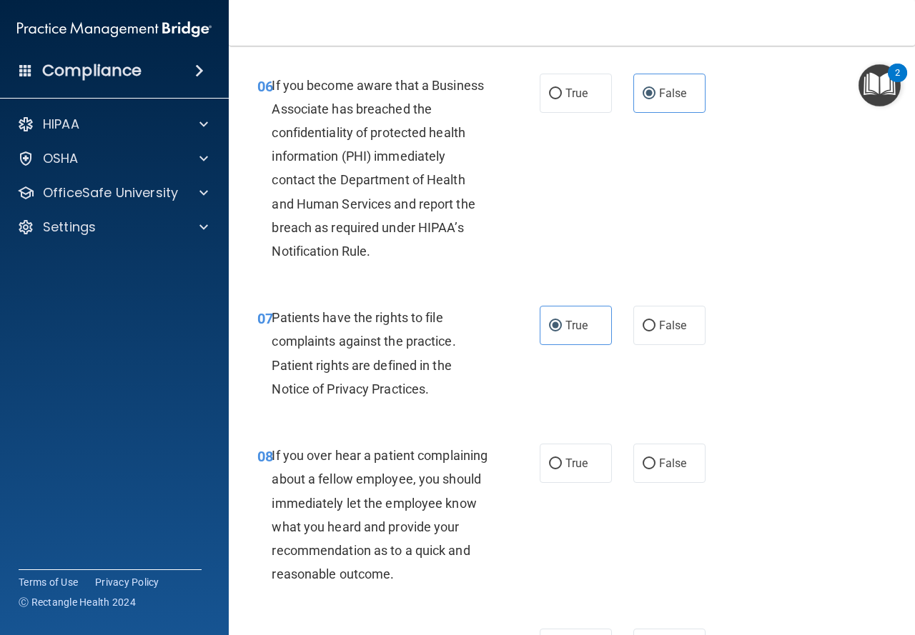
scroll to position [929, 0]
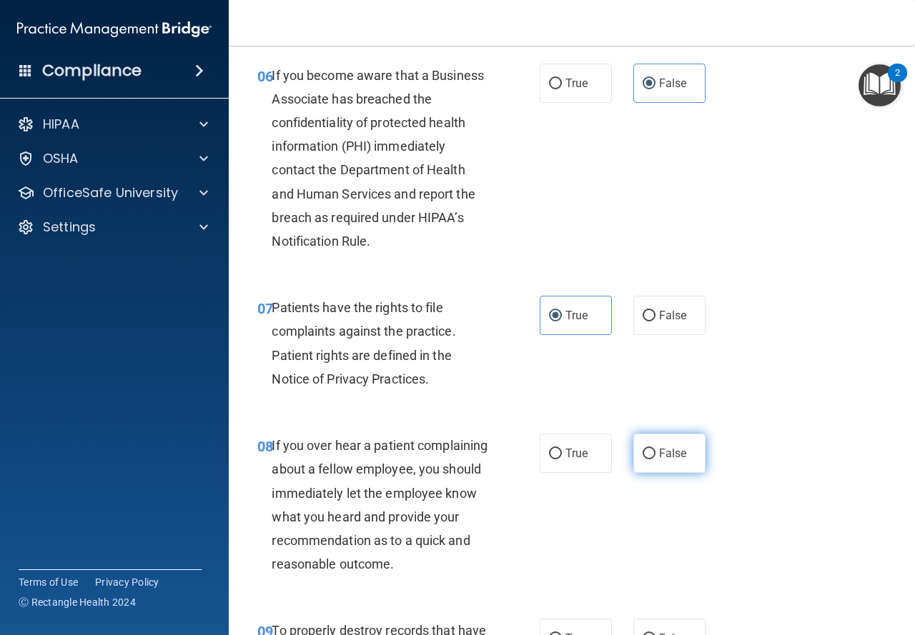
click at [648, 447] on label "False" at bounding box center [669, 453] width 72 height 39
click at [648, 449] on input "False" at bounding box center [648, 454] width 13 height 11
radio input "true"
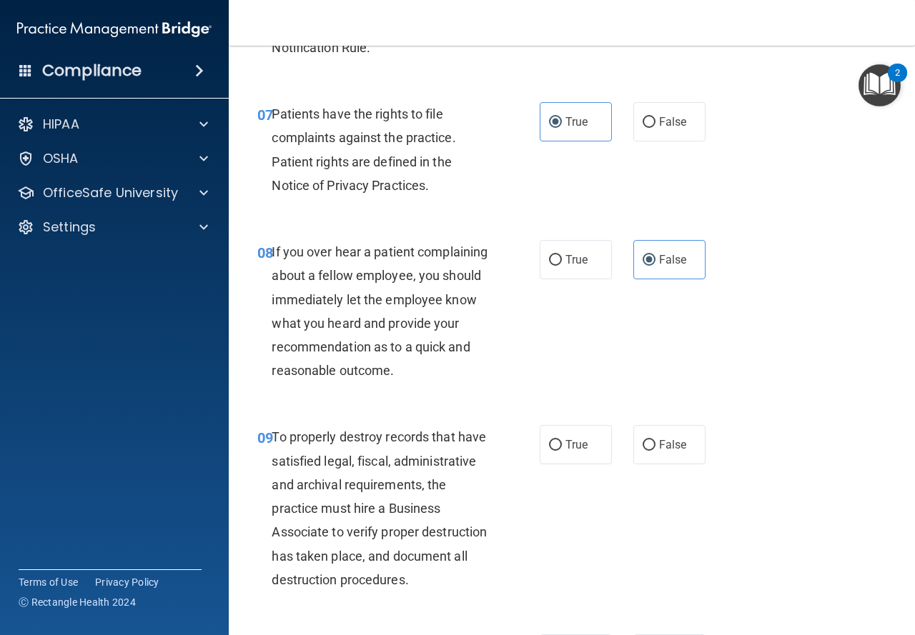
scroll to position [1143, 0]
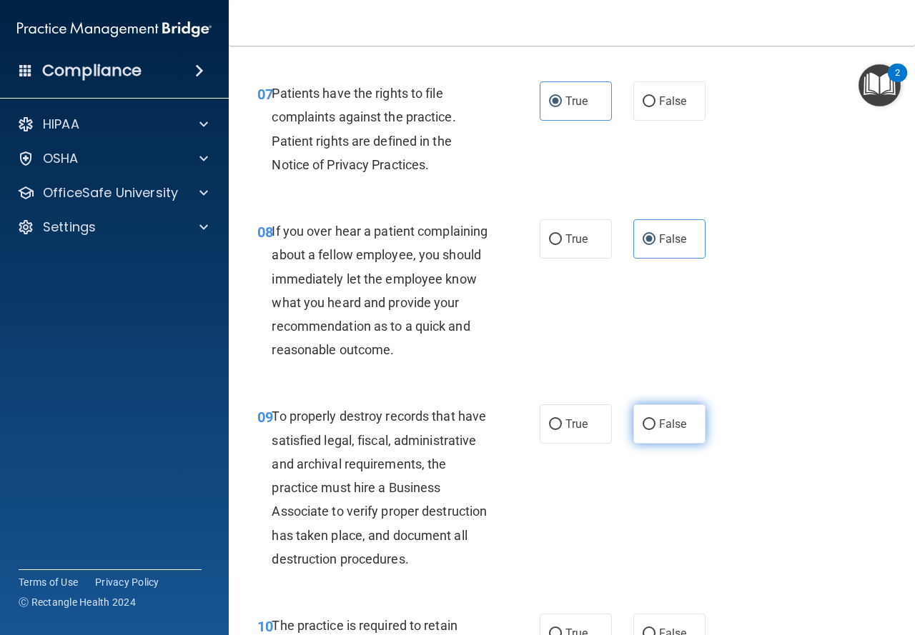
click at [659, 431] on span "False" at bounding box center [673, 424] width 28 height 14
click at [653, 430] on input "False" at bounding box center [648, 424] width 13 height 11
radio input "true"
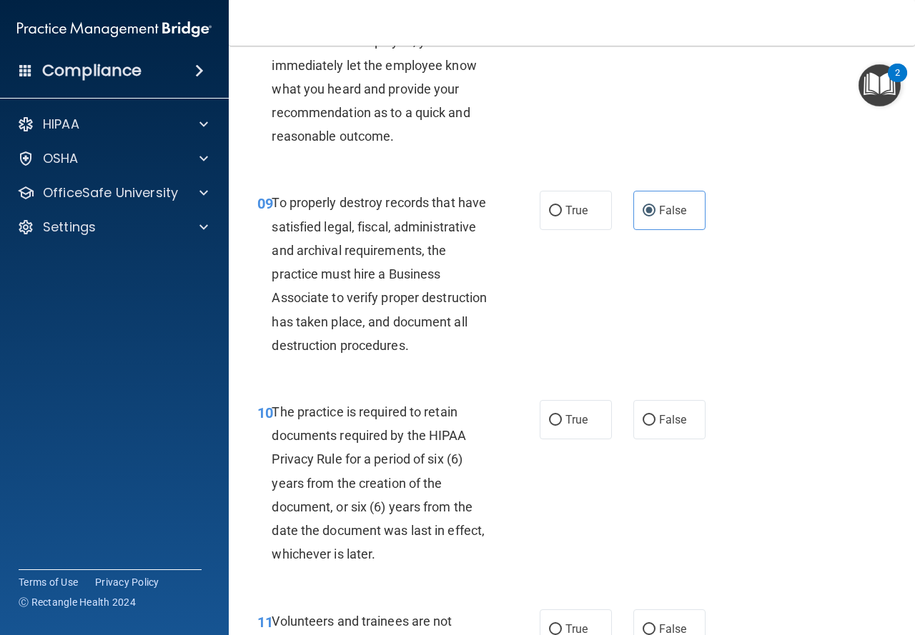
scroll to position [1429, 0]
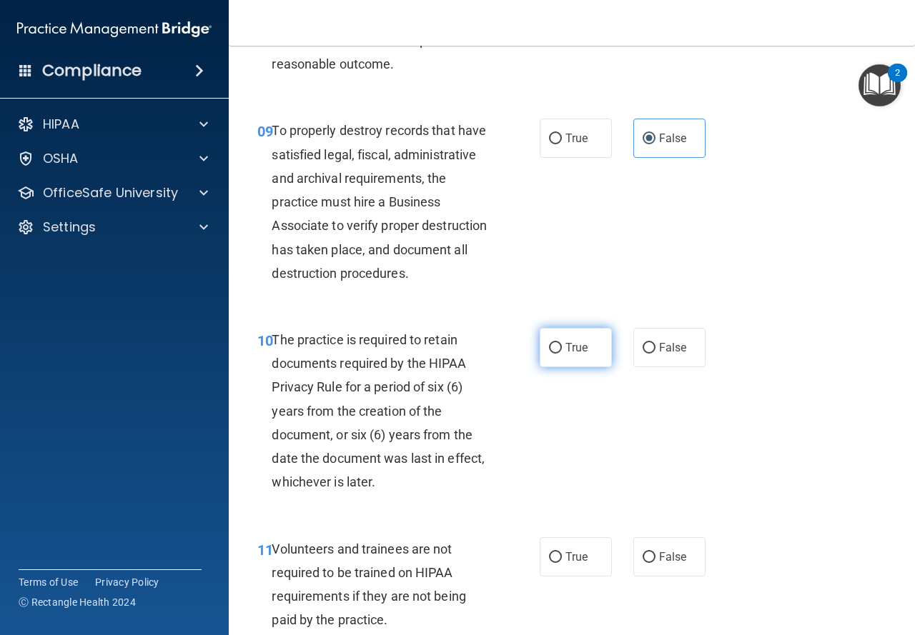
click at [584, 367] on label "True" at bounding box center [575, 347] width 72 height 39
click at [562, 354] on input "True" at bounding box center [555, 348] width 13 height 11
radio input "true"
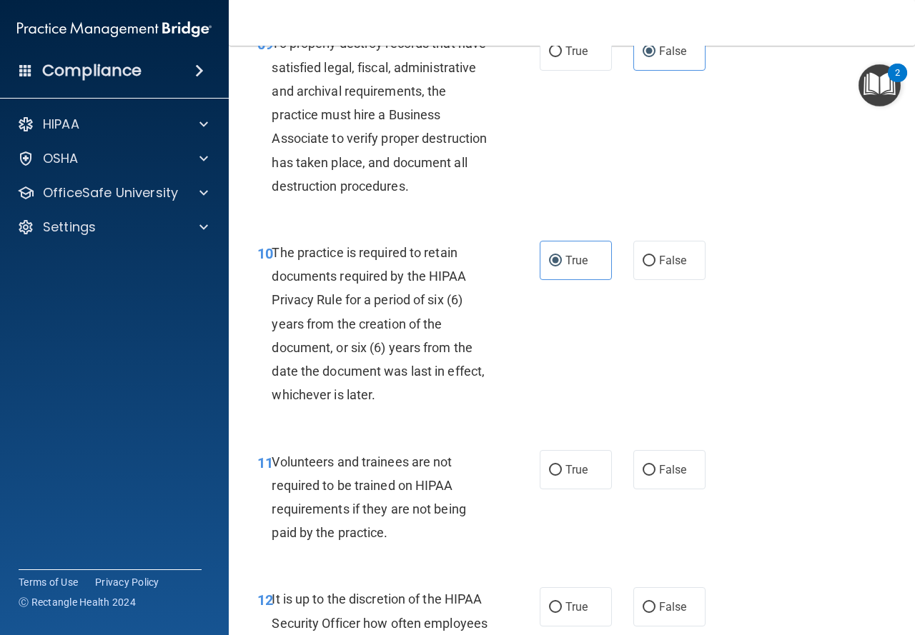
scroll to position [1643, 0]
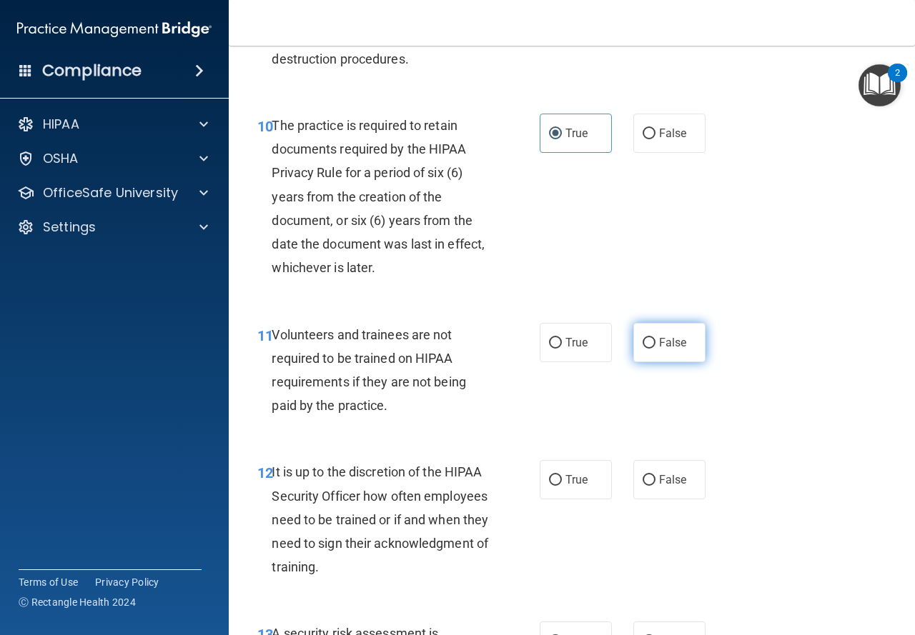
click at [642, 349] on input "False" at bounding box center [648, 343] width 13 height 11
radio input "true"
click at [651, 499] on label "False" at bounding box center [669, 479] width 72 height 39
click at [651, 486] on input "False" at bounding box center [648, 480] width 13 height 11
radio input "true"
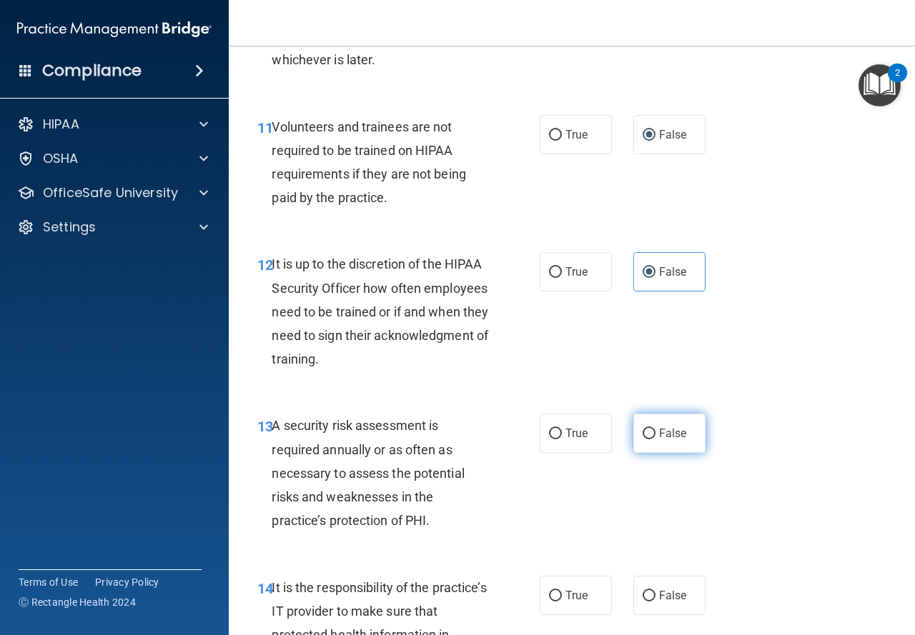
scroll to position [1858, 0]
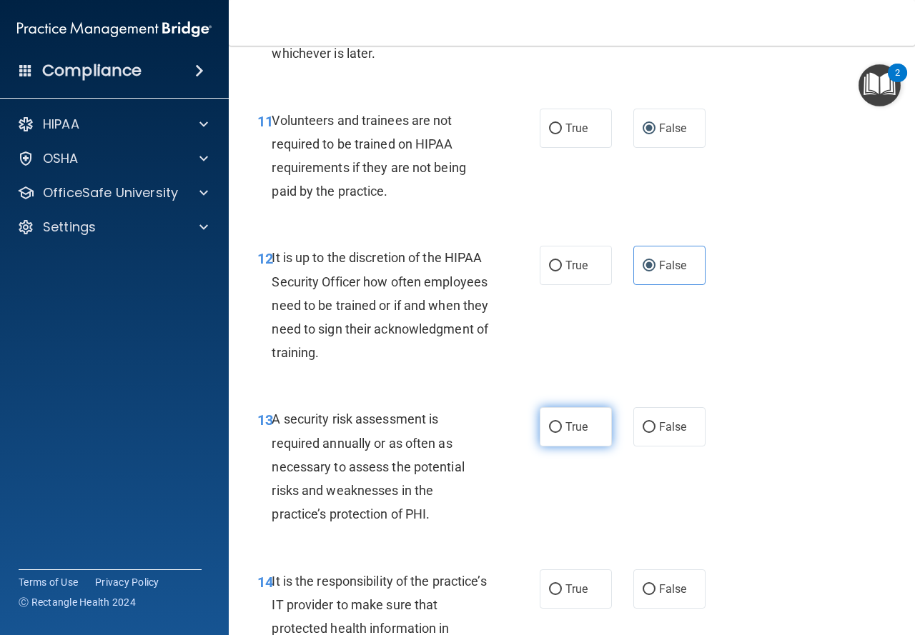
click at [585, 447] on label "True" at bounding box center [575, 426] width 72 height 39
click at [562, 433] on input "True" at bounding box center [555, 427] width 13 height 11
radio input "true"
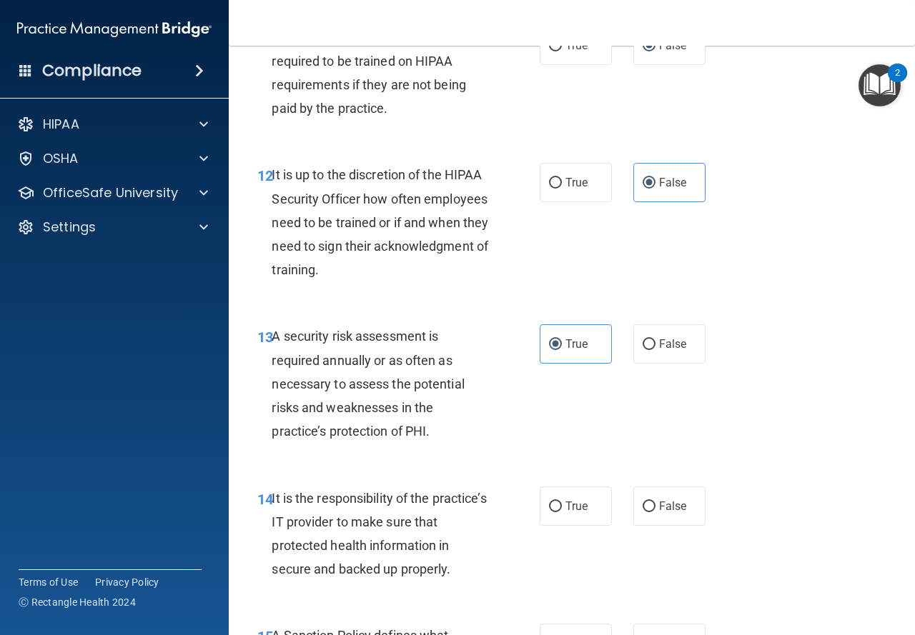
scroll to position [2072, 0]
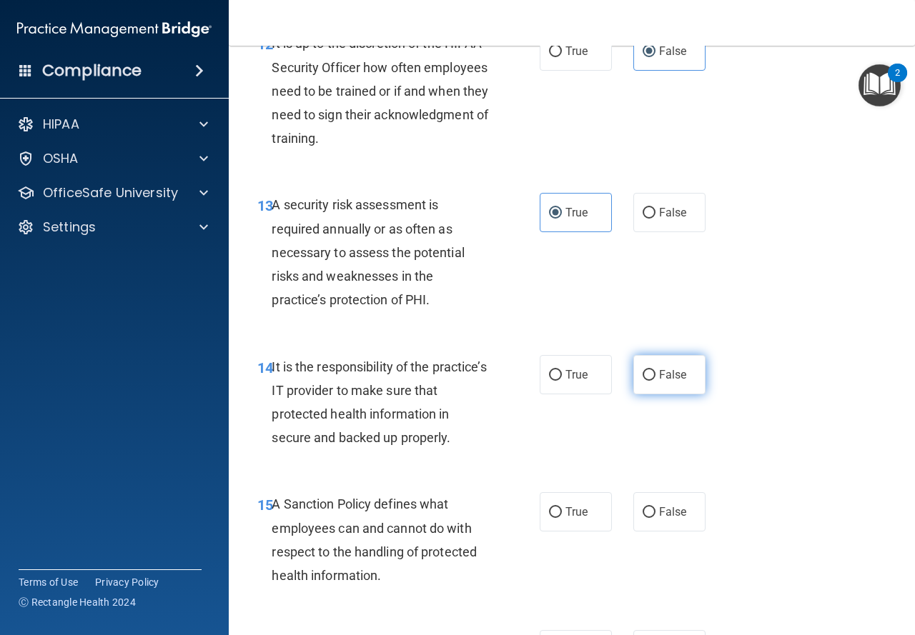
click at [642, 381] on input "False" at bounding box center [648, 375] width 13 height 11
radio input "true"
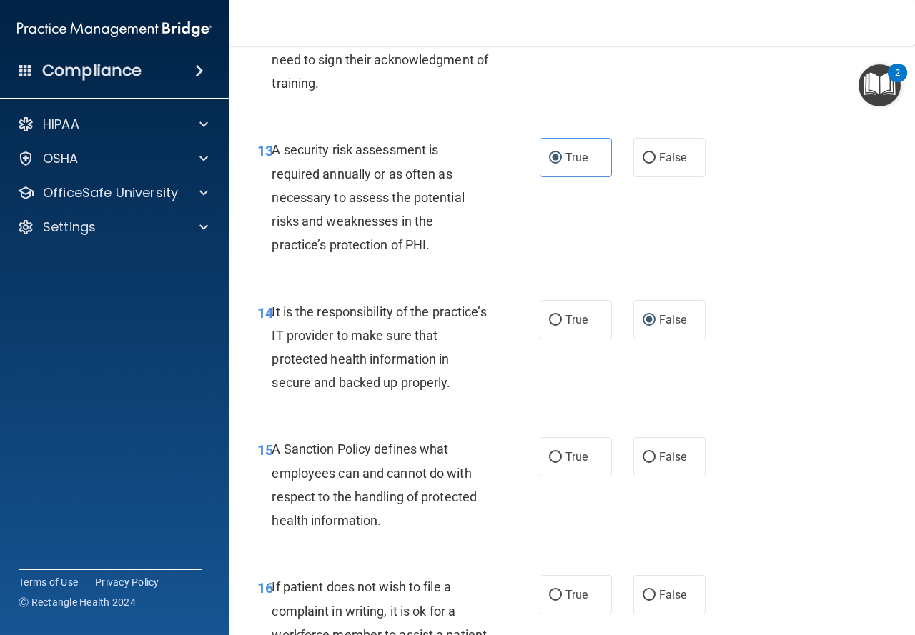
scroll to position [2215, 0]
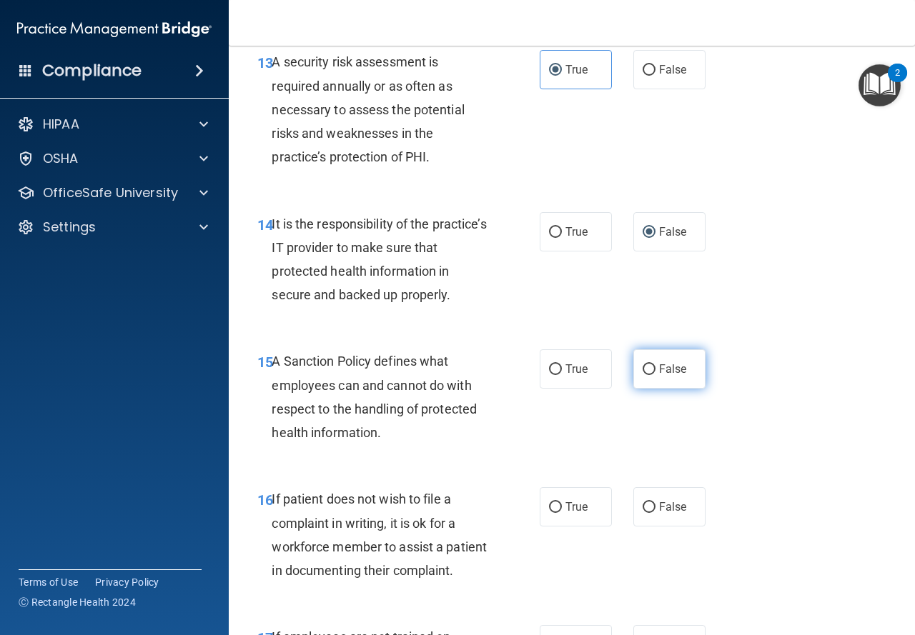
click at [642, 389] on label "False" at bounding box center [669, 368] width 72 height 39
click at [642, 375] on input "False" at bounding box center [648, 369] width 13 height 11
radio input "true"
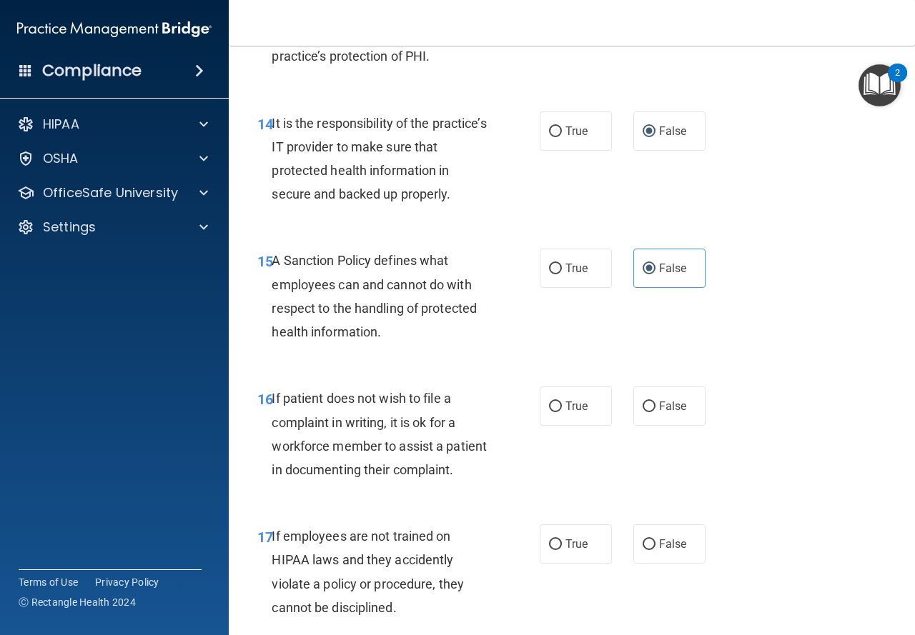
scroll to position [2358, 0]
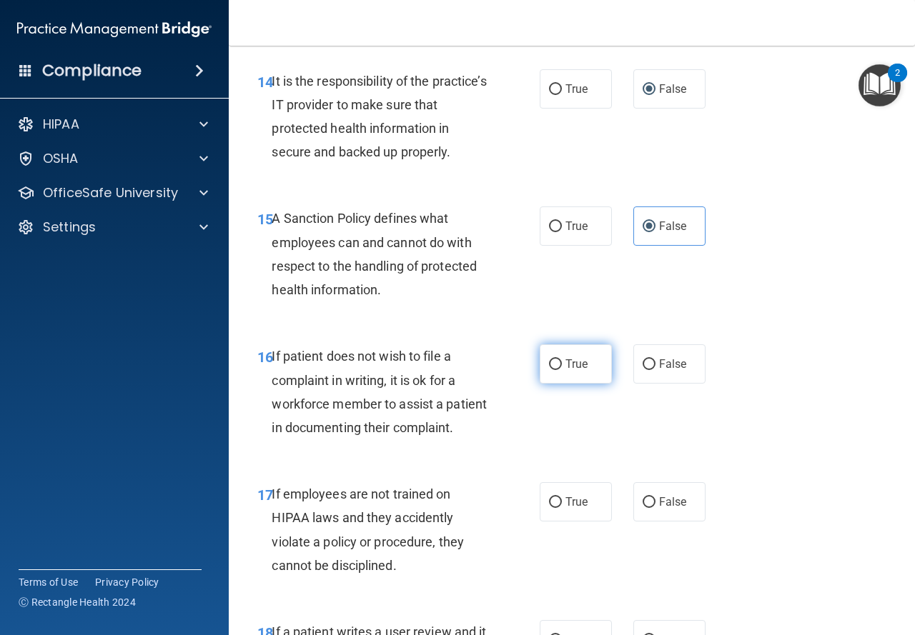
click at [579, 384] on label "True" at bounding box center [575, 363] width 72 height 39
click at [562, 370] on input "True" at bounding box center [555, 364] width 13 height 11
radio input "true"
click at [659, 509] on span "False" at bounding box center [673, 502] width 28 height 14
click at [654, 508] on input "False" at bounding box center [648, 502] width 13 height 11
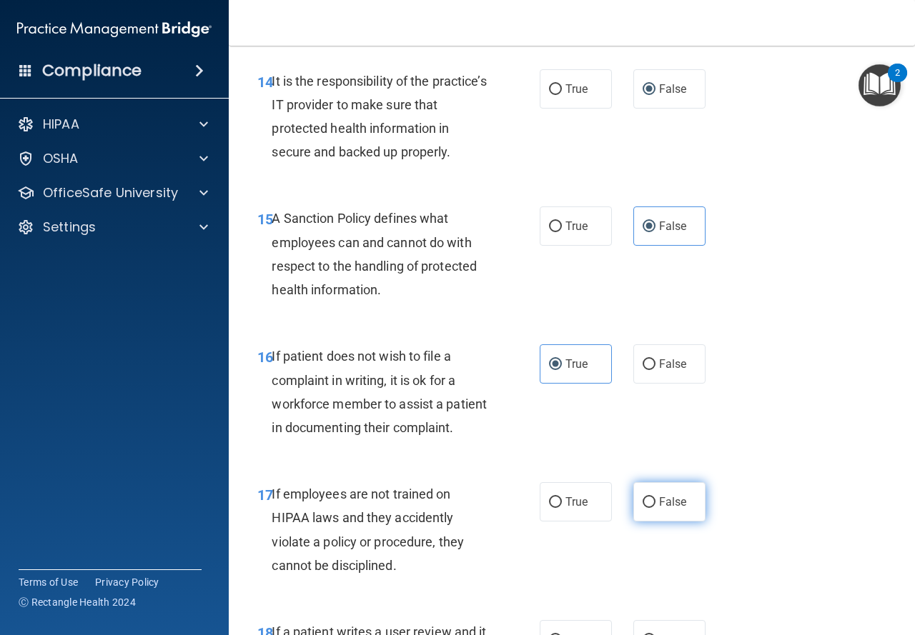
radio input "true"
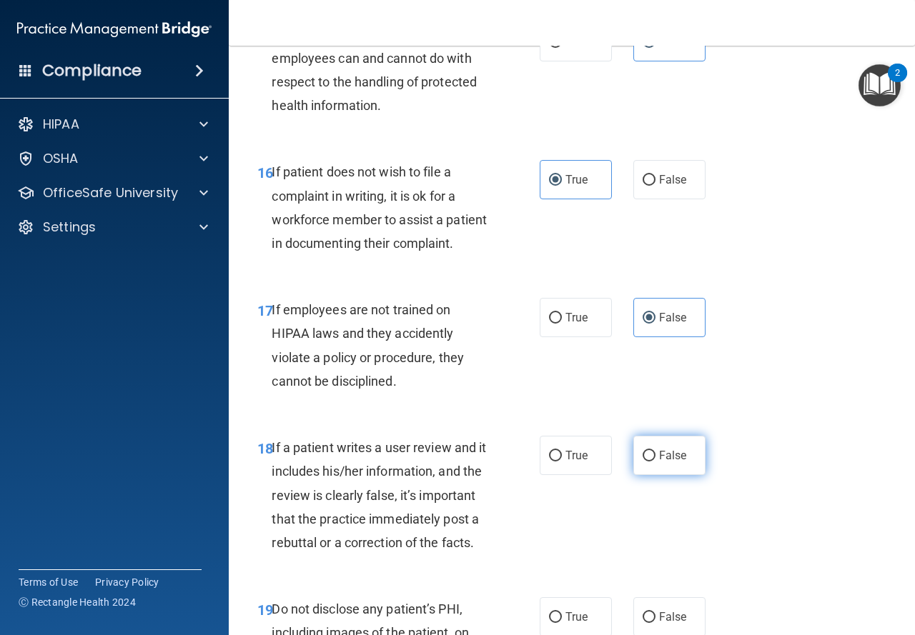
scroll to position [2572, 0]
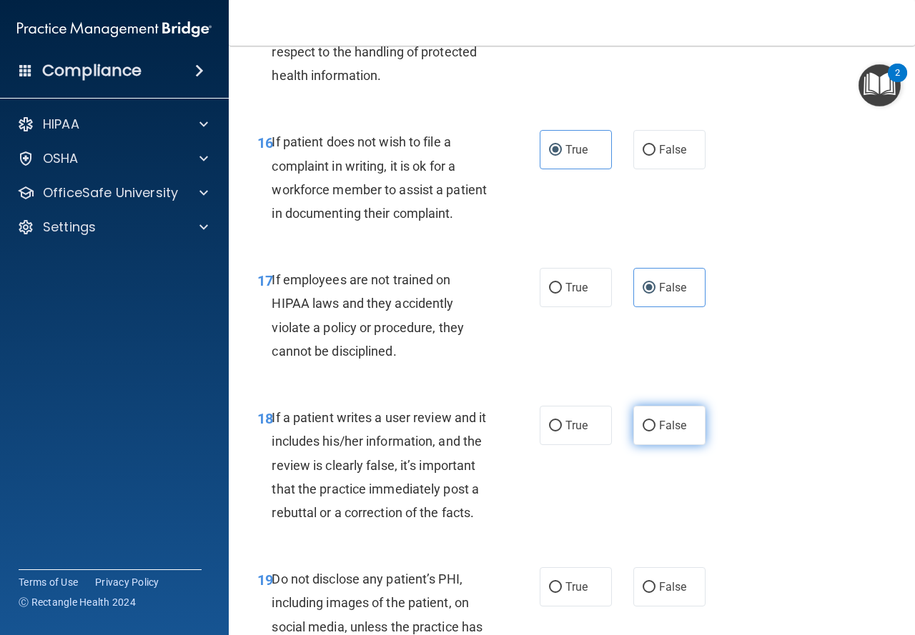
click at [647, 445] on label "False" at bounding box center [669, 425] width 72 height 39
click at [647, 432] on input "False" at bounding box center [648, 426] width 13 height 11
radio input "true"
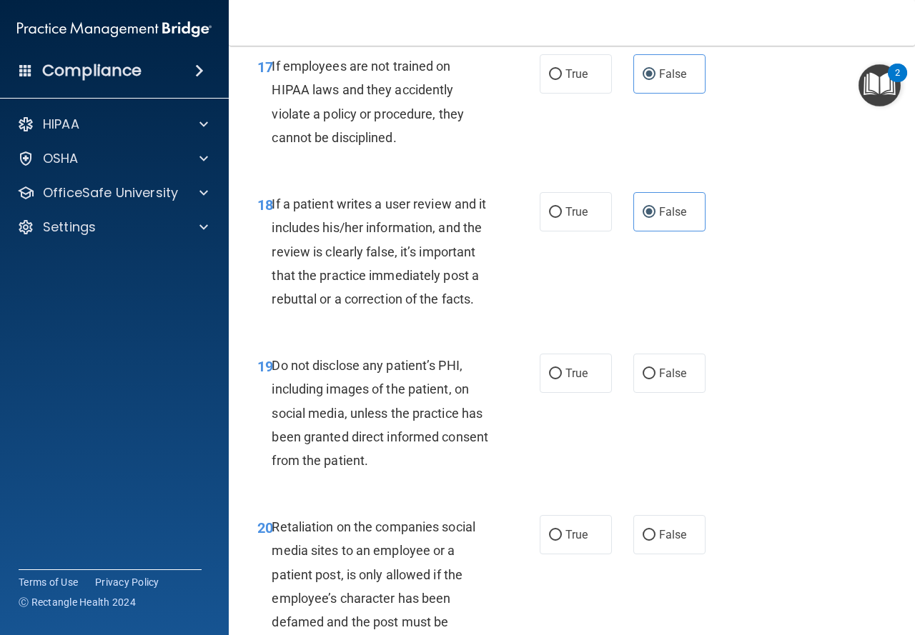
scroll to position [2786, 0]
click at [577, 392] on label "True" at bounding box center [575, 372] width 72 height 39
click at [562, 379] on input "True" at bounding box center [555, 373] width 13 height 11
radio input "true"
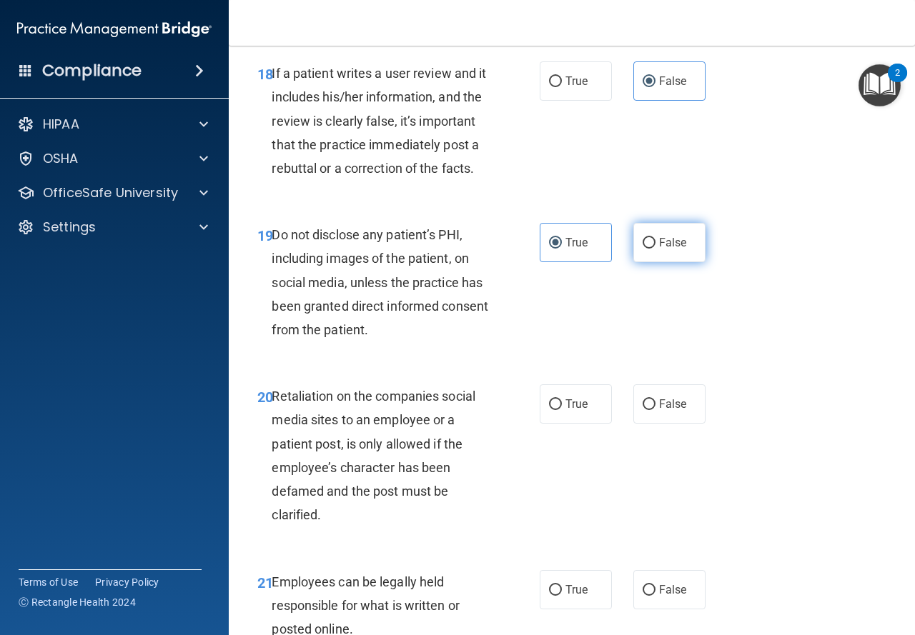
scroll to position [2929, 0]
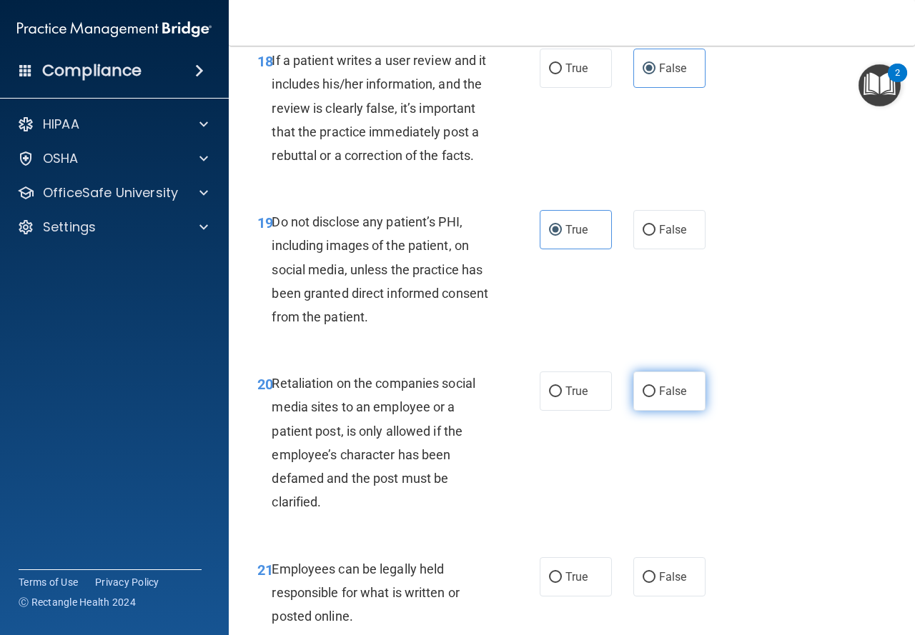
click at [644, 397] on input "False" at bounding box center [648, 392] width 13 height 11
radio input "true"
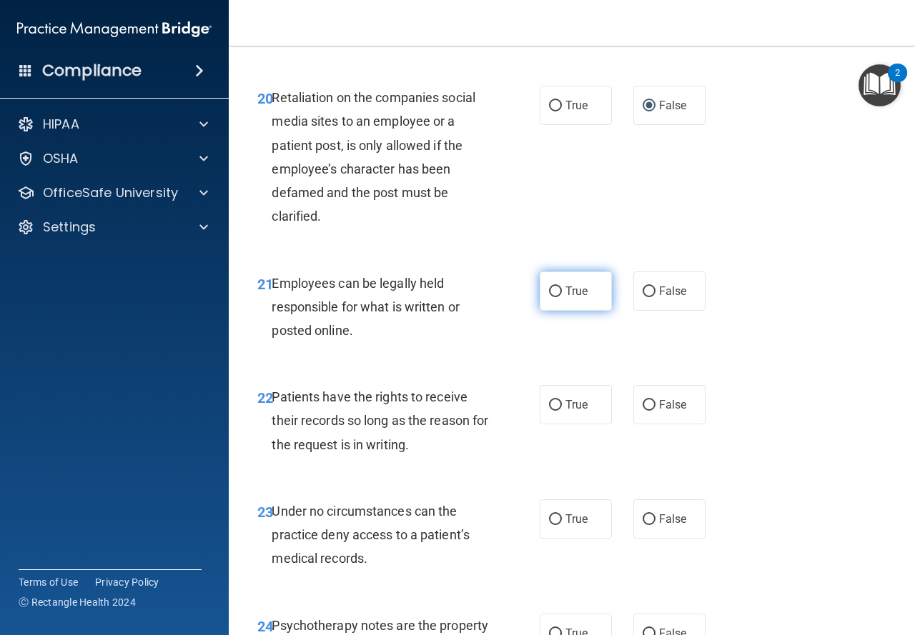
click at [593, 311] on label "True" at bounding box center [575, 290] width 72 height 39
click at [562, 297] on input "True" at bounding box center [555, 291] width 13 height 11
radio input "true"
click at [648, 411] on input "False" at bounding box center [648, 405] width 13 height 11
radio input "true"
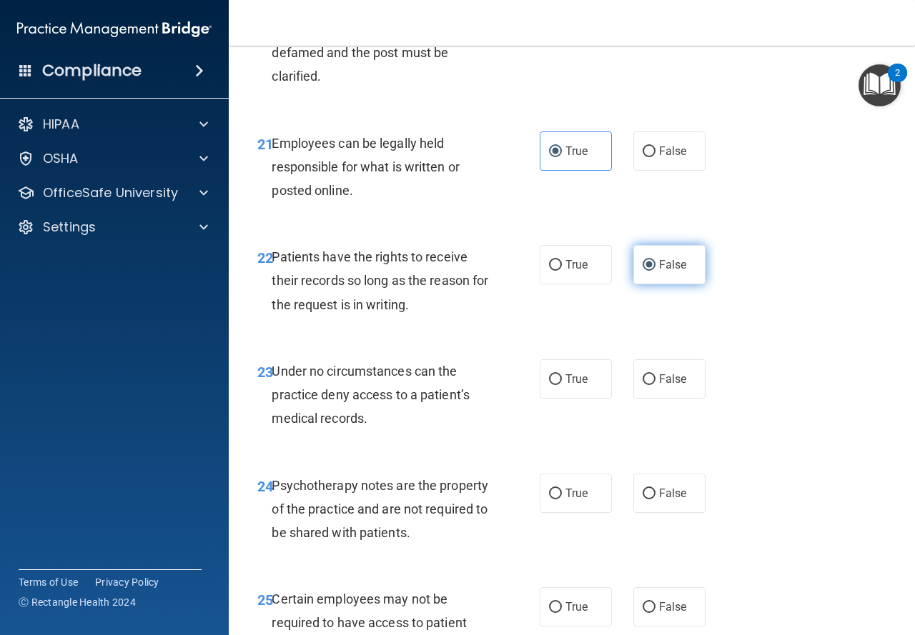
scroll to position [3358, 0]
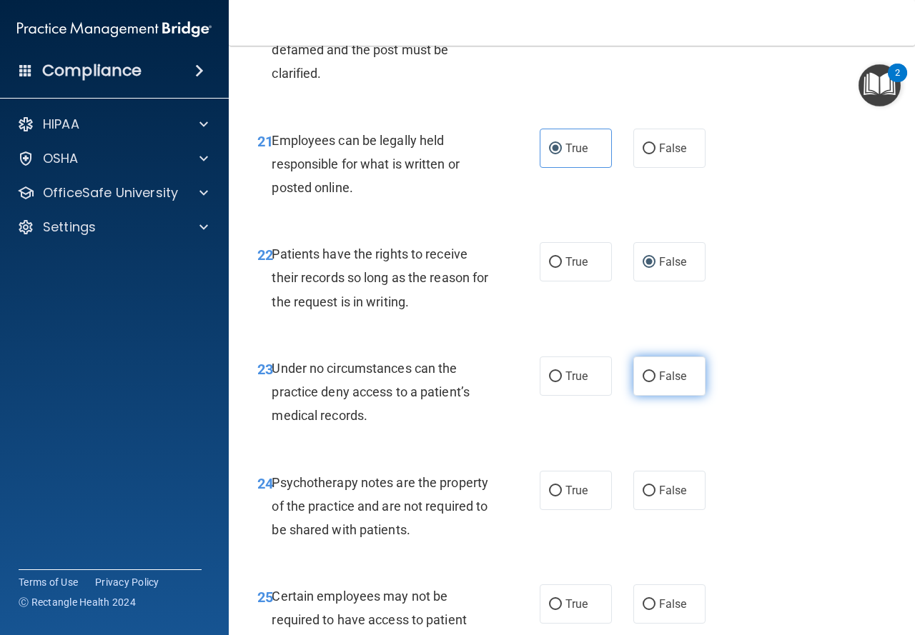
click at [649, 396] on label "False" at bounding box center [669, 376] width 72 height 39
click at [649, 382] on input "False" at bounding box center [648, 377] width 13 height 11
radio input "true"
click at [565, 497] on span "True" at bounding box center [576, 491] width 22 height 14
click at [562, 497] on input "True" at bounding box center [555, 491] width 13 height 11
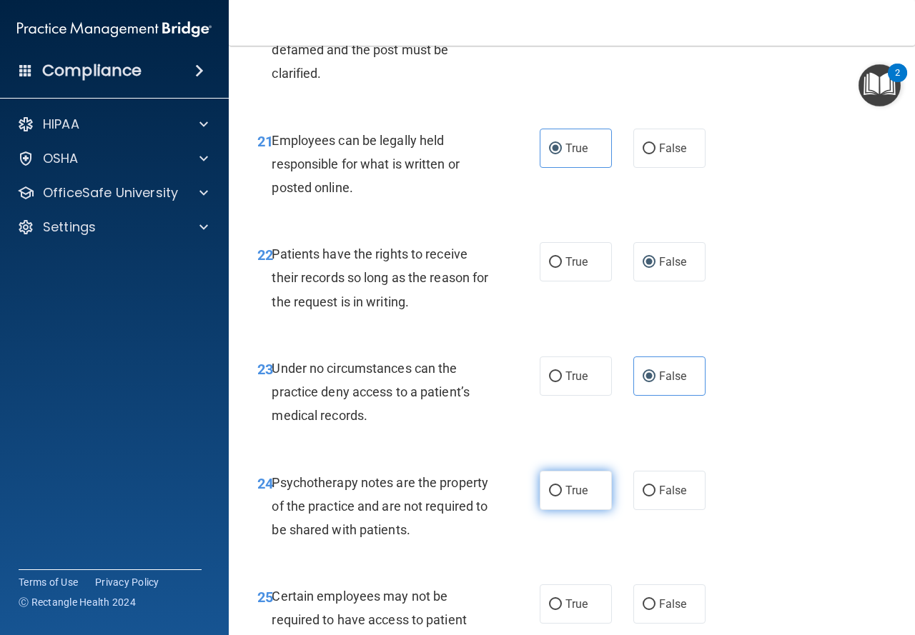
radio input "true"
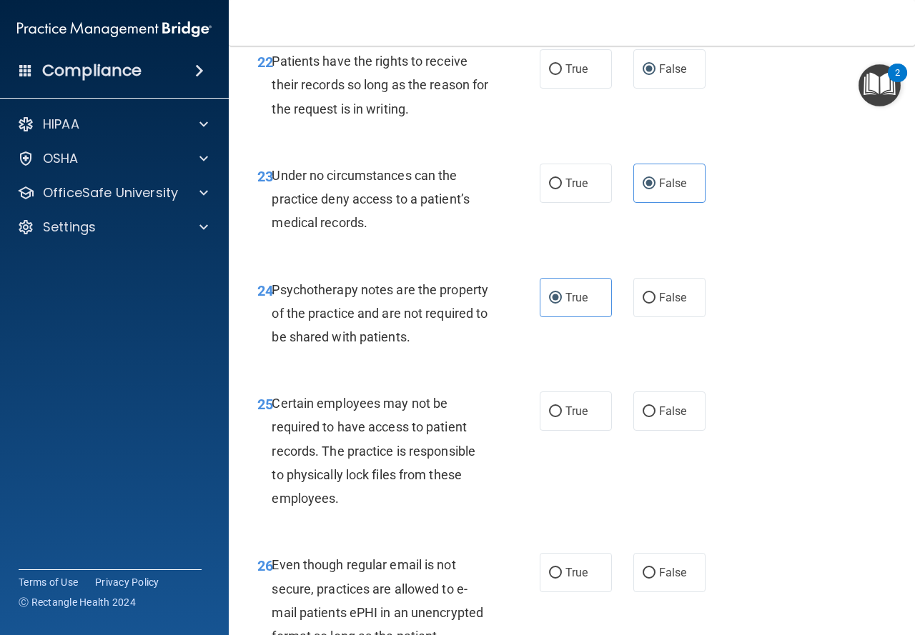
scroll to position [3572, 0]
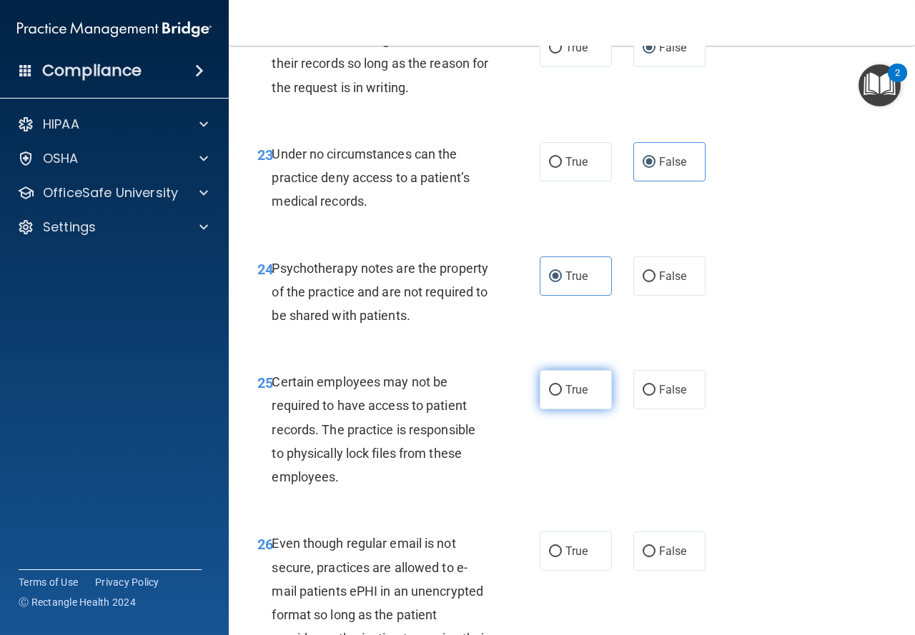
click at [592, 409] on label "True" at bounding box center [575, 389] width 72 height 39
click at [562, 396] on input "True" at bounding box center [555, 390] width 13 height 11
radio input "true"
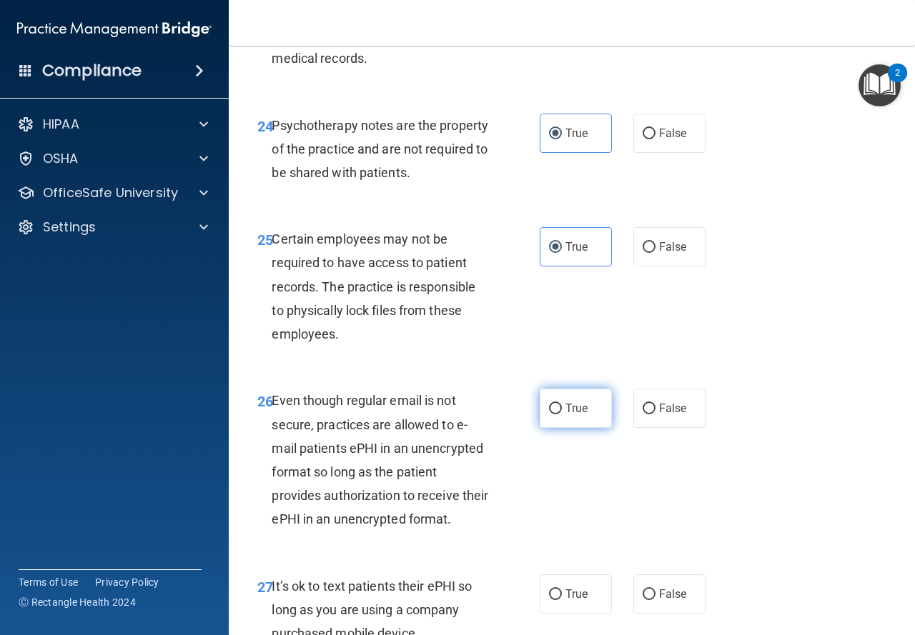
click at [587, 428] on label "True" at bounding box center [575, 408] width 72 height 39
click at [562, 414] on input "True" at bounding box center [555, 409] width 13 height 11
radio input "true"
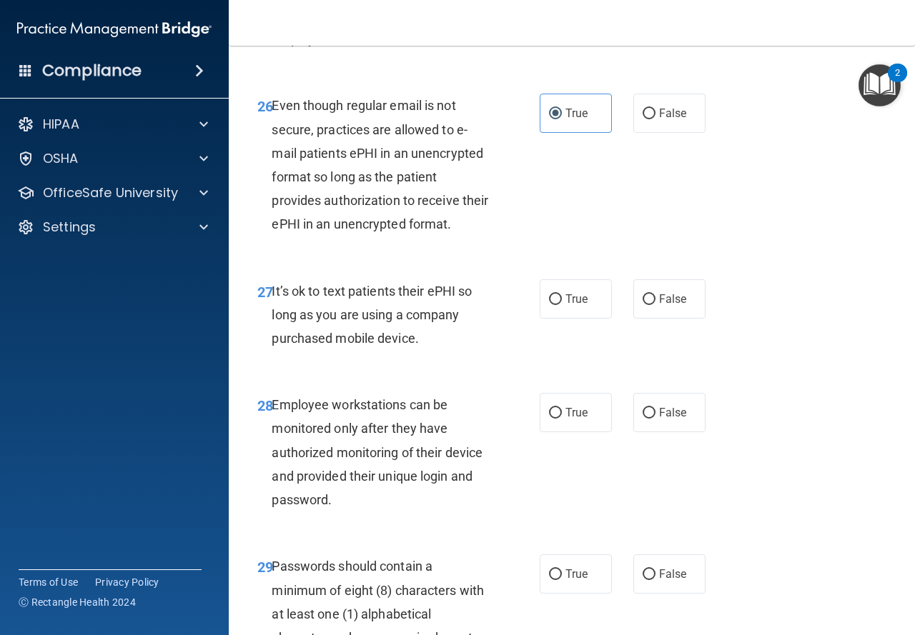
scroll to position [4072, 0]
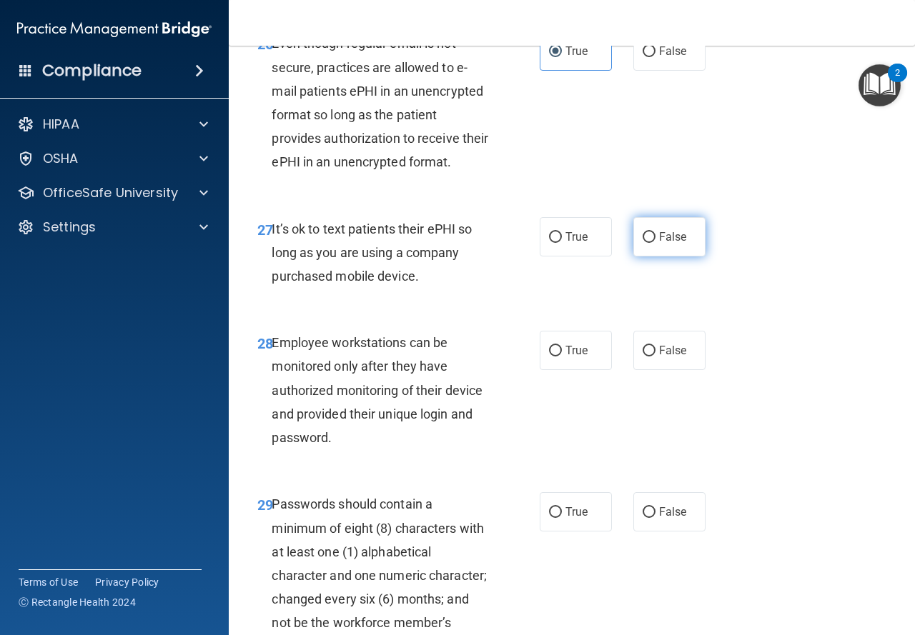
click at [643, 243] on input "False" at bounding box center [648, 237] width 13 height 11
radio input "true"
click at [649, 370] on label "False" at bounding box center [669, 350] width 72 height 39
click at [649, 357] on input "False" at bounding box center [648, 351] width 13 height 11
radio input "true"
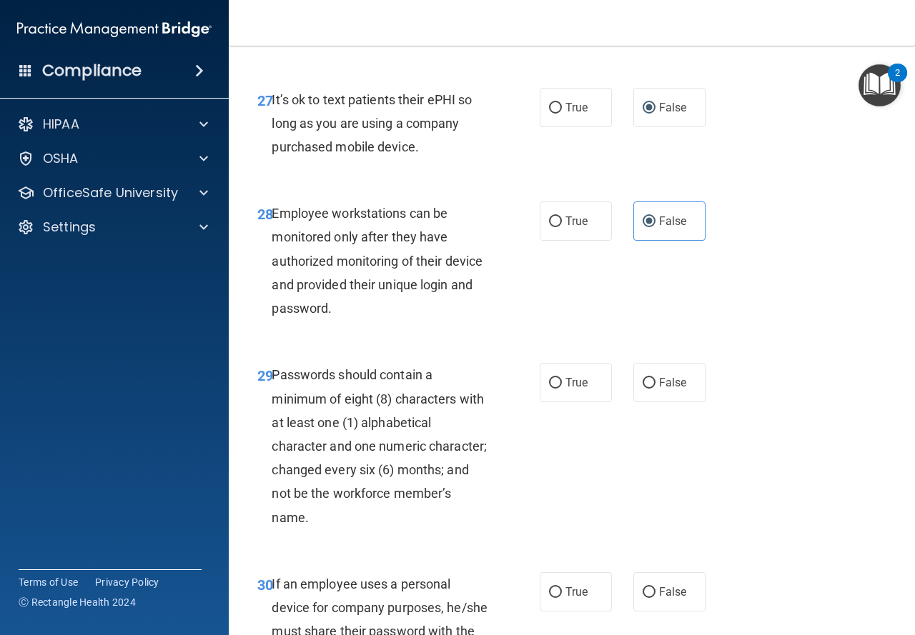
scroll to position [4215, 0]
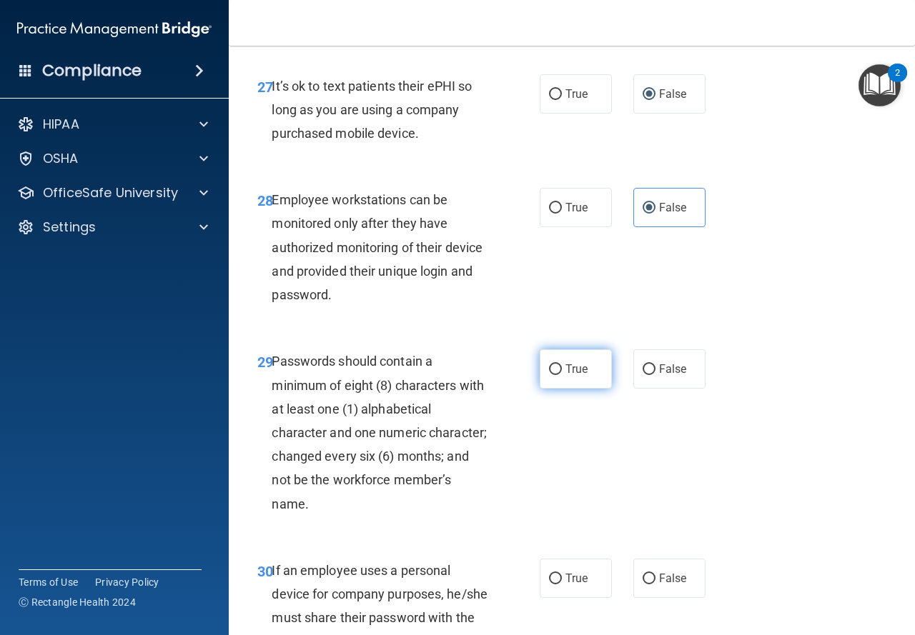
click at [586, 389] on label "True" at bounding box center [575, 368] width 72 height 39
click at [562, 375] on input "True" at bounding box center [555, 369] width 13 height 11
radio input "true"
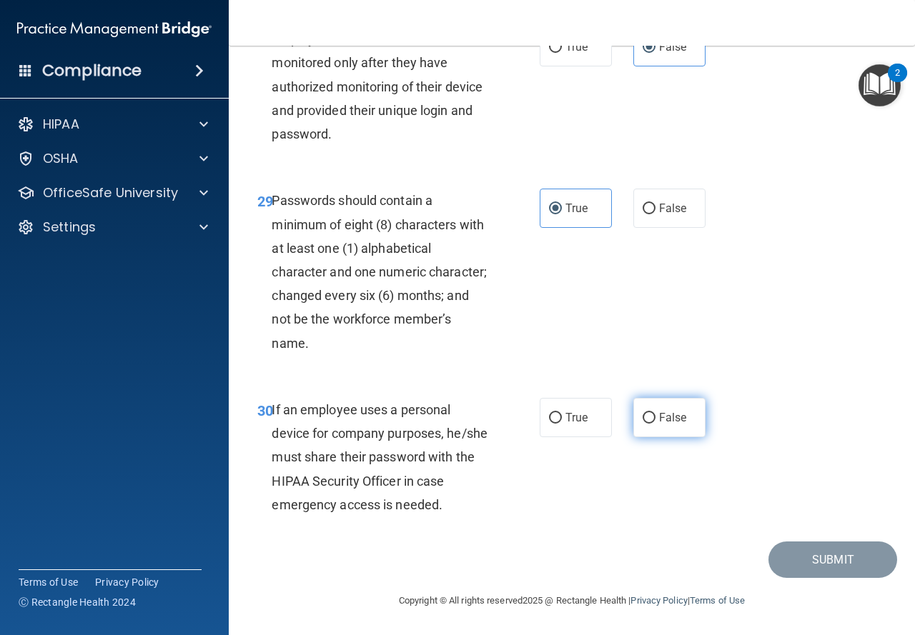
click at [633, 437] on label "False" at bounding box center [669, 417] width 72 height 39
click at [642, 424] on input "False" at bounding box center [648, 418] width 13 height 11
radio input "true"
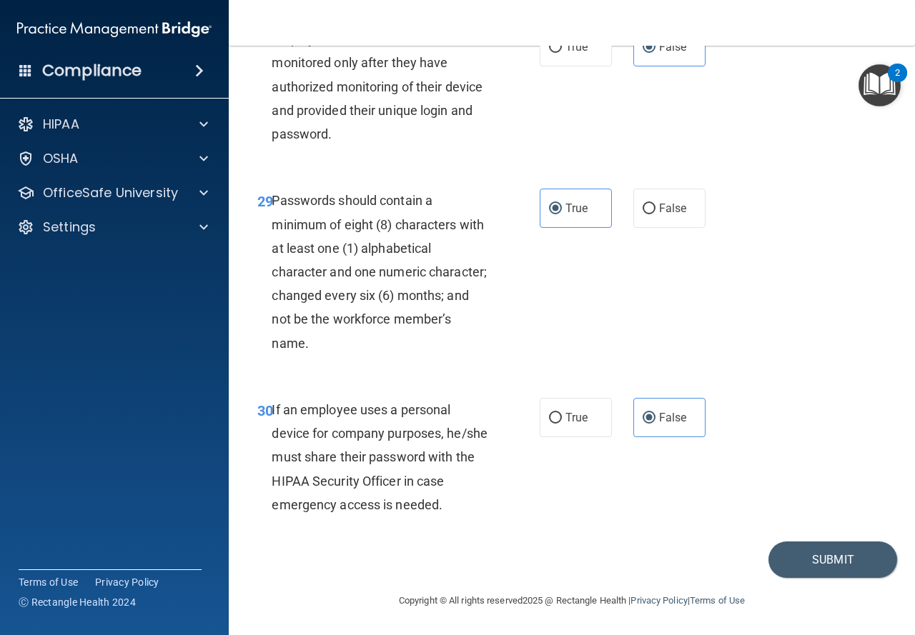
scroll to position [4470, 0]
click at [781, 561] on button "Submit" at bounding box center [832, 560] width 129 height 36
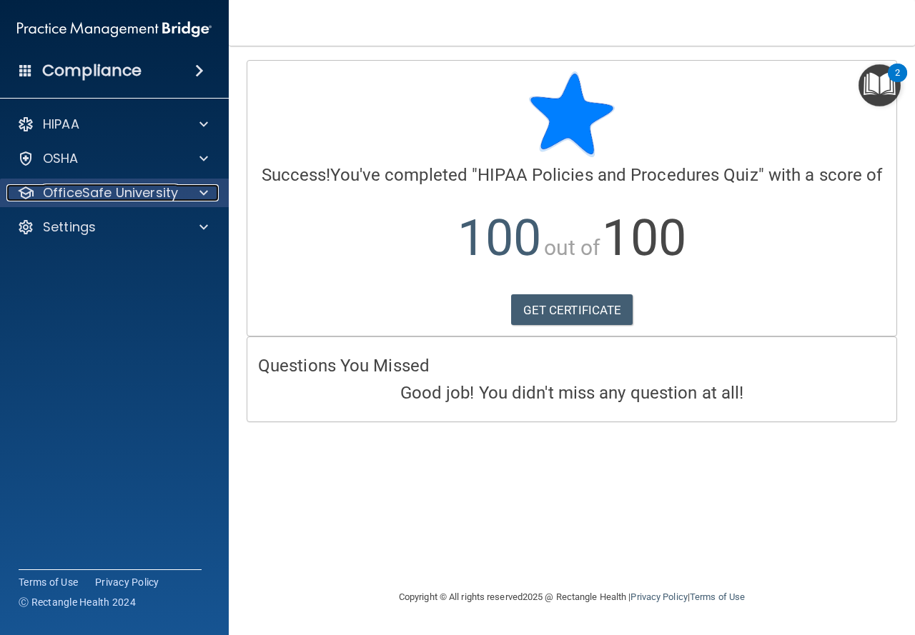
click at [171, 196] on p "OfficeSafe University" at bounding box center [110, 192] width 135 height 17
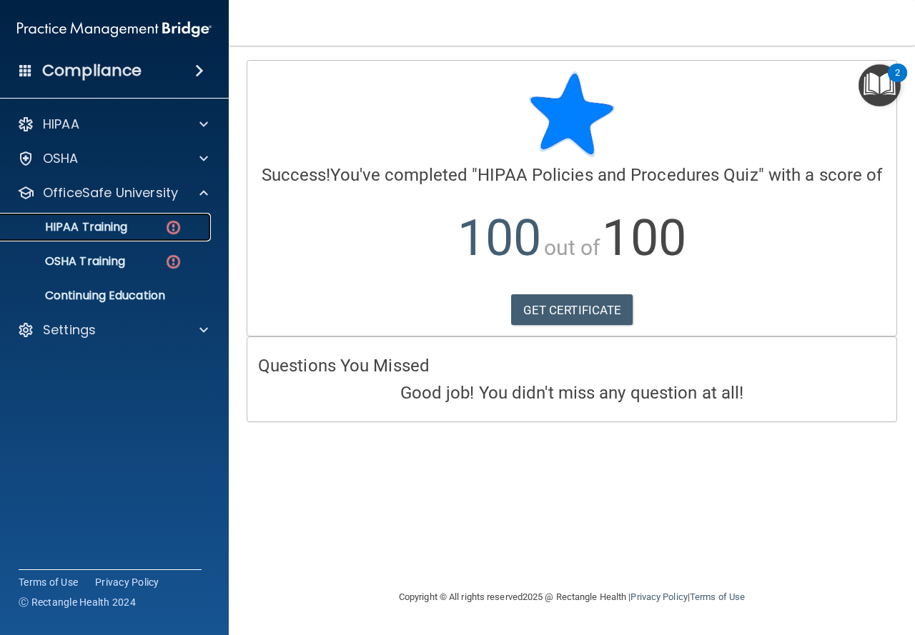
click at [149, 231] on div "HIPAA Training" at bounding box center [106, 227] width 195 height 14
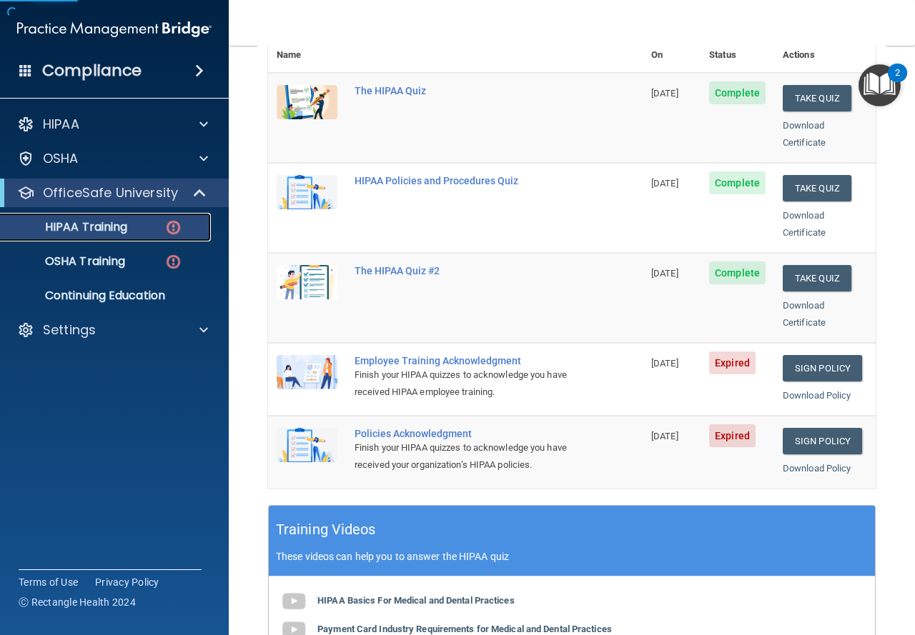
scroll to position [286, 0]
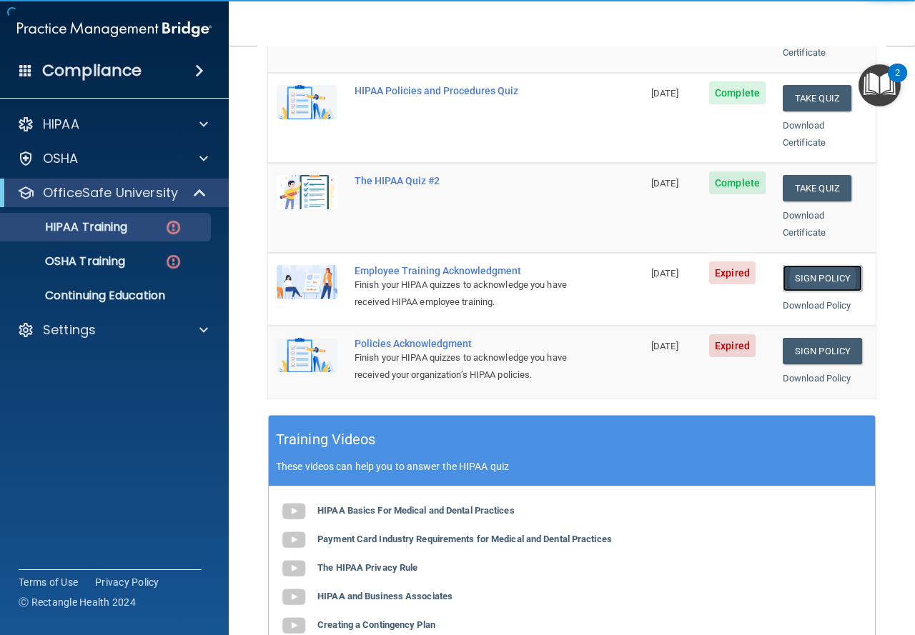
click at [827, 265] on link "Sign Policy" at bounding box center [821, 278] width 79 height 26
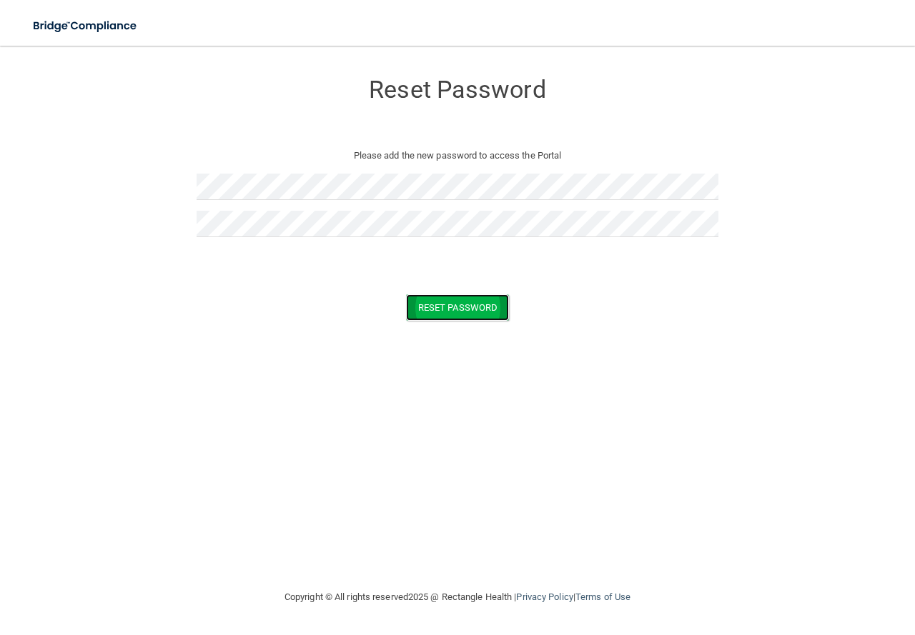
click at [409, 306] on button "Reset Password" at bounding box center [457, 307] width 103 height 26
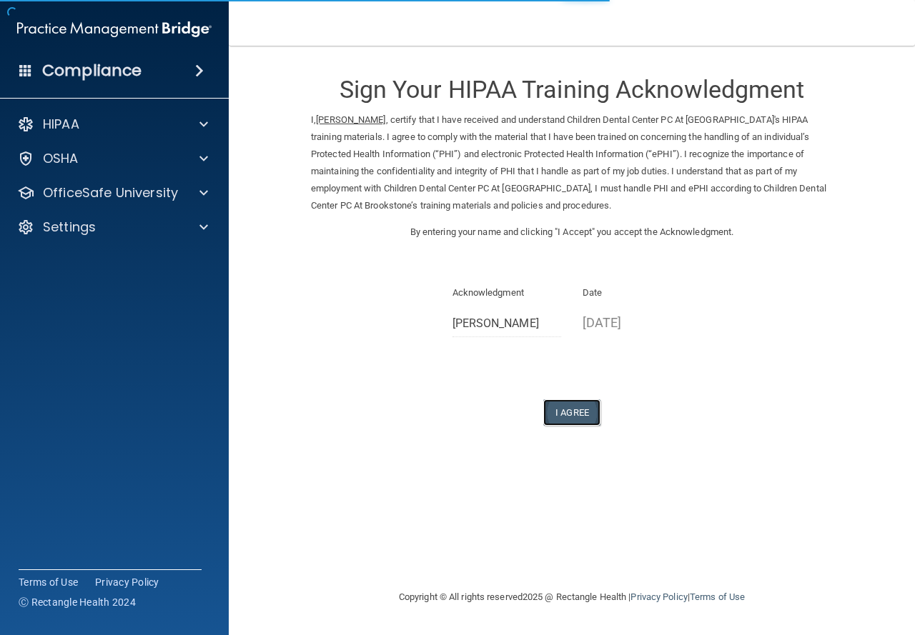
click at [564, 401] on button "I Agree" at bounding box center [571, 412] width 57 height 26
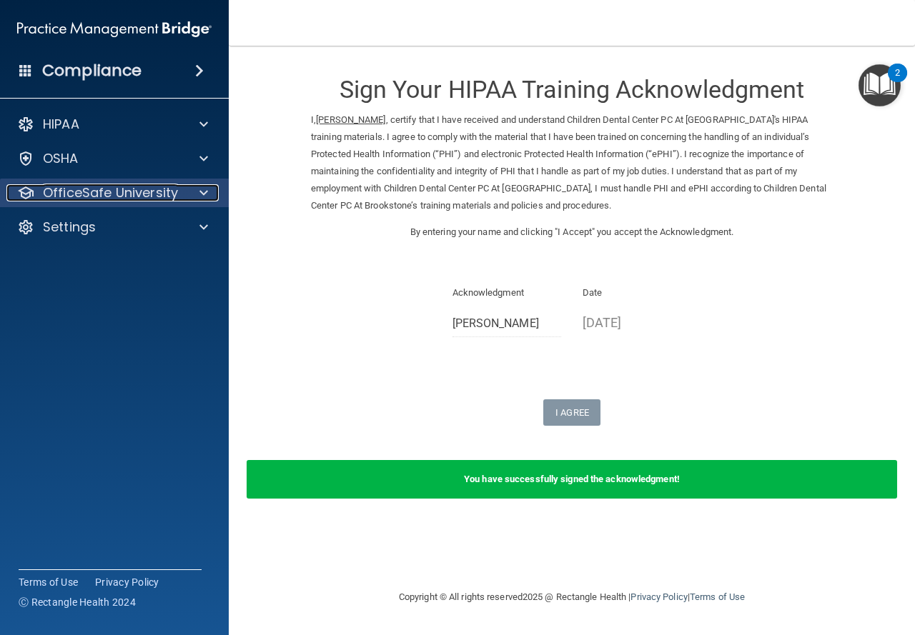
click at [198, 191] on div at bounding box center [202, 192] width 36 height 17
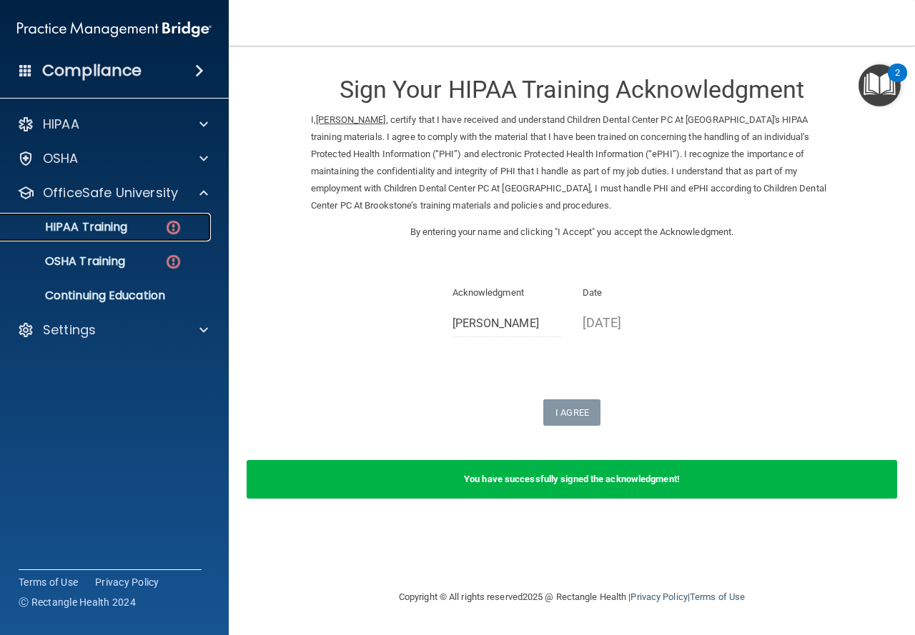
click at [168, 232] on img at bounding box center [173, 228] width 18 height 18
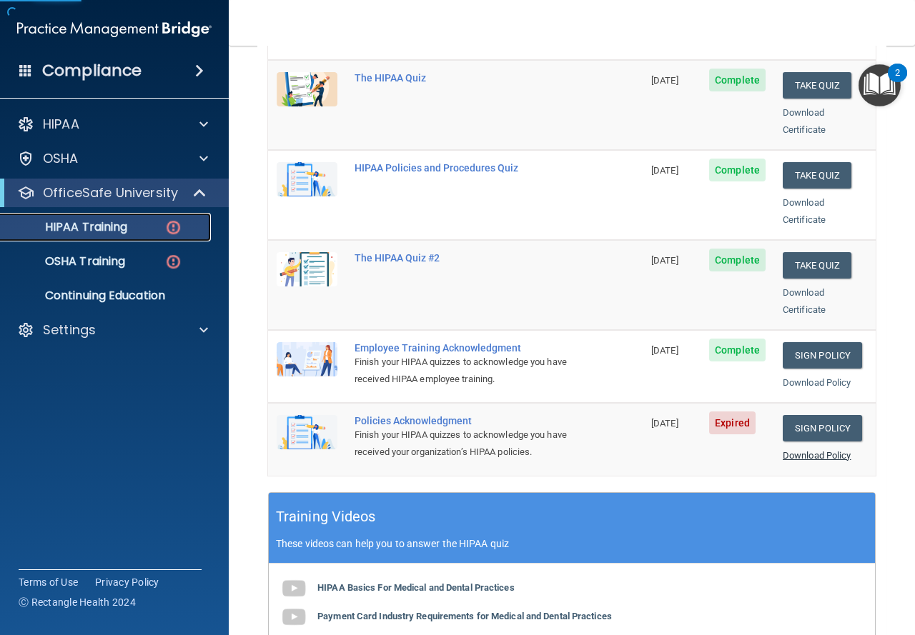
scroll to position [214, 0]
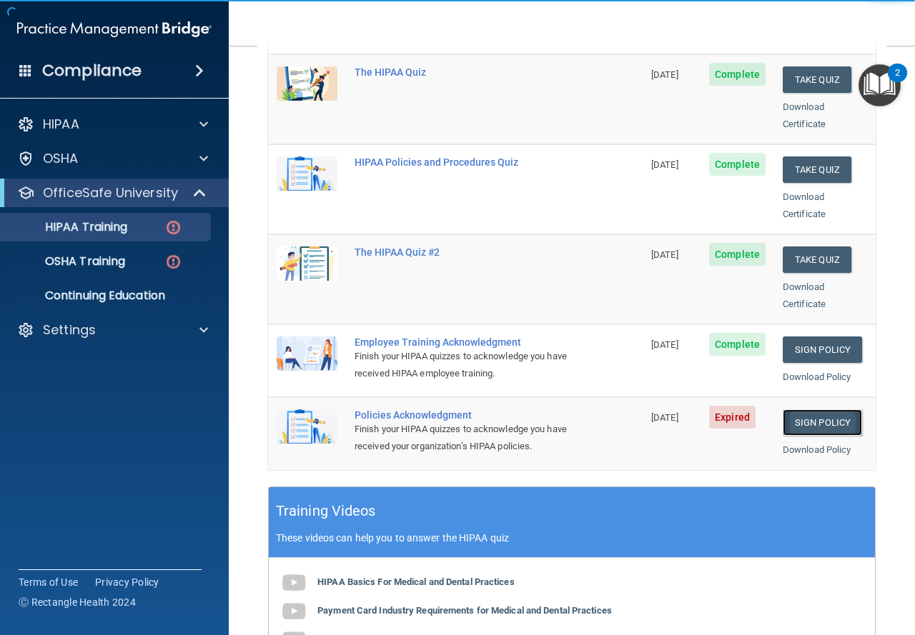
click at [788, 412] on link "Sign Policy" at bounding box center [821, 422] width 79 height 26
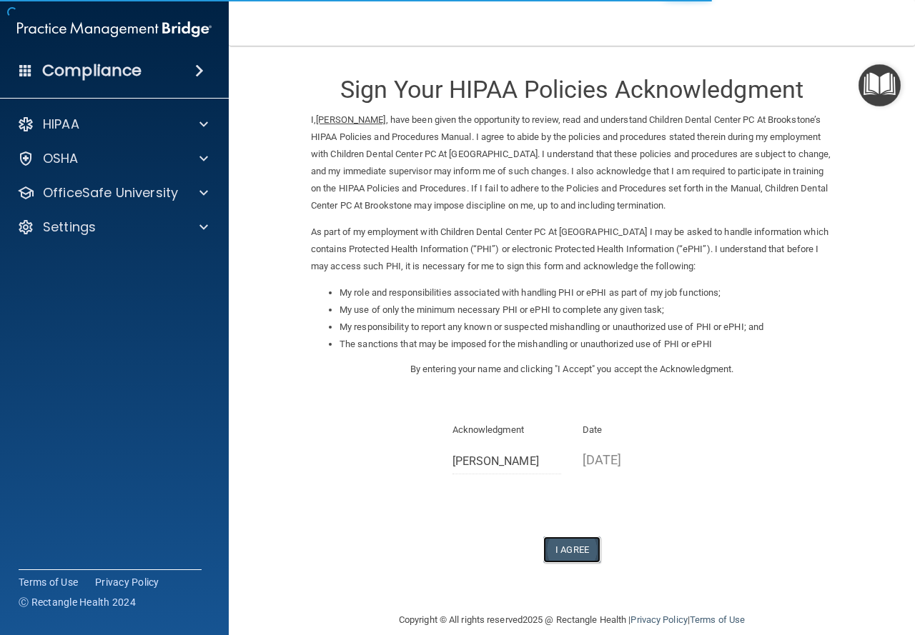
click at [570, 544] on button "I Agree" at bounding box center [571, 550] width 57 height 26
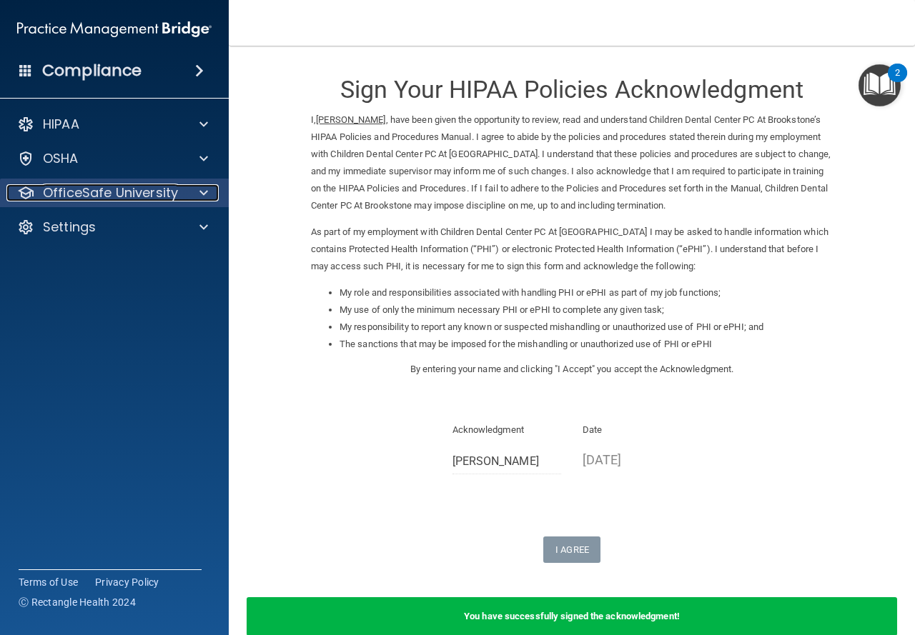
click at [204, 197] on span at bounding box center [203, 192] width 9 height 17
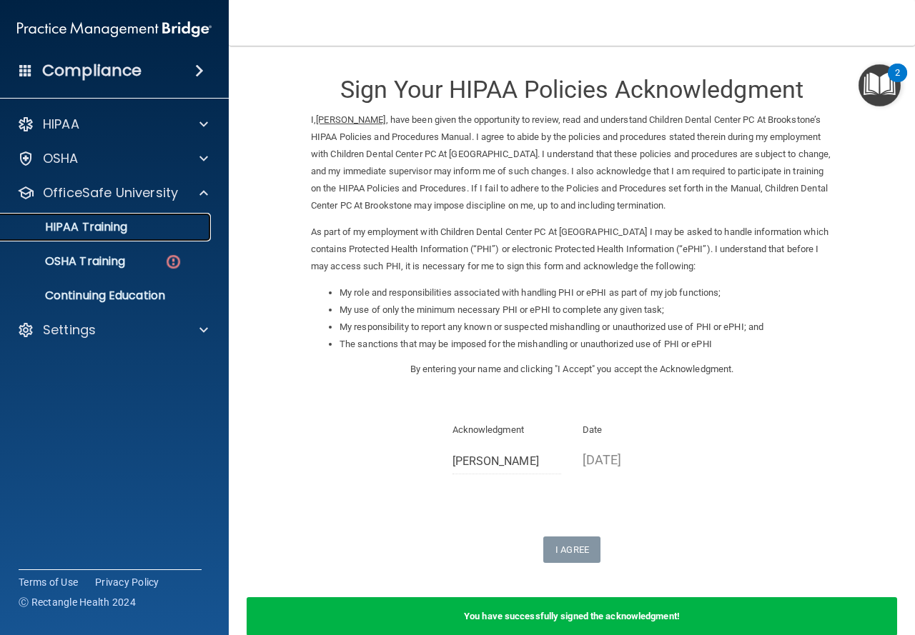
click at [180, 220] on div "HIPAA Training" at bounding box center [106, 227] width 195 height 14
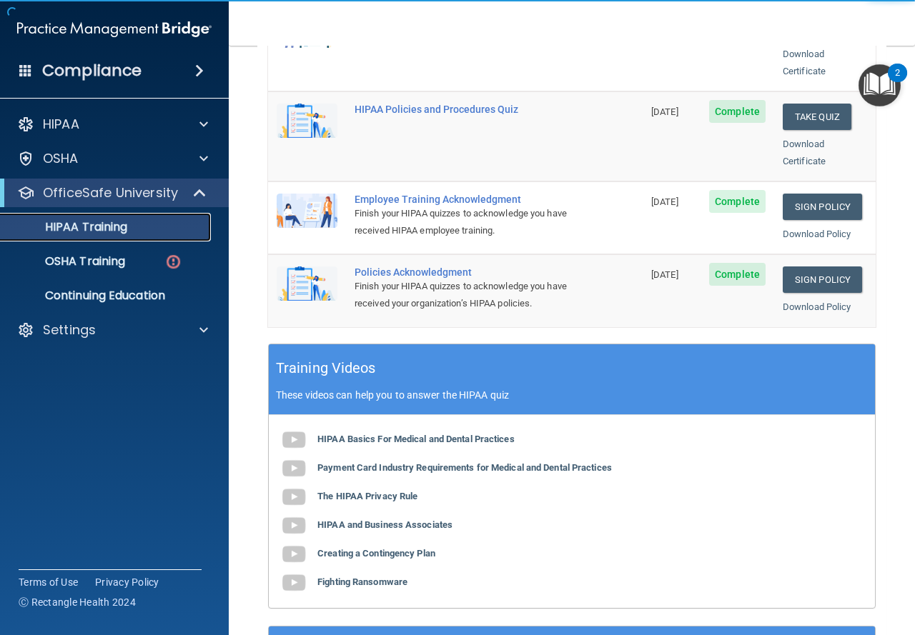
scroll to position [507, 0]
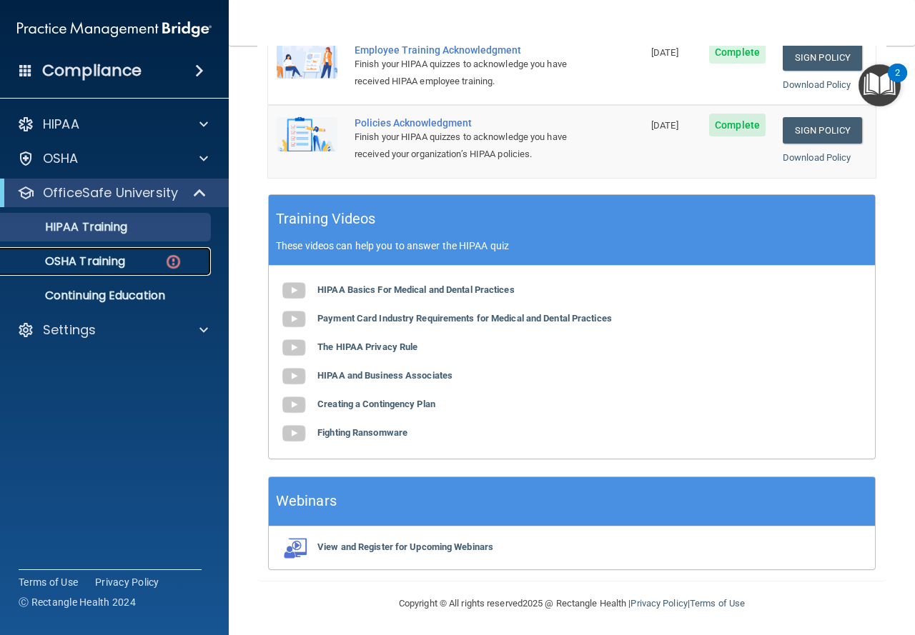
click at [161, 256] on div "OSHA Training" at bounding box center [106, 261] width 195 height 14
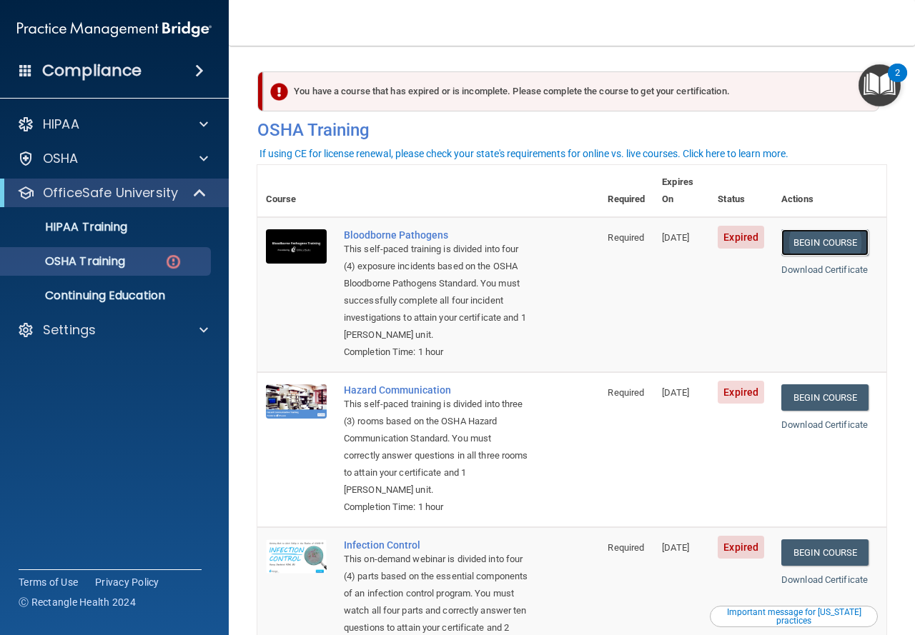
click at [802, 229] on link "Begin Course" at bounding box center [824, 242] width 87 height 26
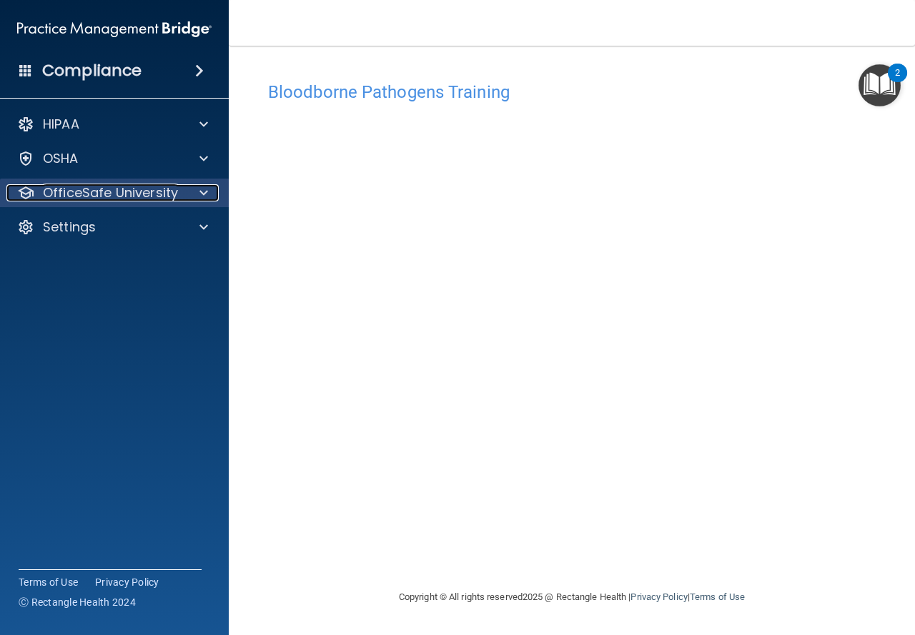
click at [201, 189] on span at bounding box center [203, 192] width 9 height 17
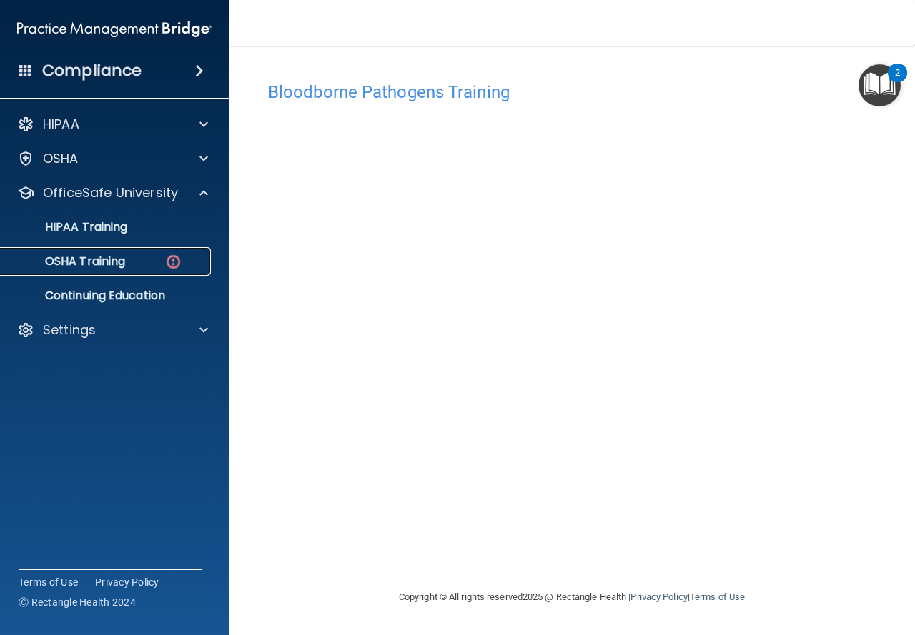
click at [169, 264] on img at bounding box center [173, 262] width 18 height 18
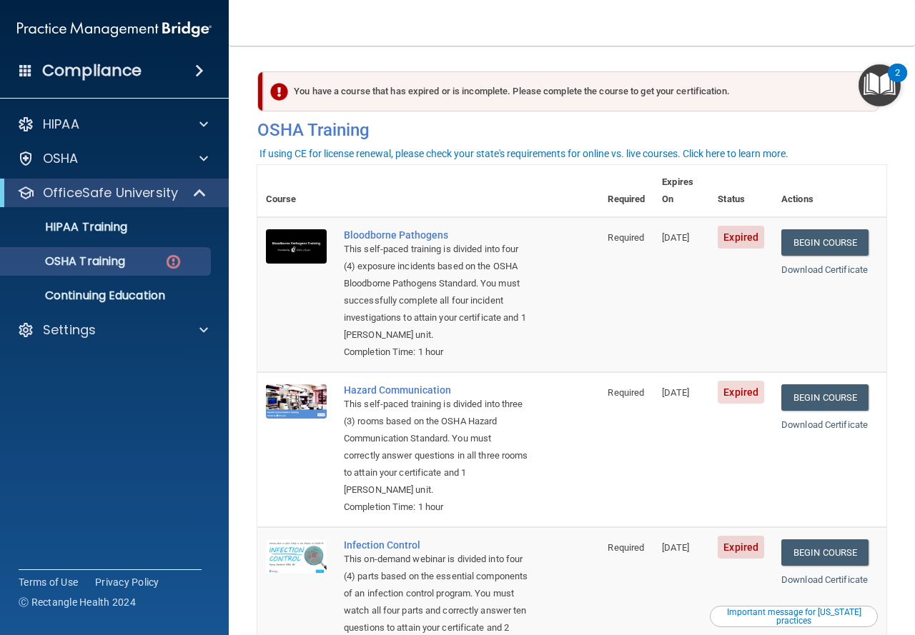
click at [726, 258] on td "Expired" at bounding box center [741, 294] width 64 height 155
click at [653, 272] on td "[DATE]" at bounding box center [681, 294] width 56 height 155
click at [472, 279] on div "This self-paced training is divided into four (4) exposure incidents based on t…" at bounding box center [436, 292] width 184 height 103
drag, startPoint x: 412, startPoint y: 254, endPoint x: 412, endPoint y: 237, distance: 17.1
click at [412, 250] on div "This self-paced training is divided into four (4) exposure incidents based on t…" at bounding box center [436, 292] width 184 height 103
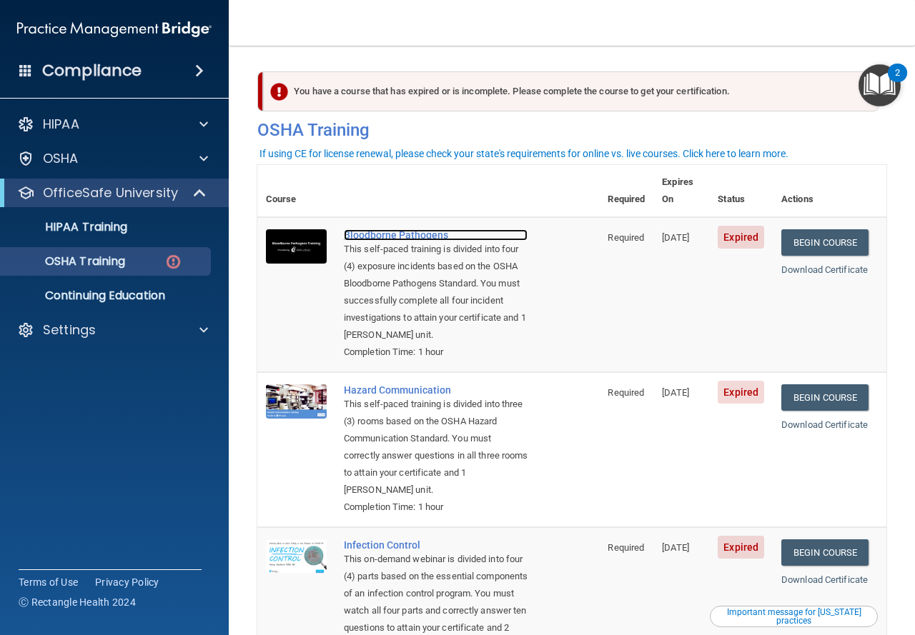
click at [420, 229] on div "Bloodborne Pathogens" at bounding box center [436, 234] width 184 height 11
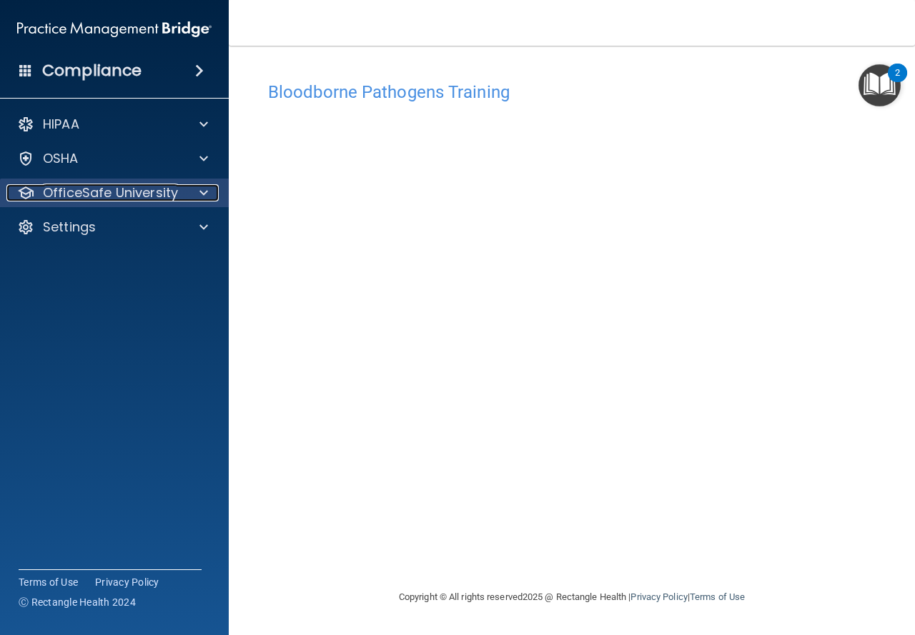
click at [204, 190] on span at bounding box center [203, 192] width 9 height 17
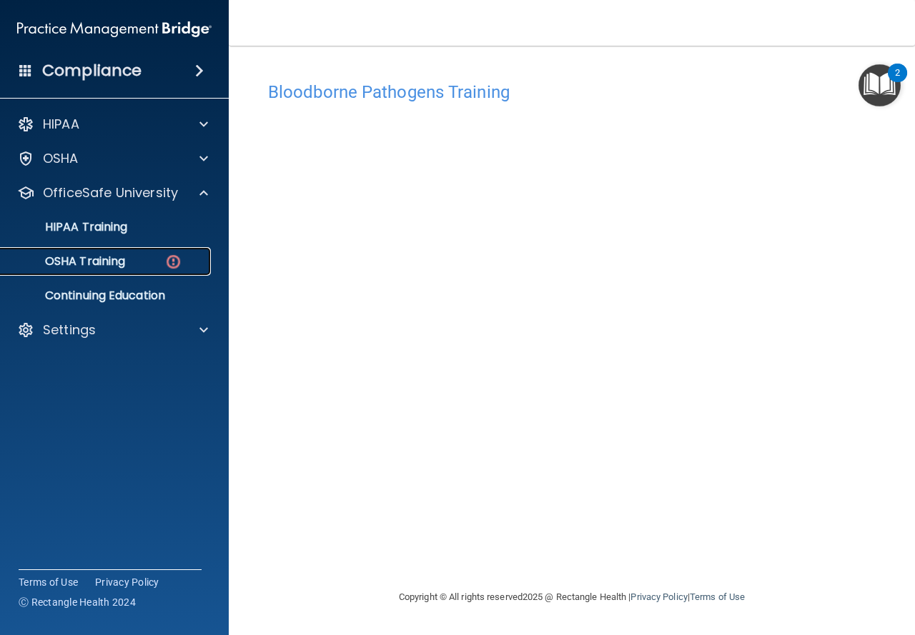
click at [161, 266] on div "OSHA Training" at bounding box center [106, 261] width 195 height 14
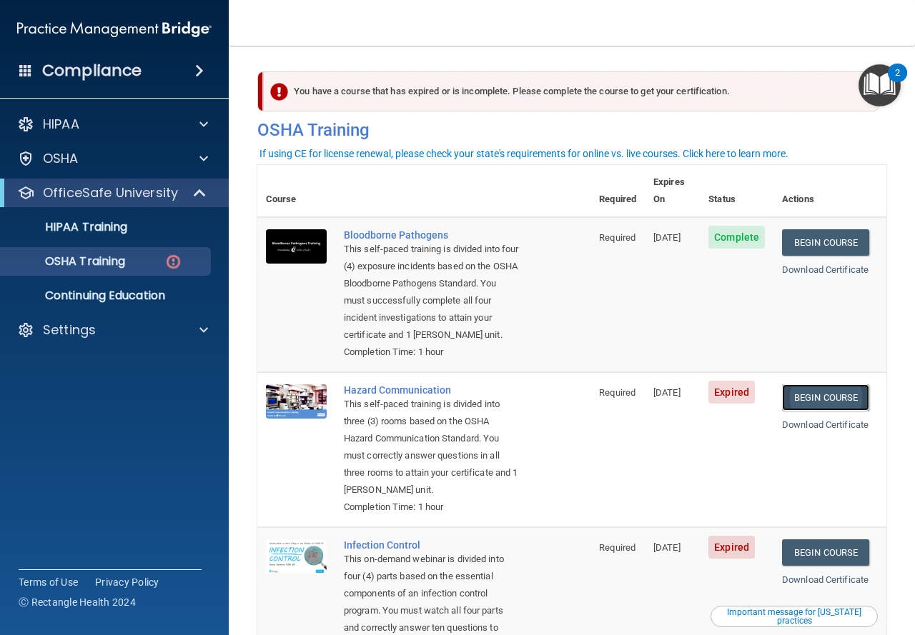
click at [823, 405] on link "Begin Course" at bounding box center [825, 397] width 87 height 26
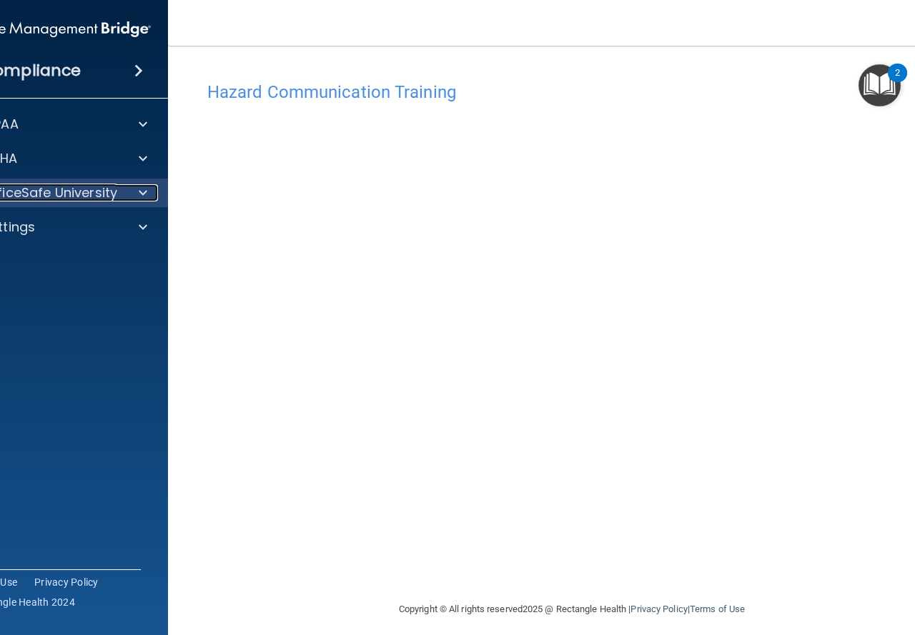
click at [139, 200] on span at bounding box center [143, 192] width 9 height 17
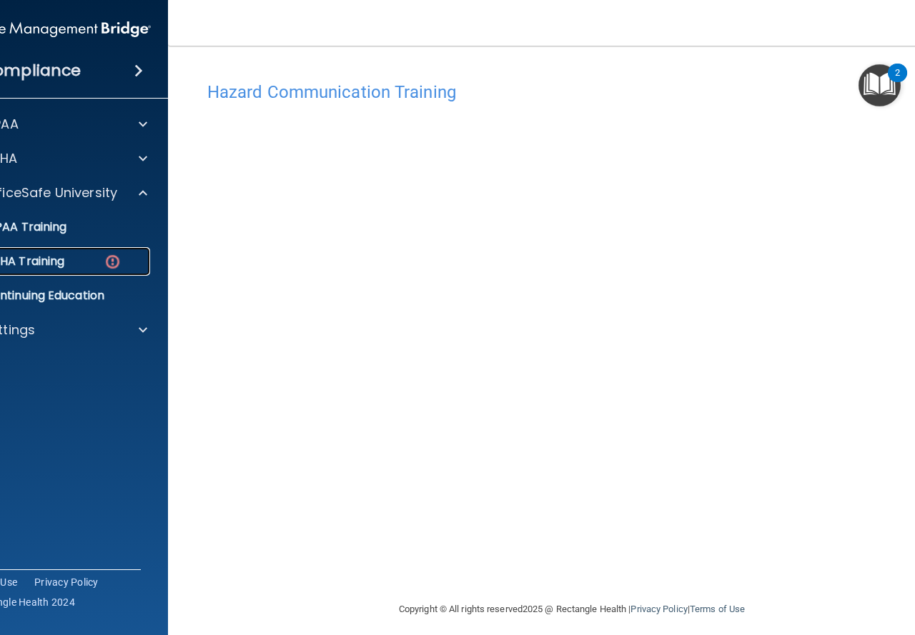
click at [110, 257] on img at bounding box center [113, 262] width 18 height 18
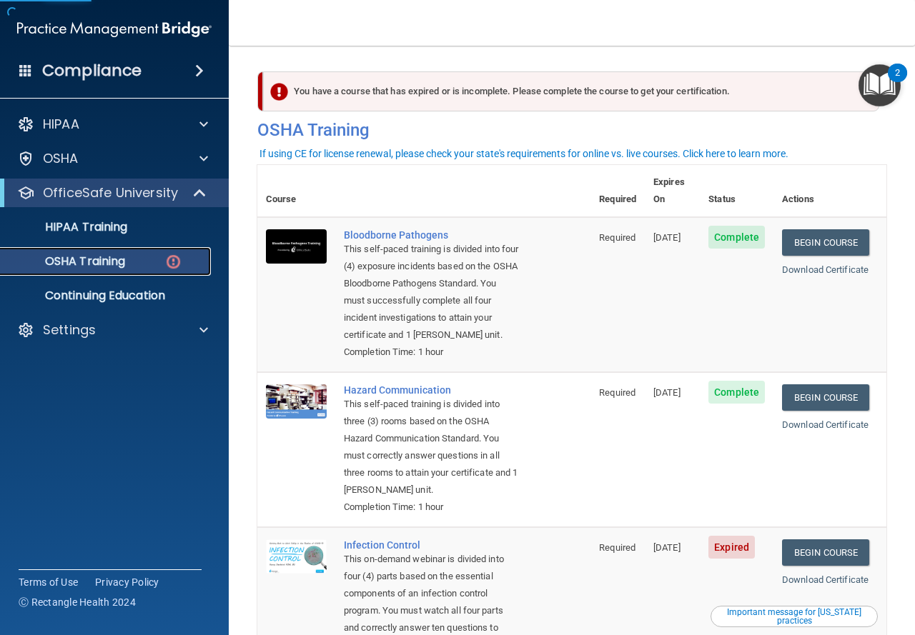
scroll to position [214, 0]
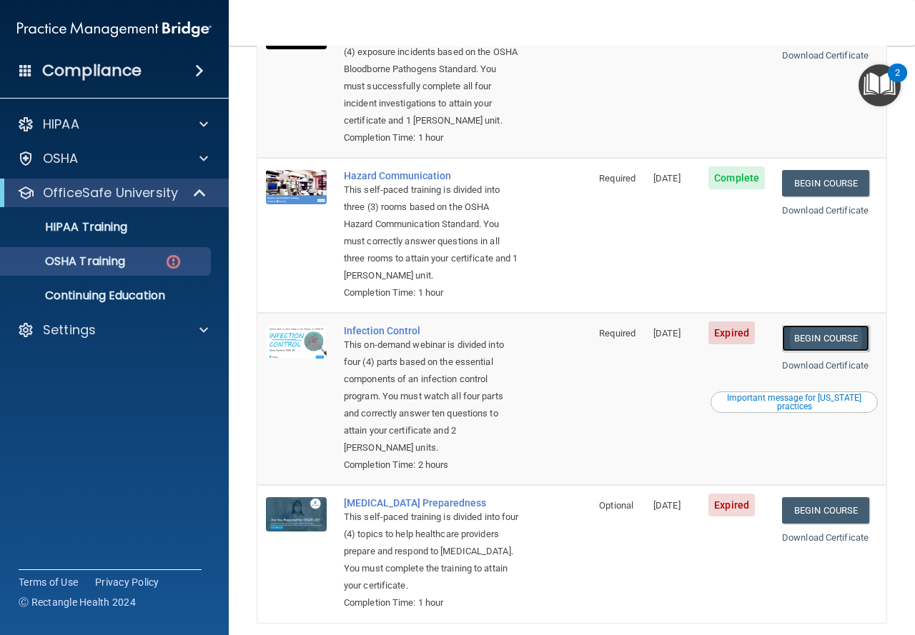
click at [810, 341] on link "Begin Course" at bounding box center [825, 338] width 87 height 26
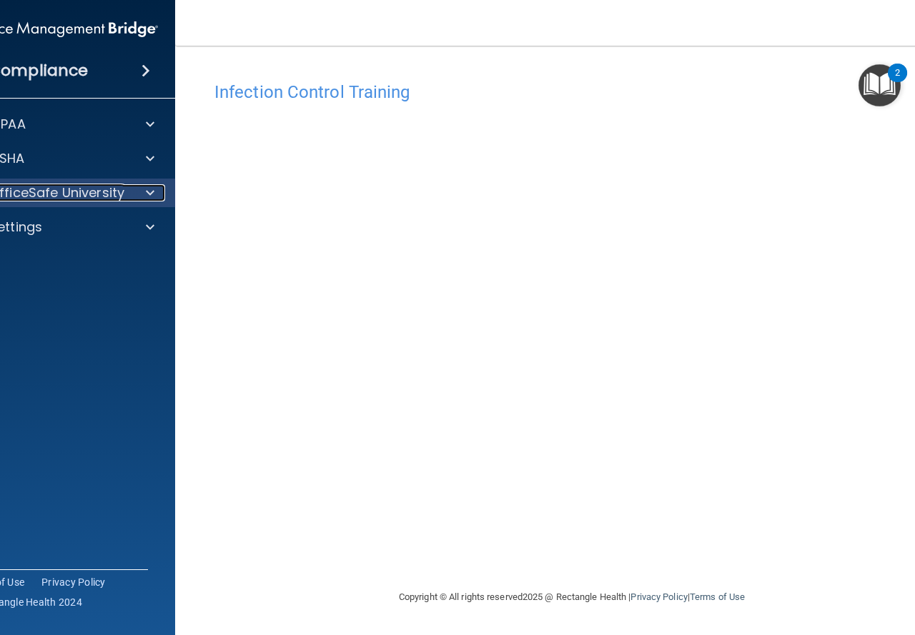
click at [138, 191] on div at bounding box center [148, 192] width 36 height 17
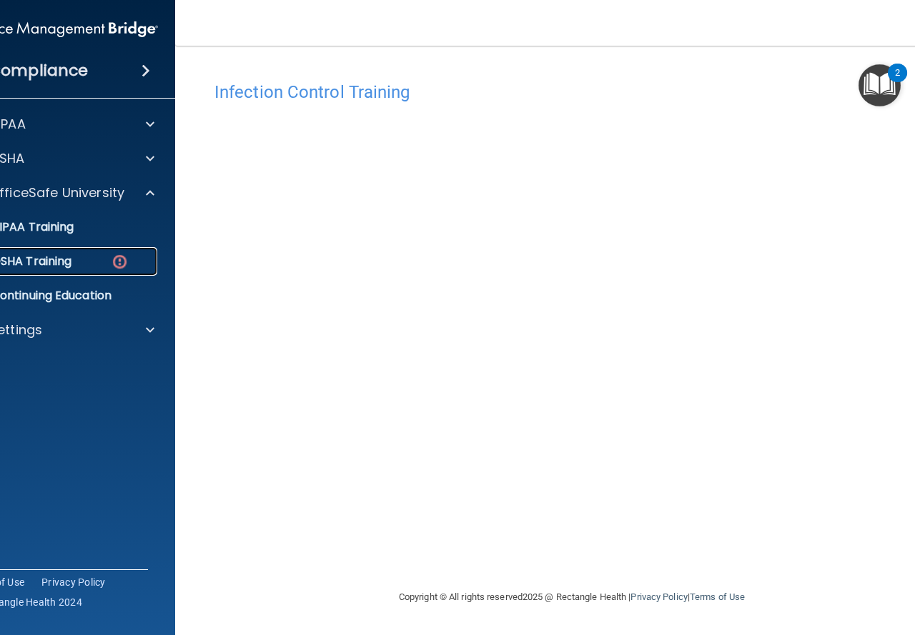
click at [121, 257] on img at bounding box center [120, 262] width 18 height 18
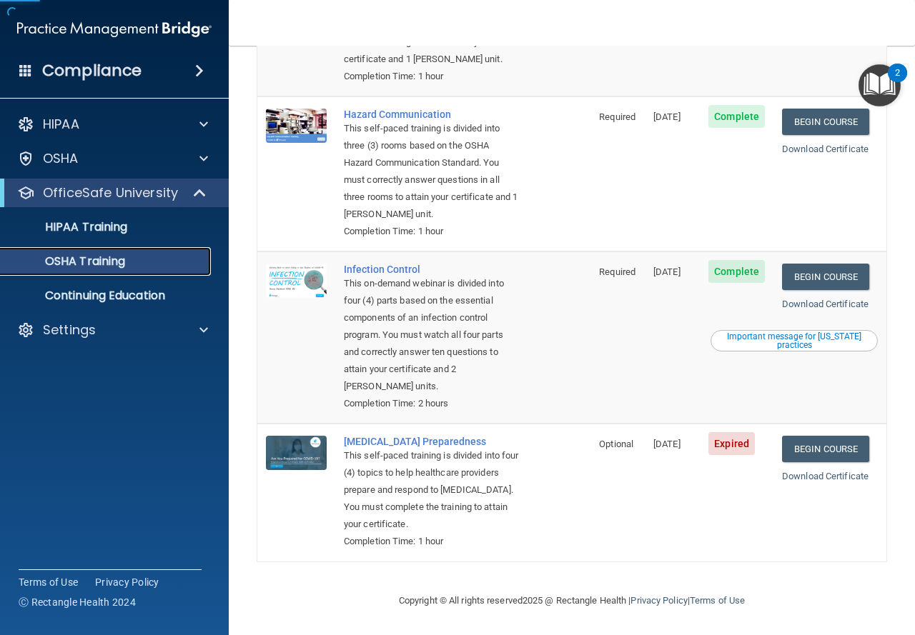
scroll to position [239, 0]
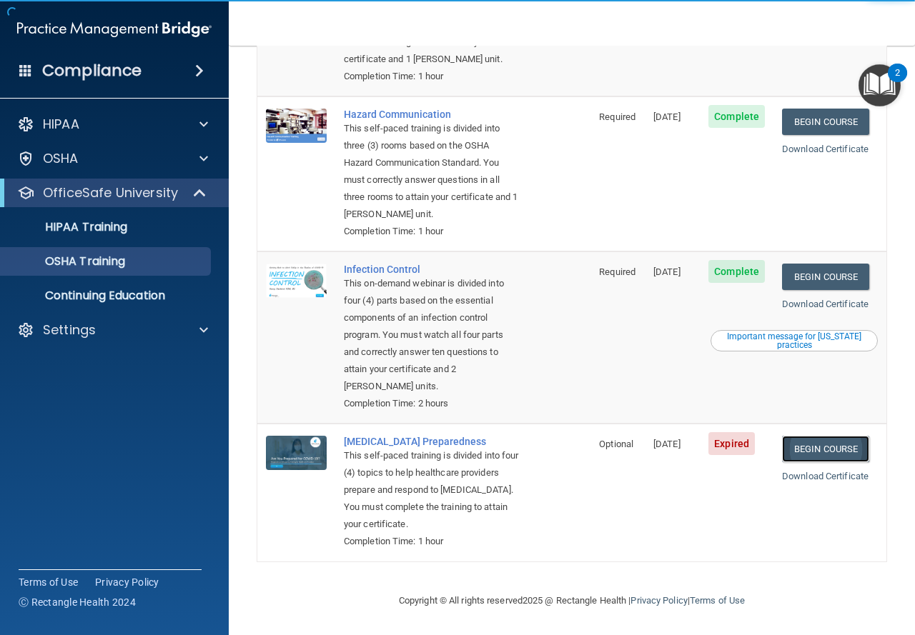
click at [810, 452] on link "Begin Course" at bounding box center [825, 449] width 87 height 26
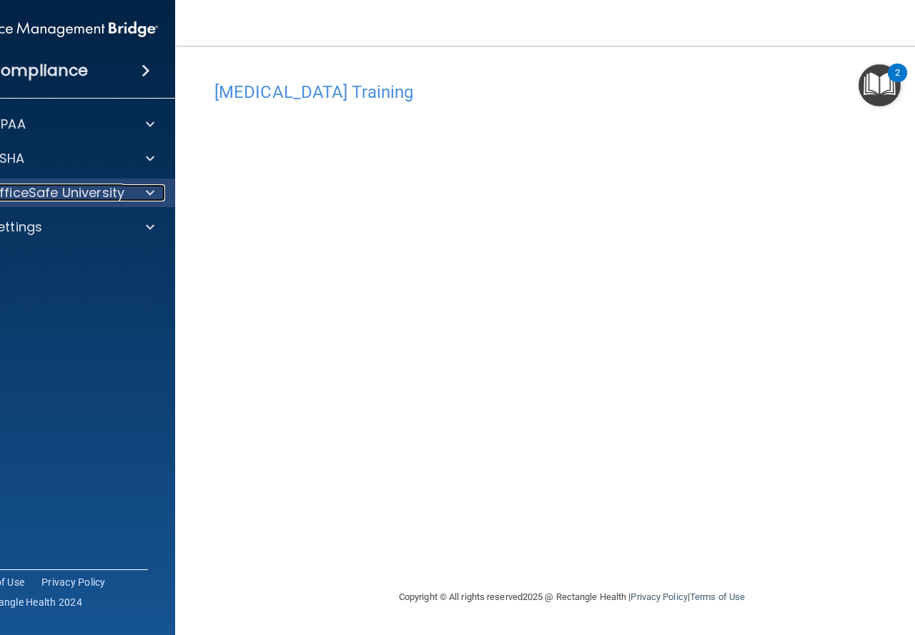
click at [148, 190] on span at bounding box center [150, 192] width 9 height 17
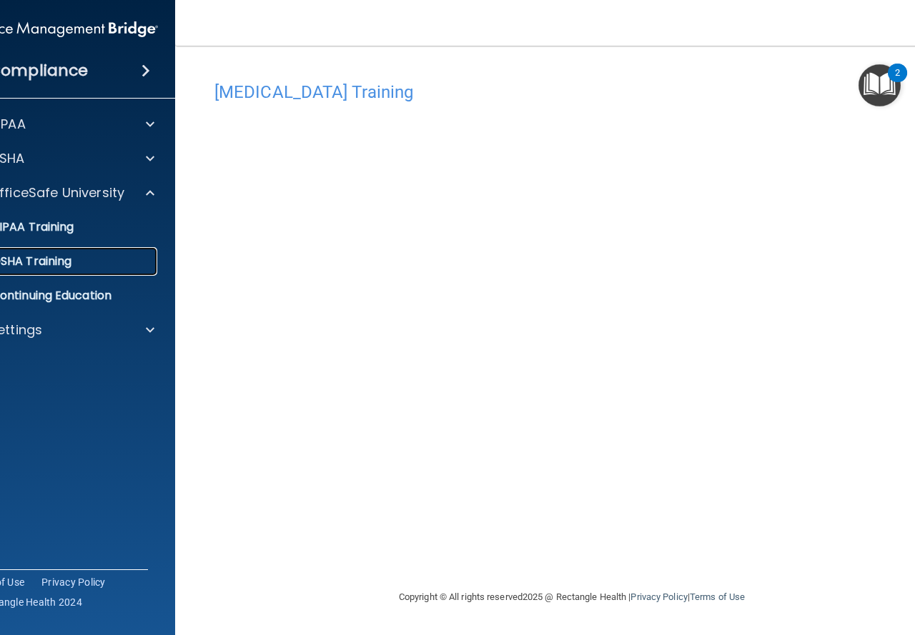
click at [136, 261] on div "OSHA Training" at bounding box center [53, 261] width 195 height 14
